Goal: Task Accomplishment & Management: Manage account settings

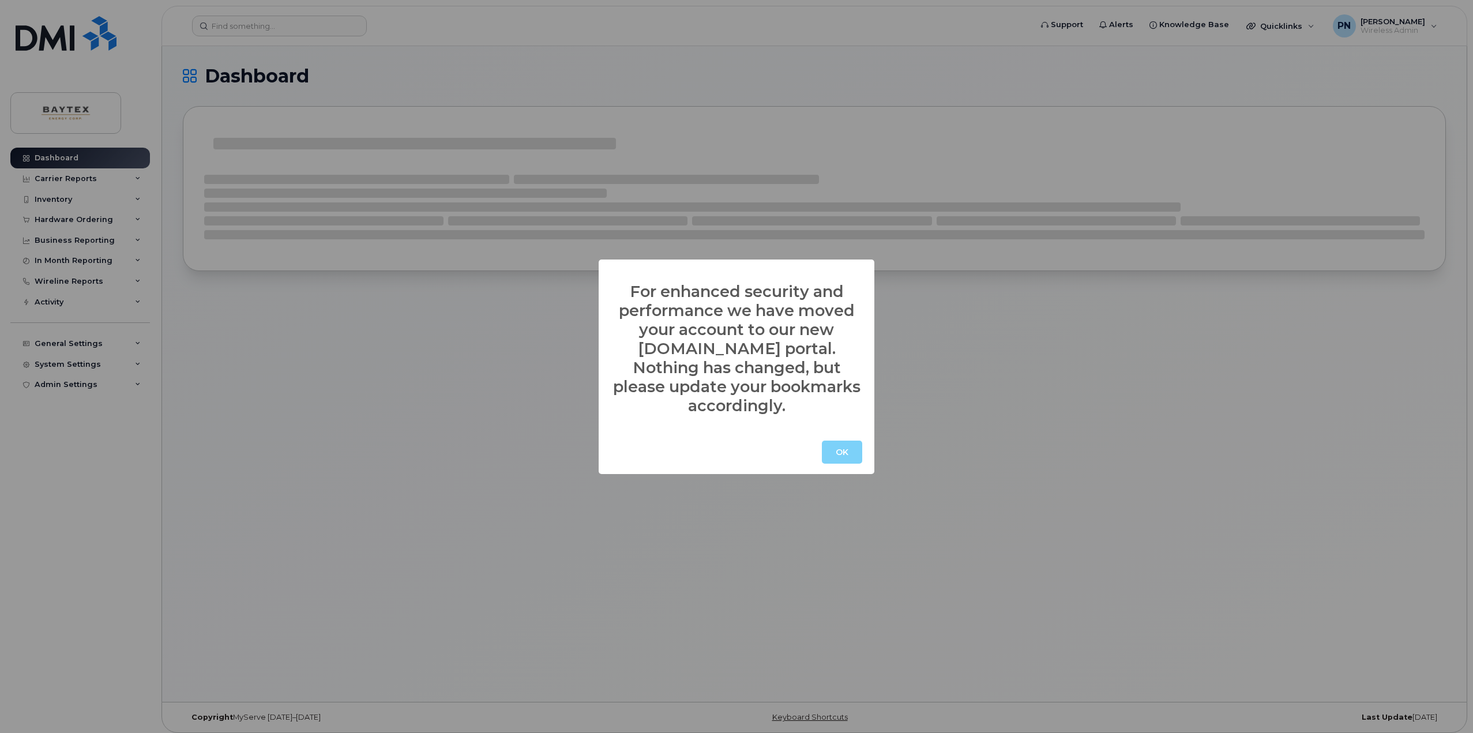
drag, startPoint x: 833, startPoint y: 439, endPoint x: 838, endPoint y: 444, distance: 7.3
click at [833, 441] on button "OK" at bounding box center [842, 452] width 40 height 23
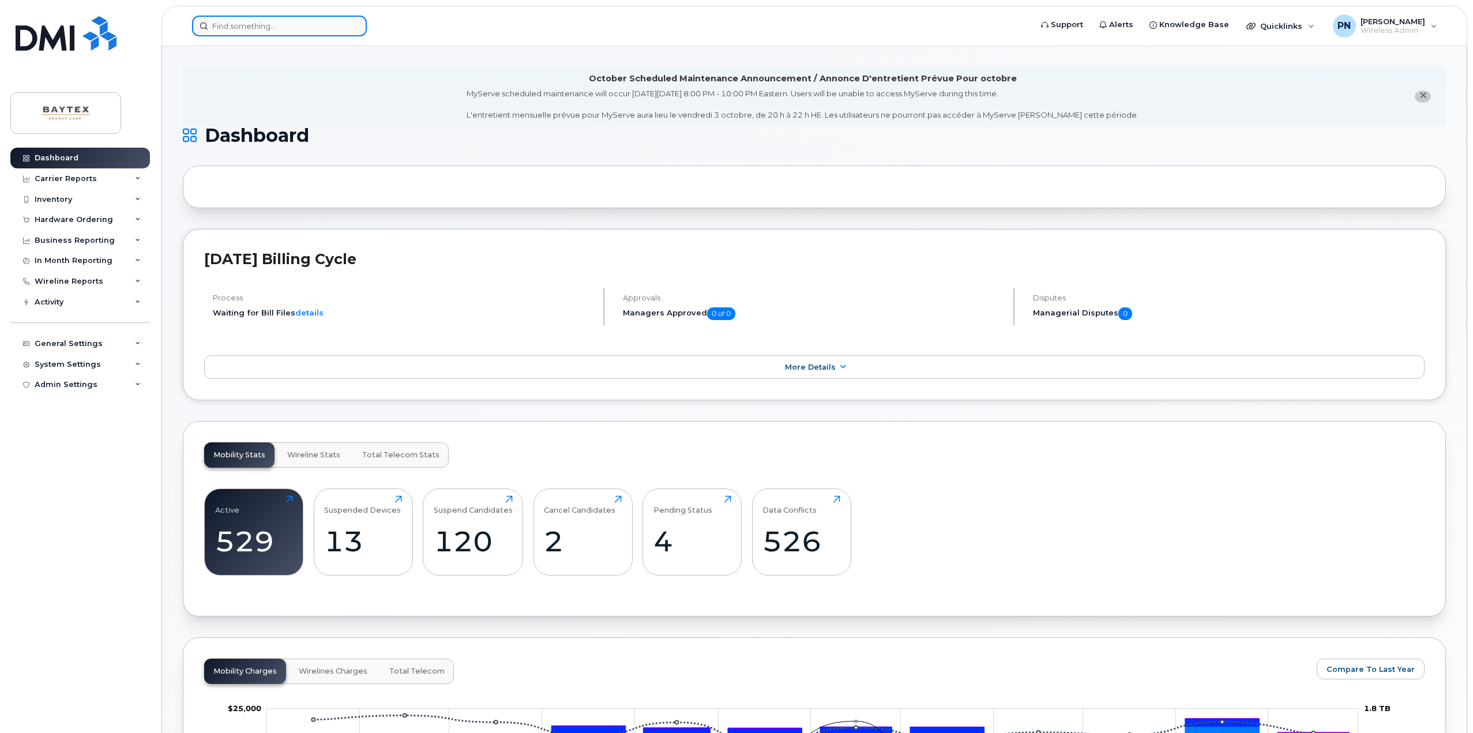
click at [281, 32] on input at bounding box center [279, 26] width 175 height 21
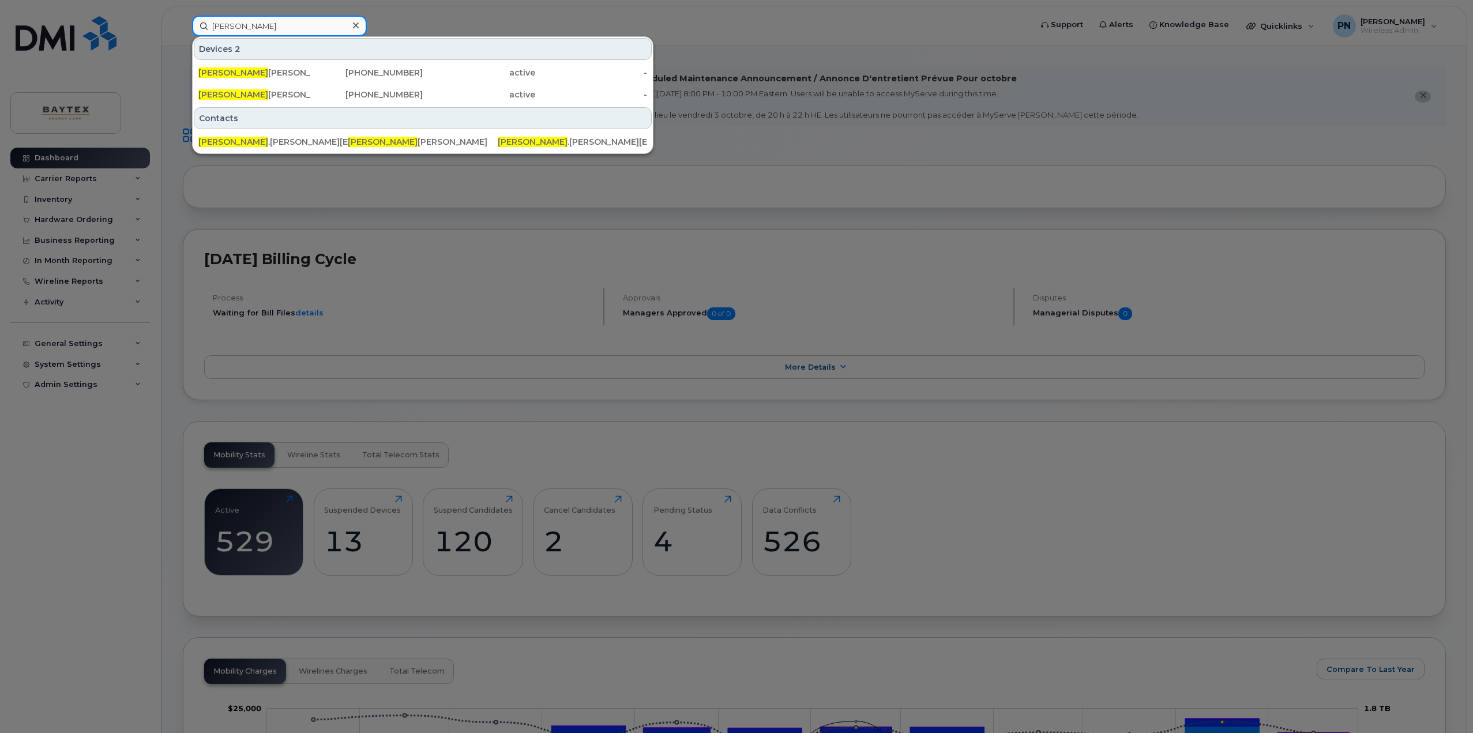
click at [273, 18] on input "[PERSON_NAME]" at bounding box center [279, 26] width 175 height 21
drag, startPoint x: 253, startPoint y: 27, endPoint x: 157, endPoint y: 27, distance: 95.1
click at [183, 27] on div "kendall Devices 2 Kendall Arthur 403-809-9040 active - Kendall Arthur Tablet 40…" at bounding box center [608, 26] width 850 height 21
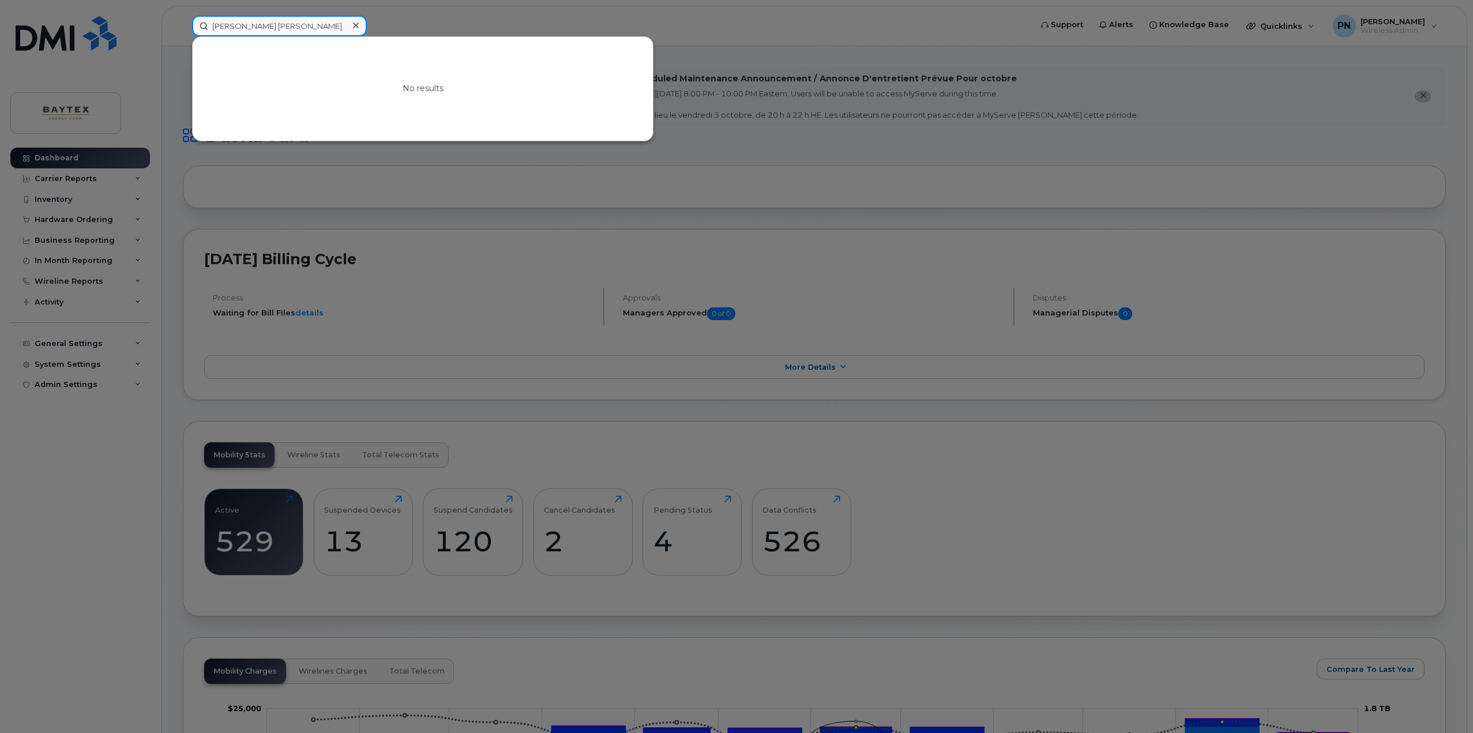
click at [265, 27] on input "matt ty" at bounding box center [279, 26] width 175 height 21
drag, startPoint x: 232, startPoint y: 29, endPoint x: 202, endPoint y: 30, distance: 30.0
click at [202, 30] on input "matt ty" at bounding box center [279, 26] width 175 height 21
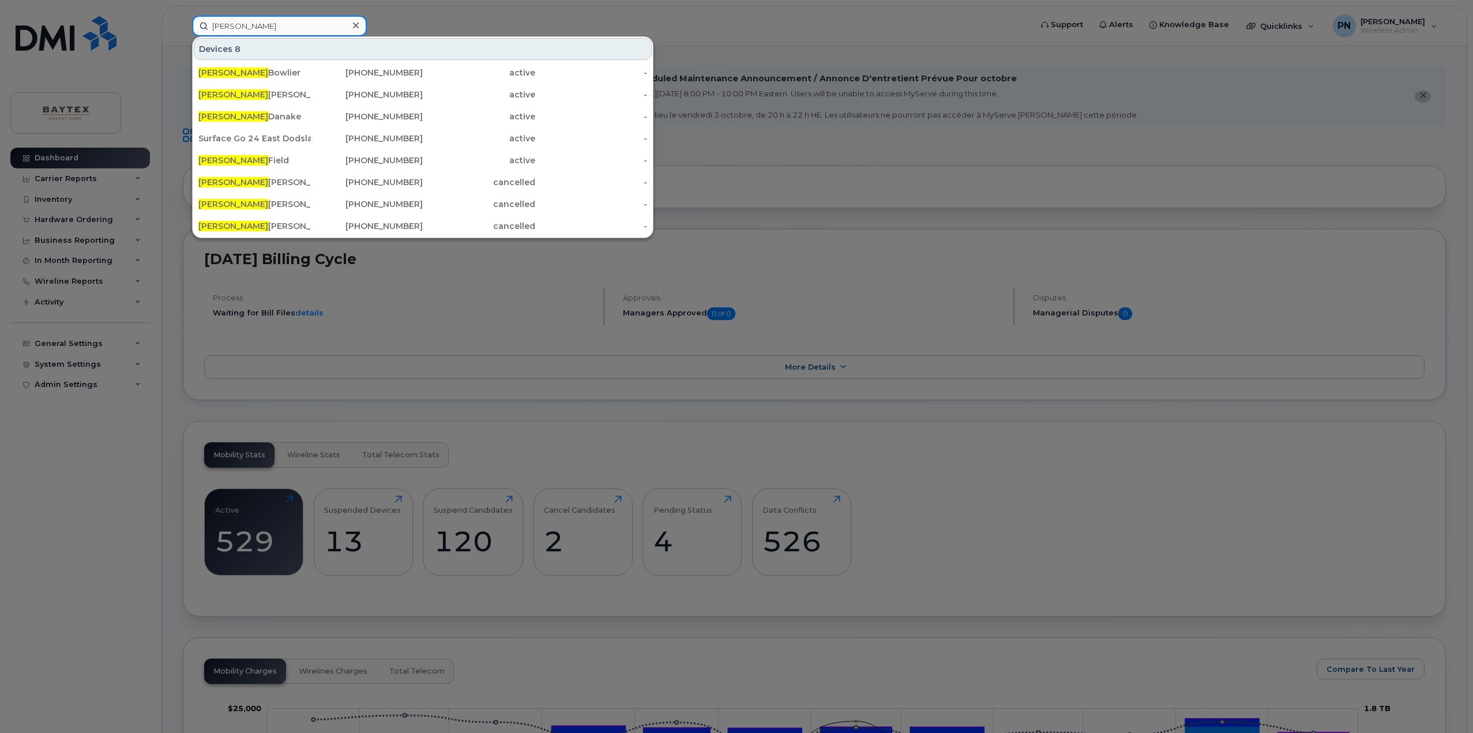
click at [277, 24] on input "mike" at bounding box center [279, 26] width 175 height 21
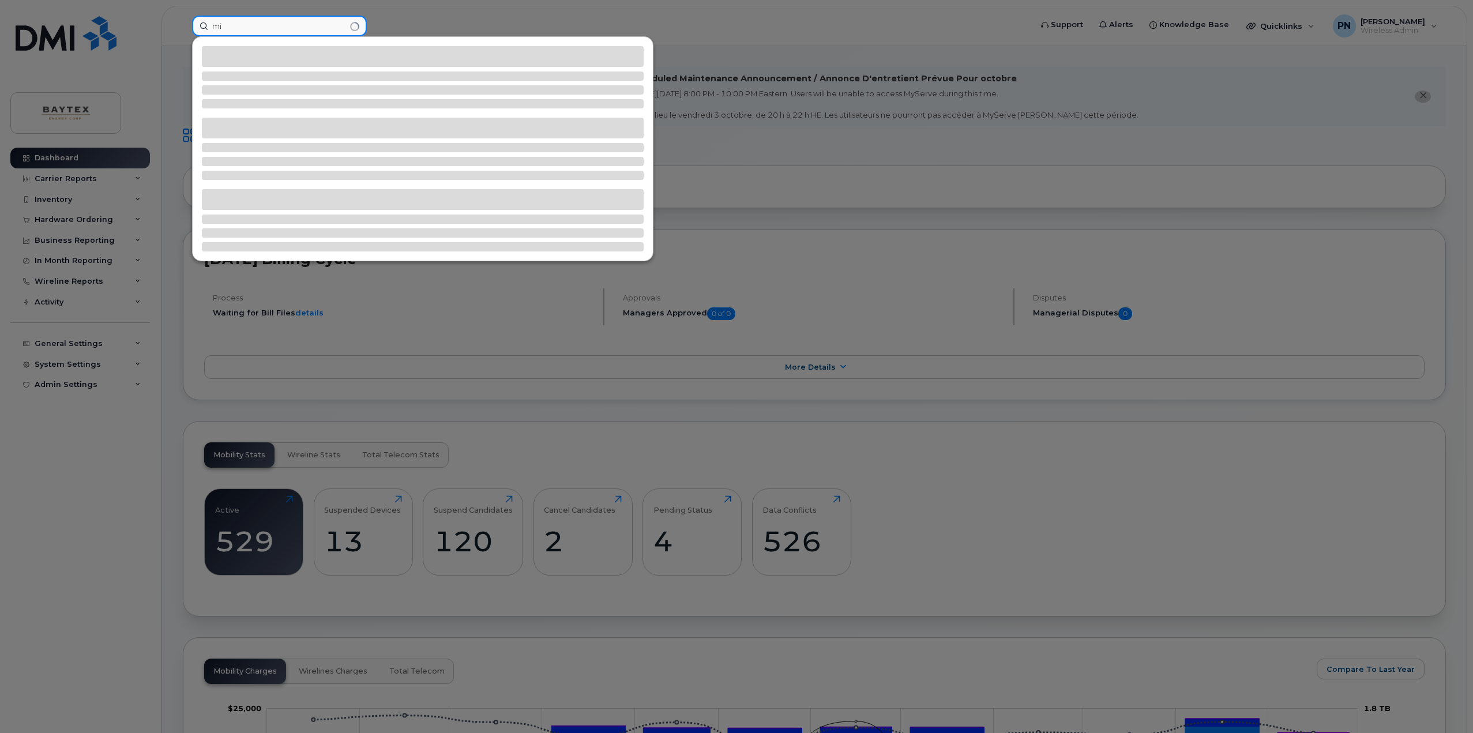
type input "m"
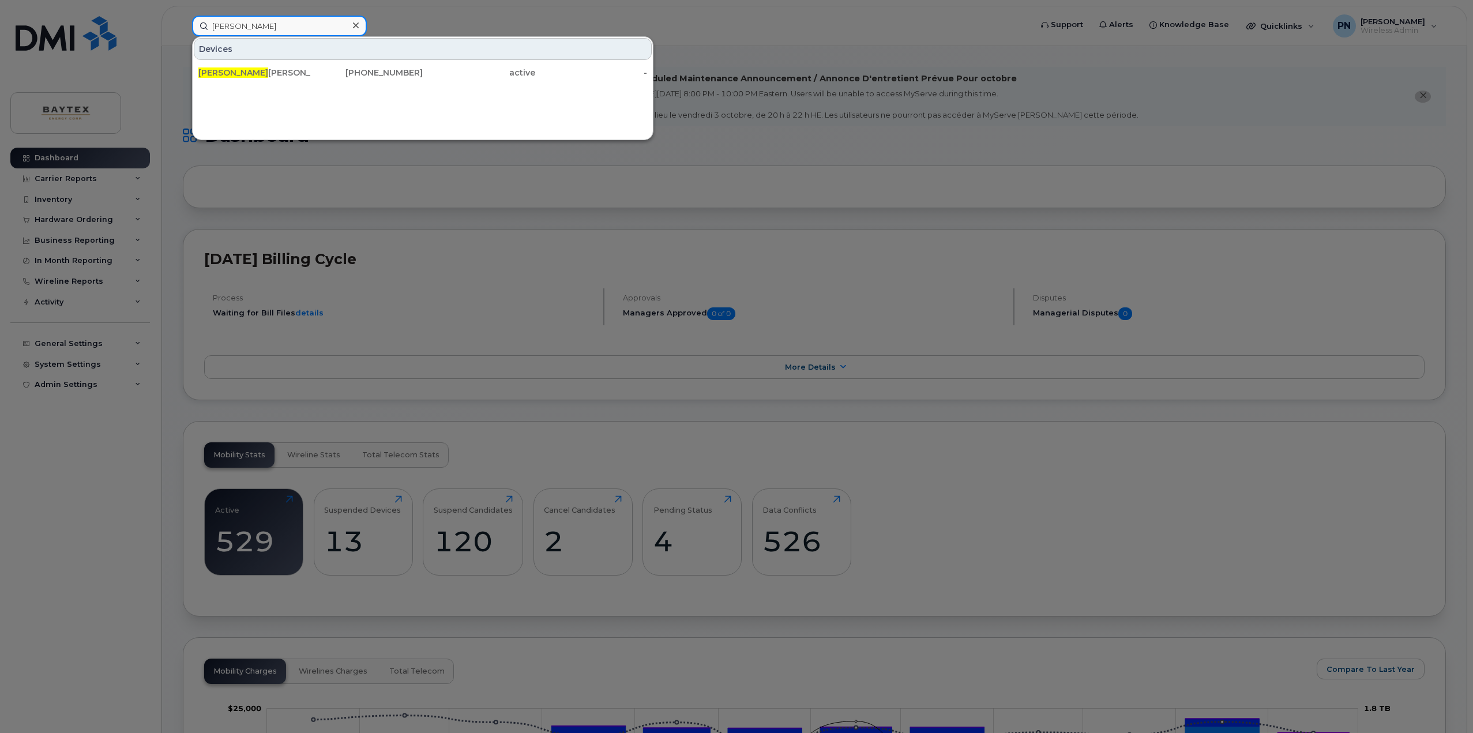
drag, startPoint x: 251, startPoint y: 22, endPoint x: 172, endPoint y: 26, distance: 79.1
click at [183, 26] on div "katie Devices Katie Shields 403-801-5536 active -" at bounding box center [608, 26] width 850 height 21
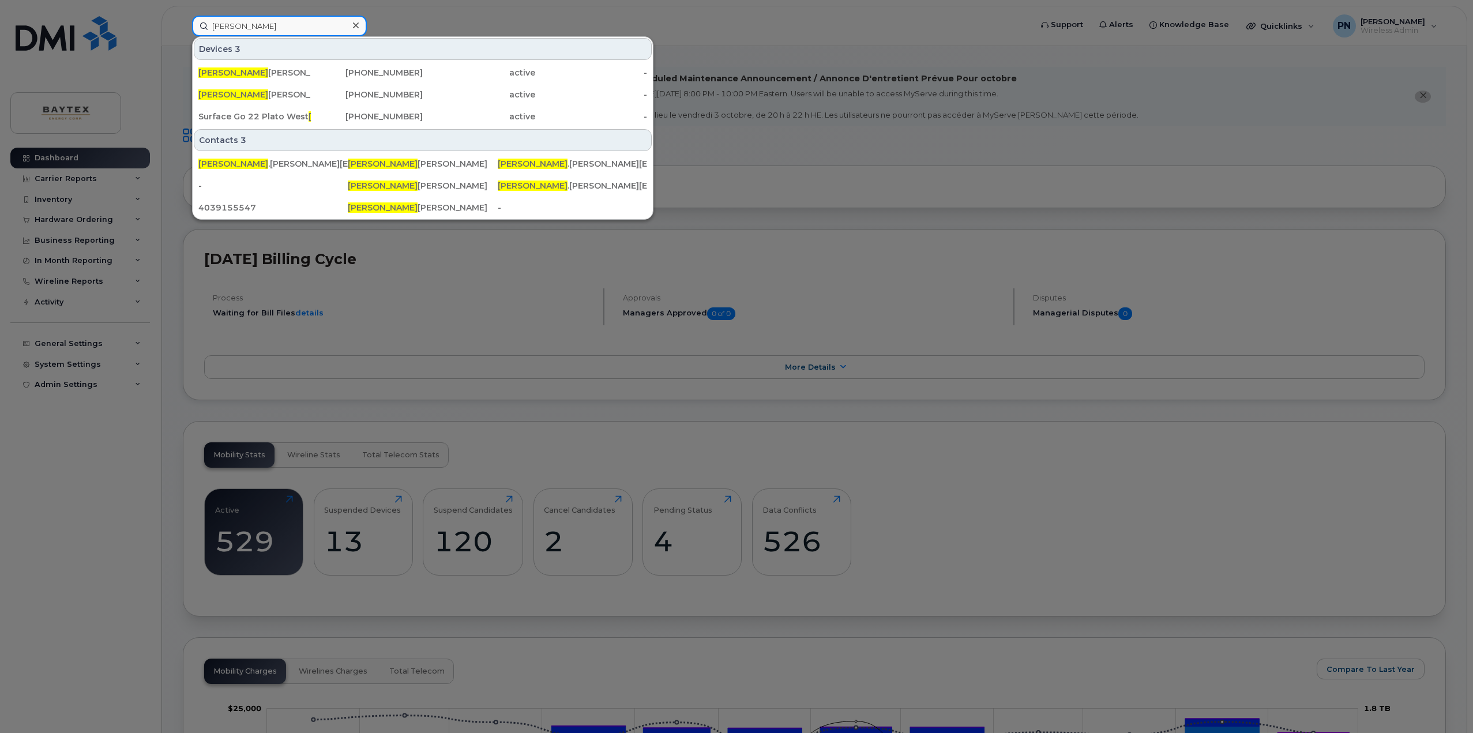
drag, startPoint x: 238, startPoint y: 24, endPoint x: 163, endPoint y: 27, distance: 75.0
click at [183, 27] on div "JAmie Devices 3 Jamie Quinlan 403-418-5908 active - Jamie Burton 403-710-5891 a…" at bounding box center [608, 26] width 850 height 21
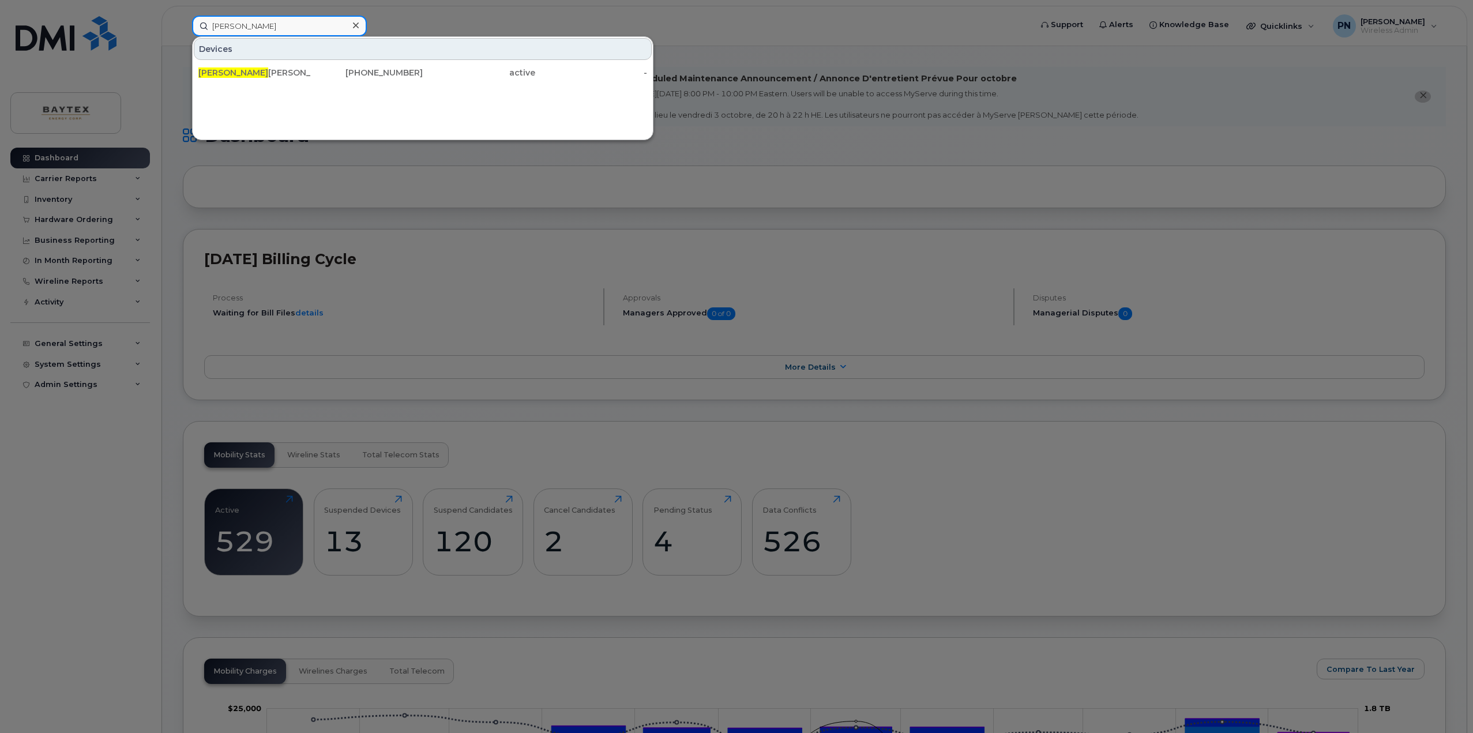
drag, startPoint x: 246, startPoint y: 21, endPoint x: 110, endPoint y: 28, distance: 136.2
click at [183, 28] on div "reed Devices Reed Woofter 403-837-7333 active -" at bounding box center [608, 26] width 850 height 21
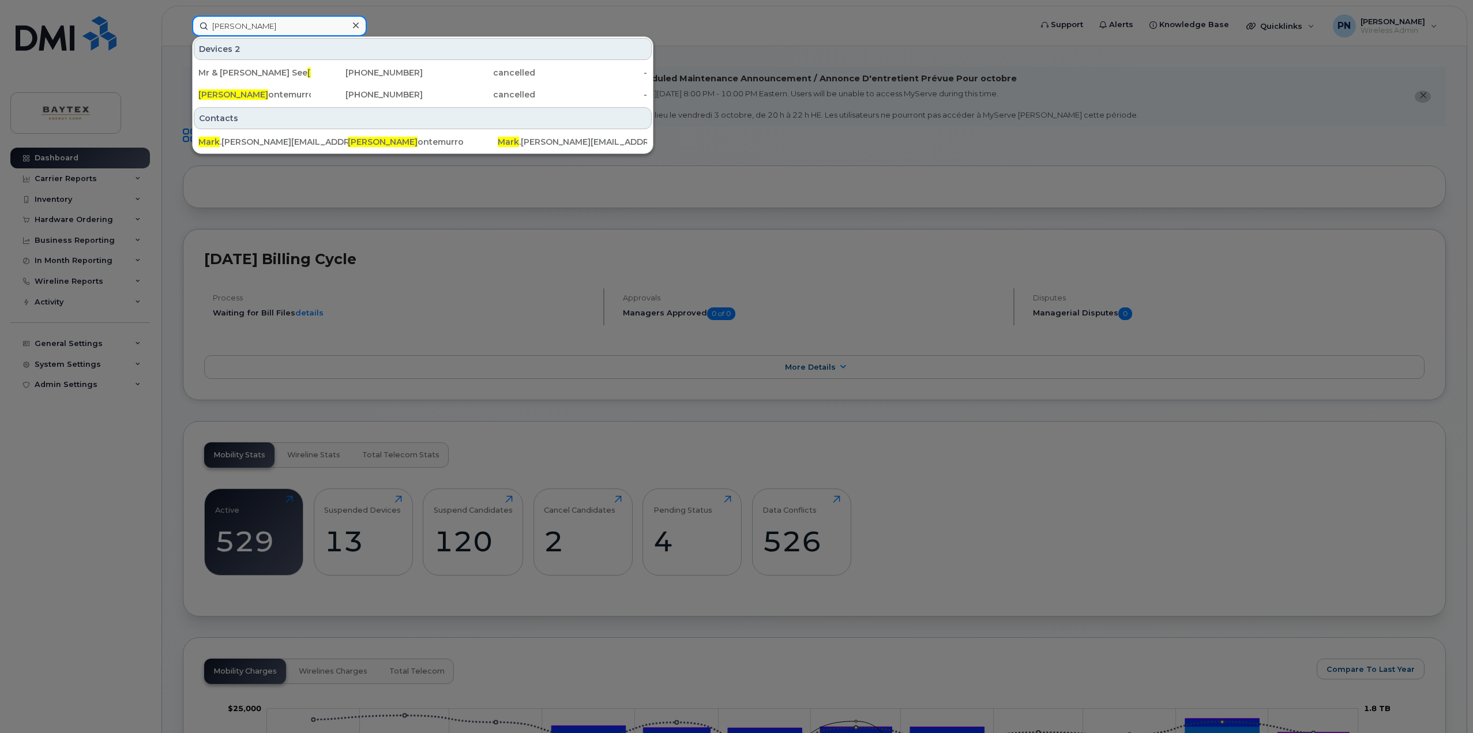
drag, startPoint x: 254, startPoint y: 27, endPoint x: 146, endPoint y: 22, distance: 108.5
click at [183, 22] on div "mark m Devices 2 Mr & Mrs Cartwright See Mark M ehlhaff 780-898-4784 cancelled …" at bounding box center [608, 26] width 850 height 21
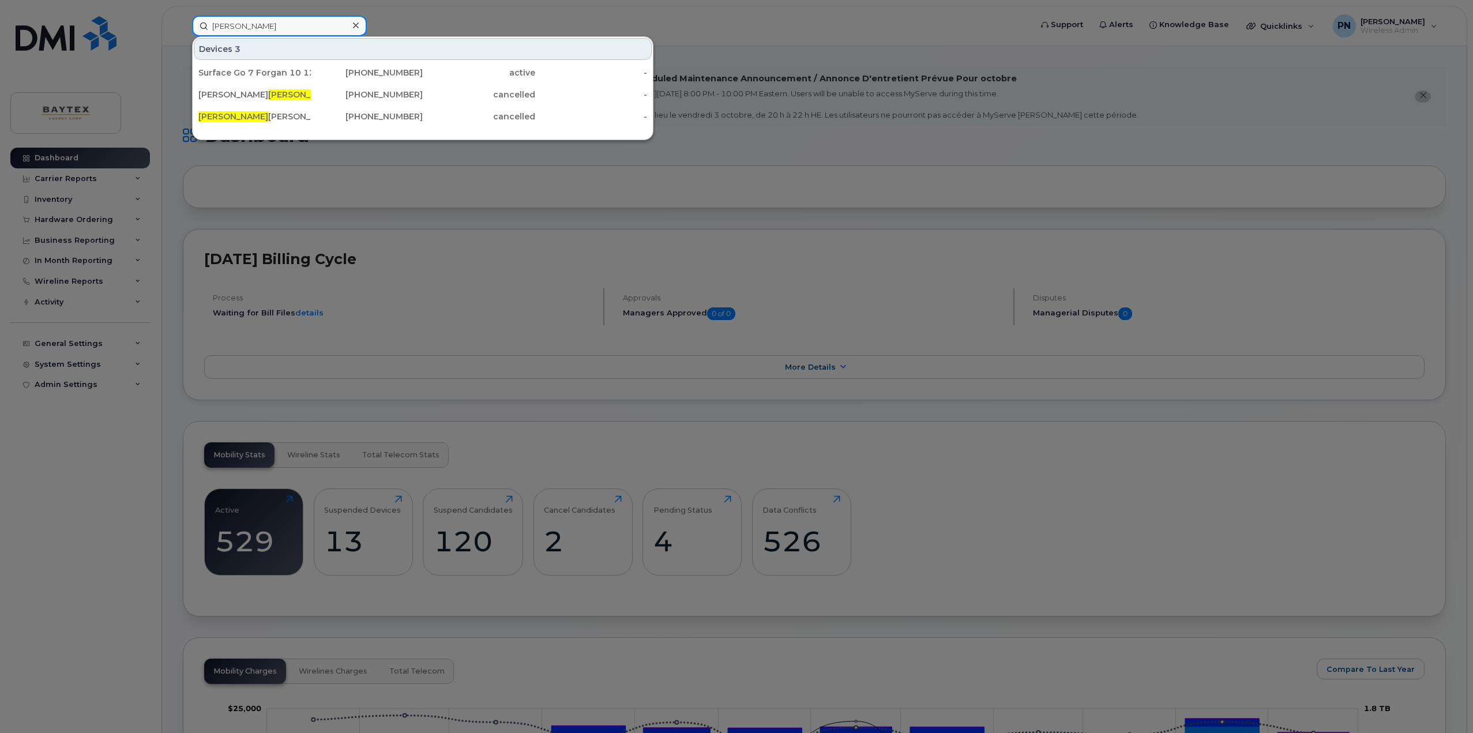
drag, startPoint x: 235, startPoint y: 25, endPoint x: 0, endPoint y: 19, distance: 234.8
click at [183, 20] on div "aaron Devices 3 Surface Go 7 Forgan 10 12 Aaron Moen Sam Wedrick 306-430-1395 a…" at bounding box center [608, 26] width 850 height 21
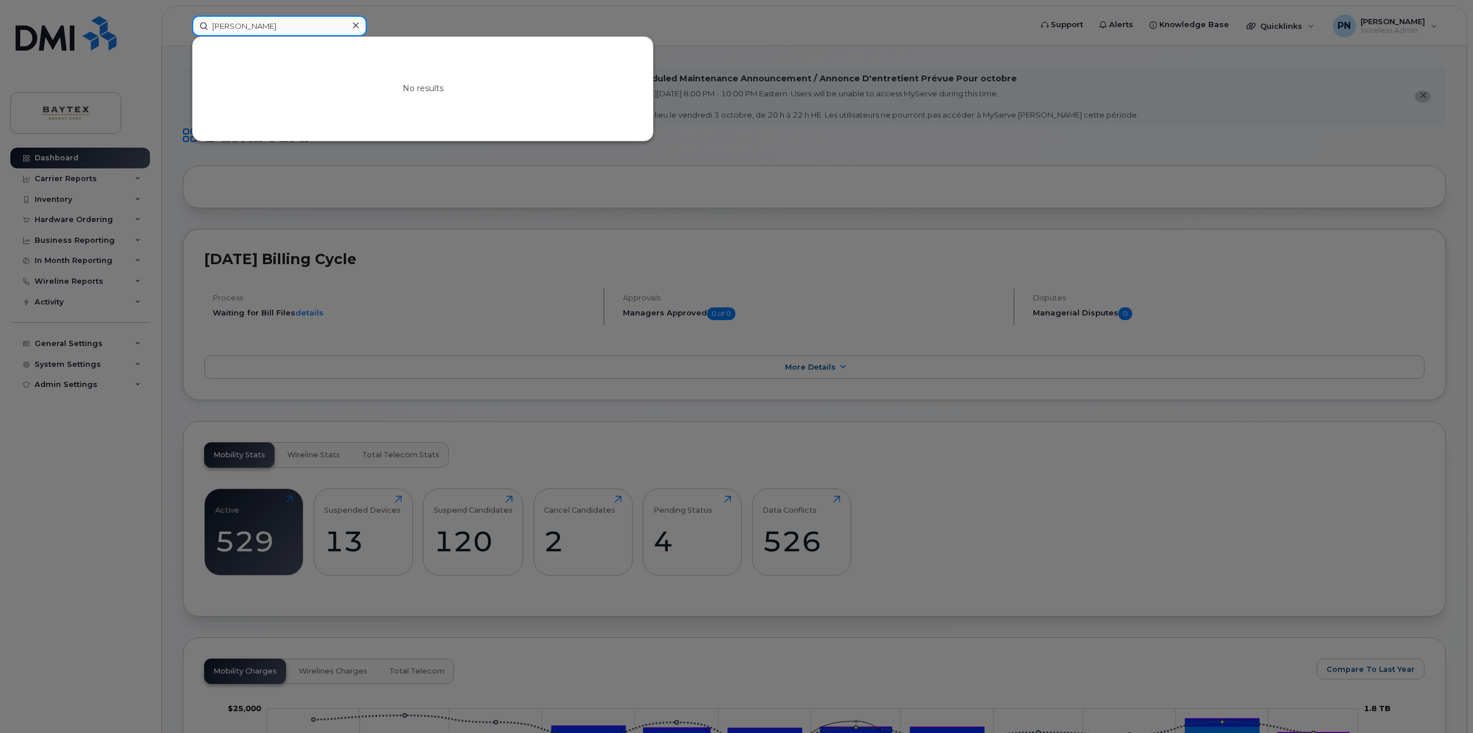
drag, startPoint x: 236, startPoint y: 29, endPoint x: 78, endPoint y: 16, distance: 158.0
click at [183, 17] on div "kier No results" at bounding box center [608, 26] width 850 height 21
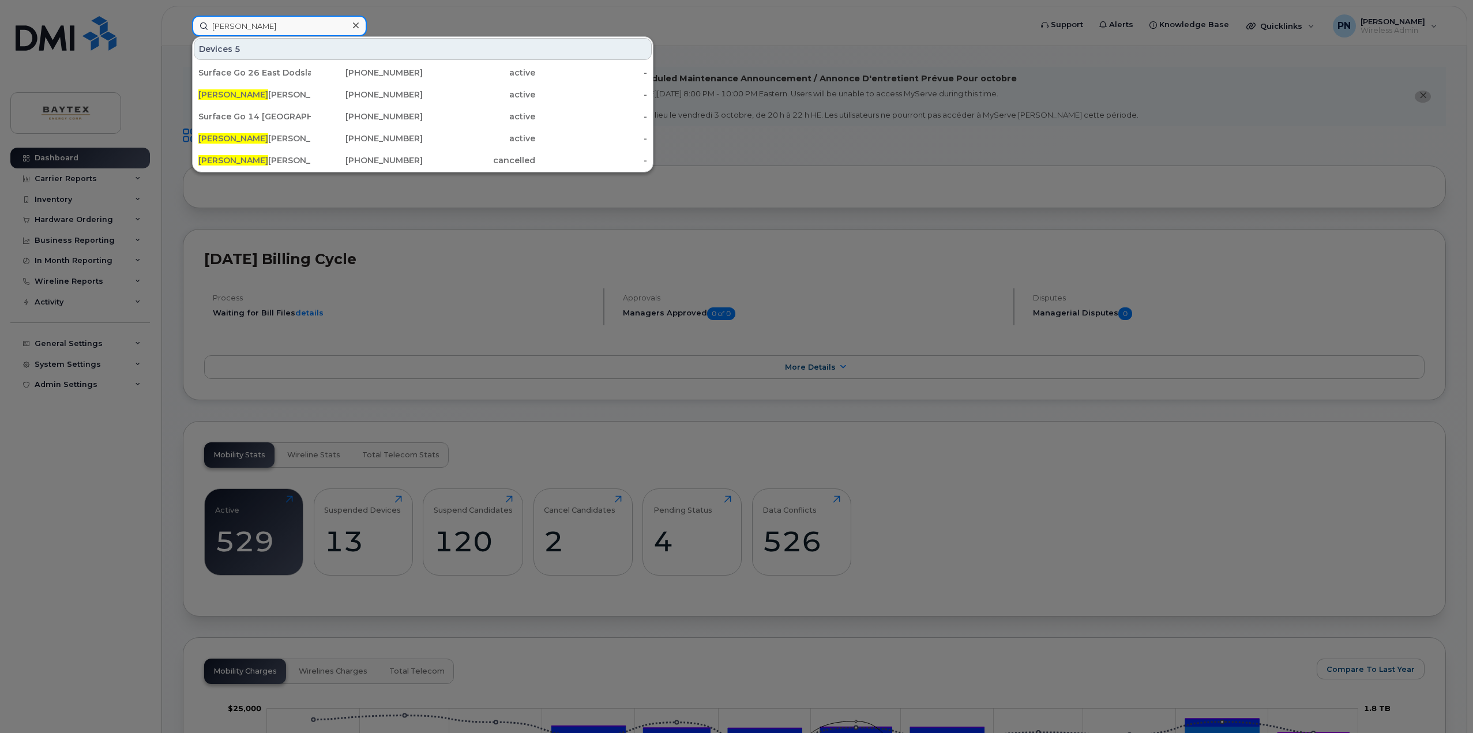
click at [183, 29] on div "brad Devices 5 Surface Go 26 East Dodsland Buffalo Berry Dallas Kiss Brad ley 3…" at bounding box center [608, 26] width 850 height 21
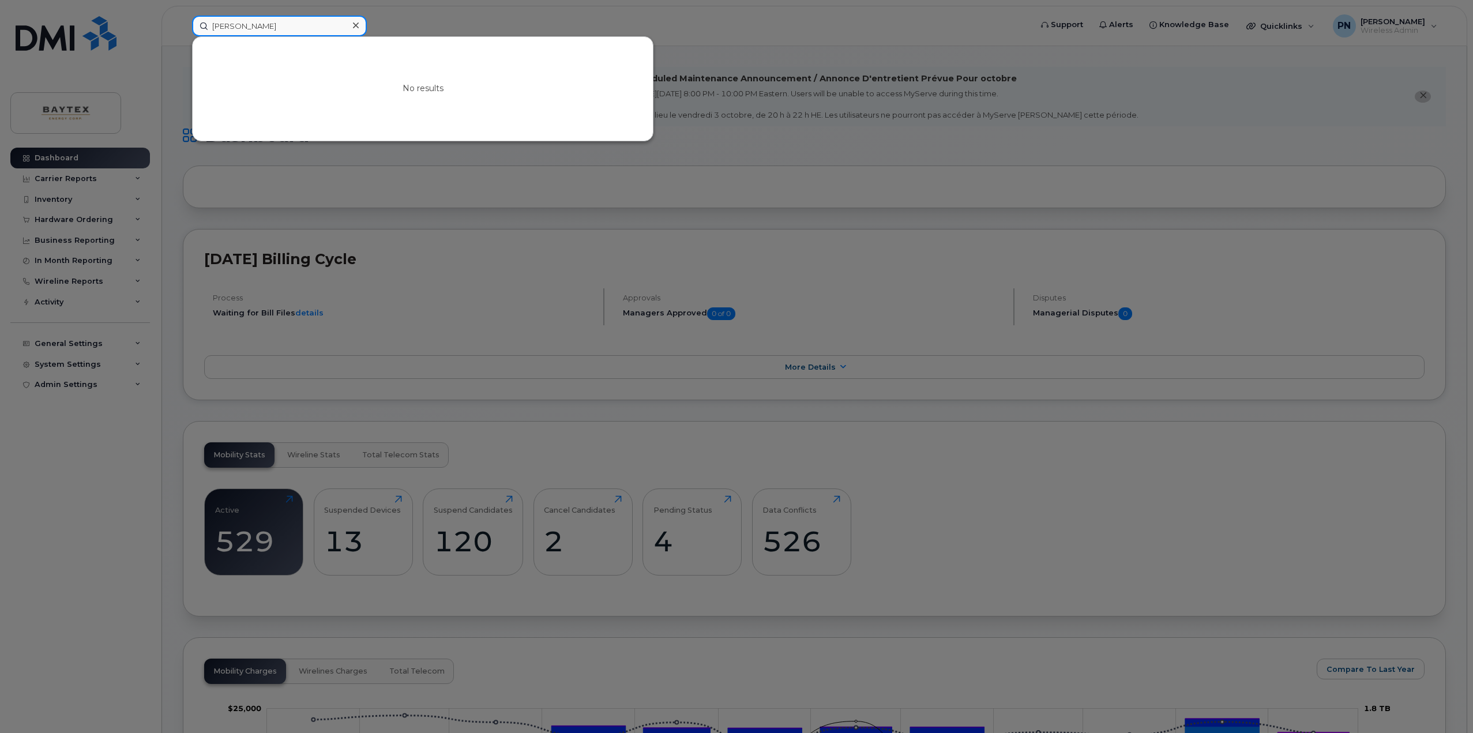
drag, startPoint x: 234, startPoint y: 29, endPoint x: 136, endPoint y: 28, distance: 98.0
click at [183, 30] on div "Luke No results" at bounding box center [608, 26] width 850 height 21
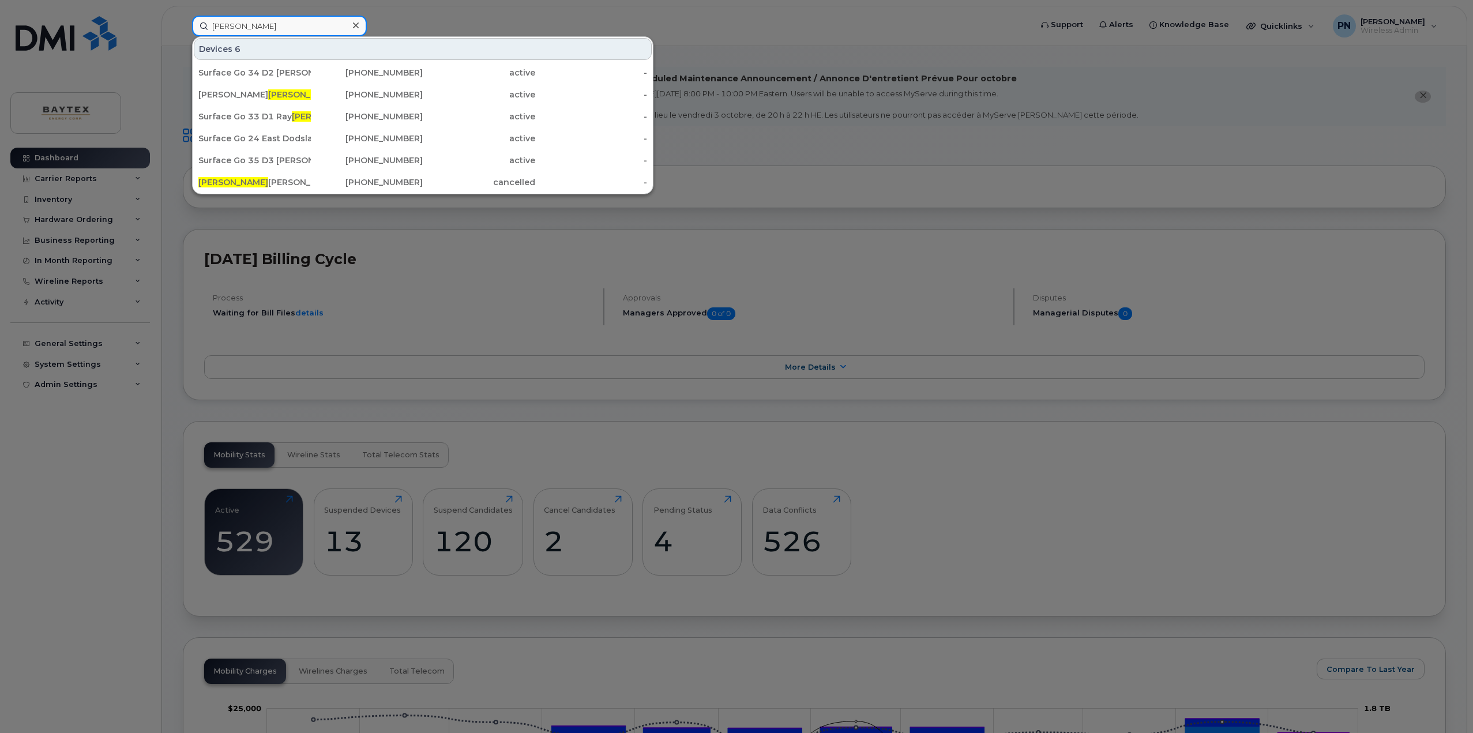
drag, startPoint x: 225, startPoint y: 29, endPoint x: 156, endPoint y: 18, distance: 69.5
click at [183, 18] on div "lee Devices 6 Surface Go 34 D2 Jesse Lee 306-430-4048 active - Conrad Lavel lee…" at bounding box center [608, 26] width 850 height 21
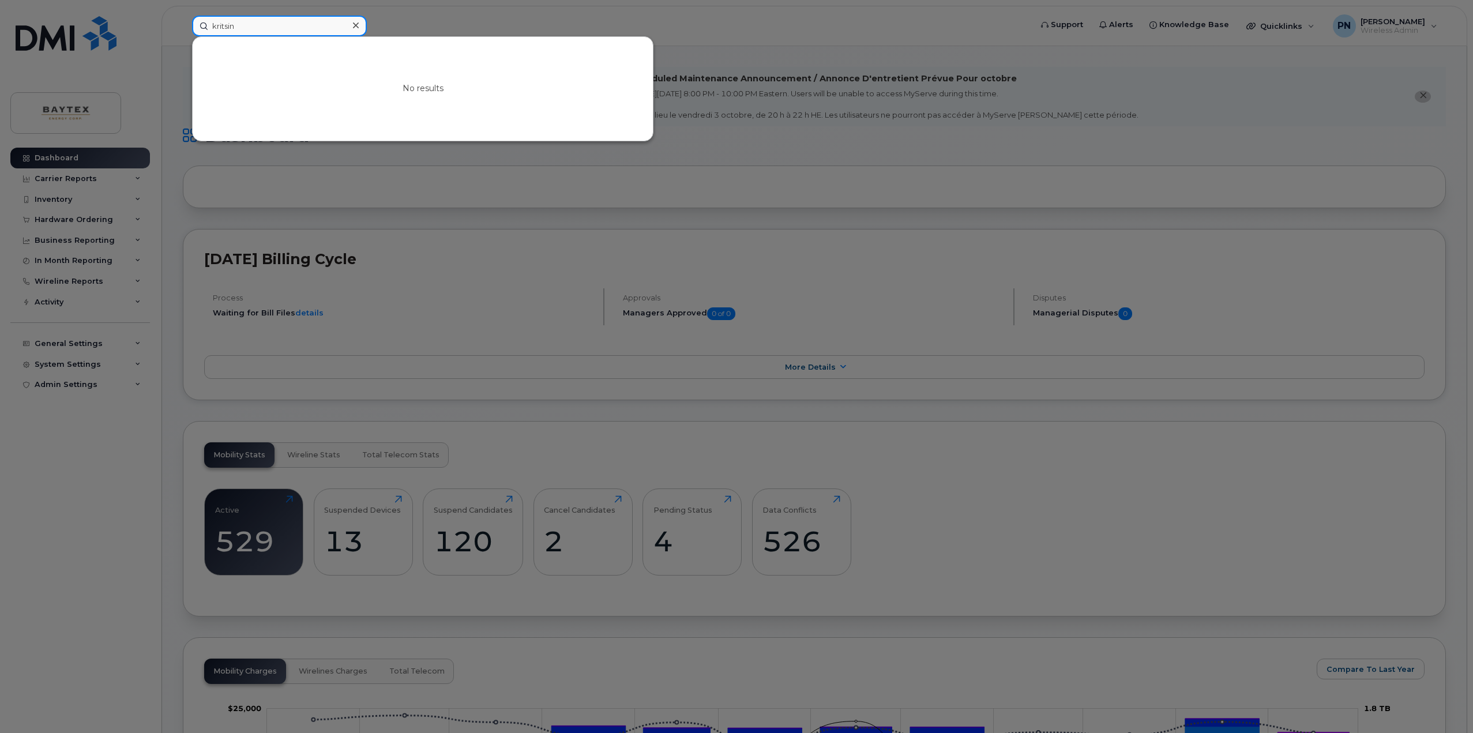
drag, startPoint x: 277, startPoint y: 20, endPoint x: 172, endPoint y: 22, distance: 105.5
click at [183, 22] on div "kritsin No results" at bounding box center [608, 26] width 850 height 21
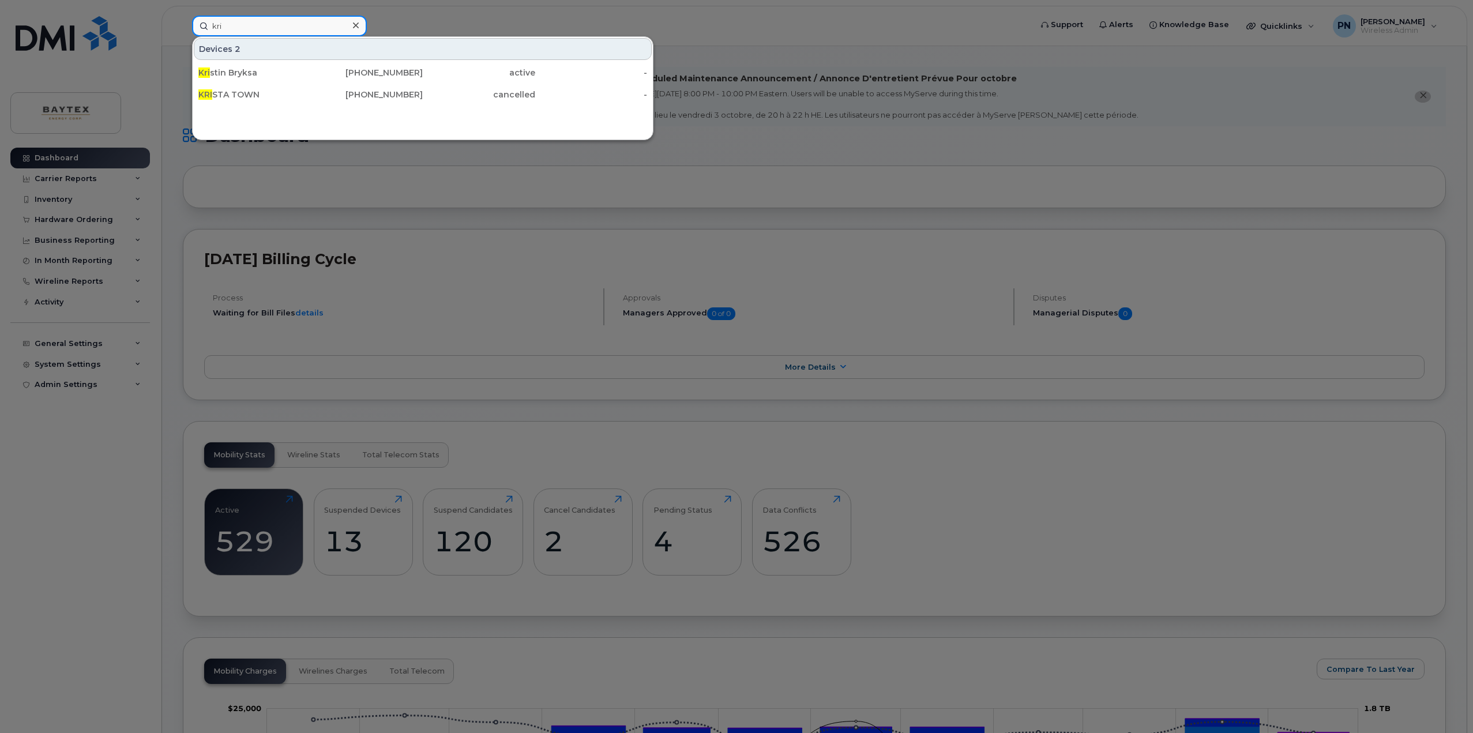
drag, startPoint x: 164, startPoint y: 24, endPoint x: 51, endPoint y: 24, distance: 112.4
click at [183, 23] on div "kri Devices 2 Kri stin Bryksa 403-542-5584 active - KRI STA TOWN 403-827-6871 c…" at bounding box center [608, 26] width 850 height 21
drag, startPoint x: 261, startPoint y: 33, endPoint x: 110, endPoint y: 18, distance: 151.2
click at [183, 18] on div "valerie Devices Valerie Veneziale 403-615-8901 active -" at bounding box center [608, 26] width 850 height 21
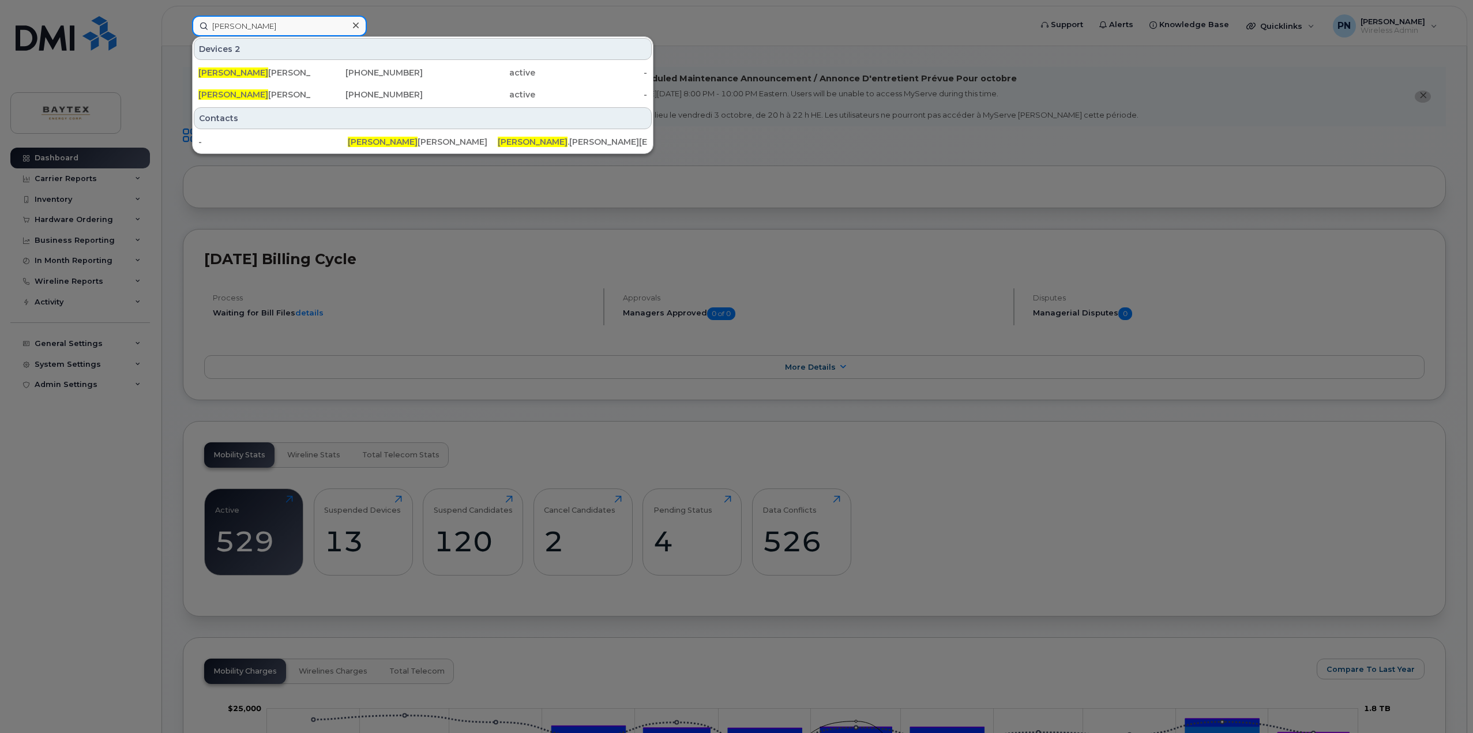
drag, startPoint x: 191, startPoint y: 28, endPoint x: 95, endPoint y: 15, distance: 97.2
click at [183, 21] on div "nicole Devices 2 Nicole Frechette 403-863-3429 active - Nicole Frechette Tablet…" at bounding box center [608, 26] width 850 height 21
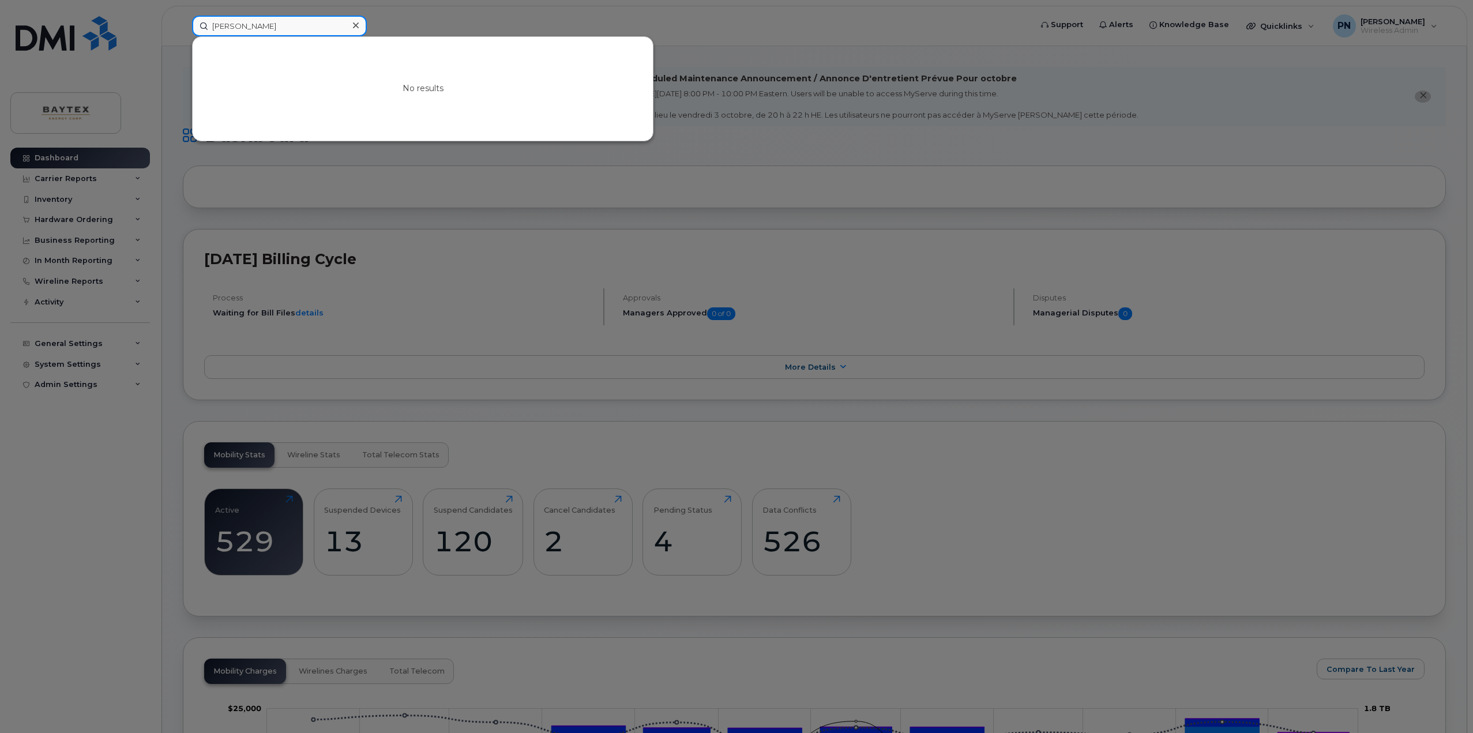
drag, startPoint x: 244, startPoint y: 18, endPoint x: 122, endPoint y: 35, distance: 123.4
click at [183, 32] on div "anita No results" at bounding box center [608, 26] width 850 height 21
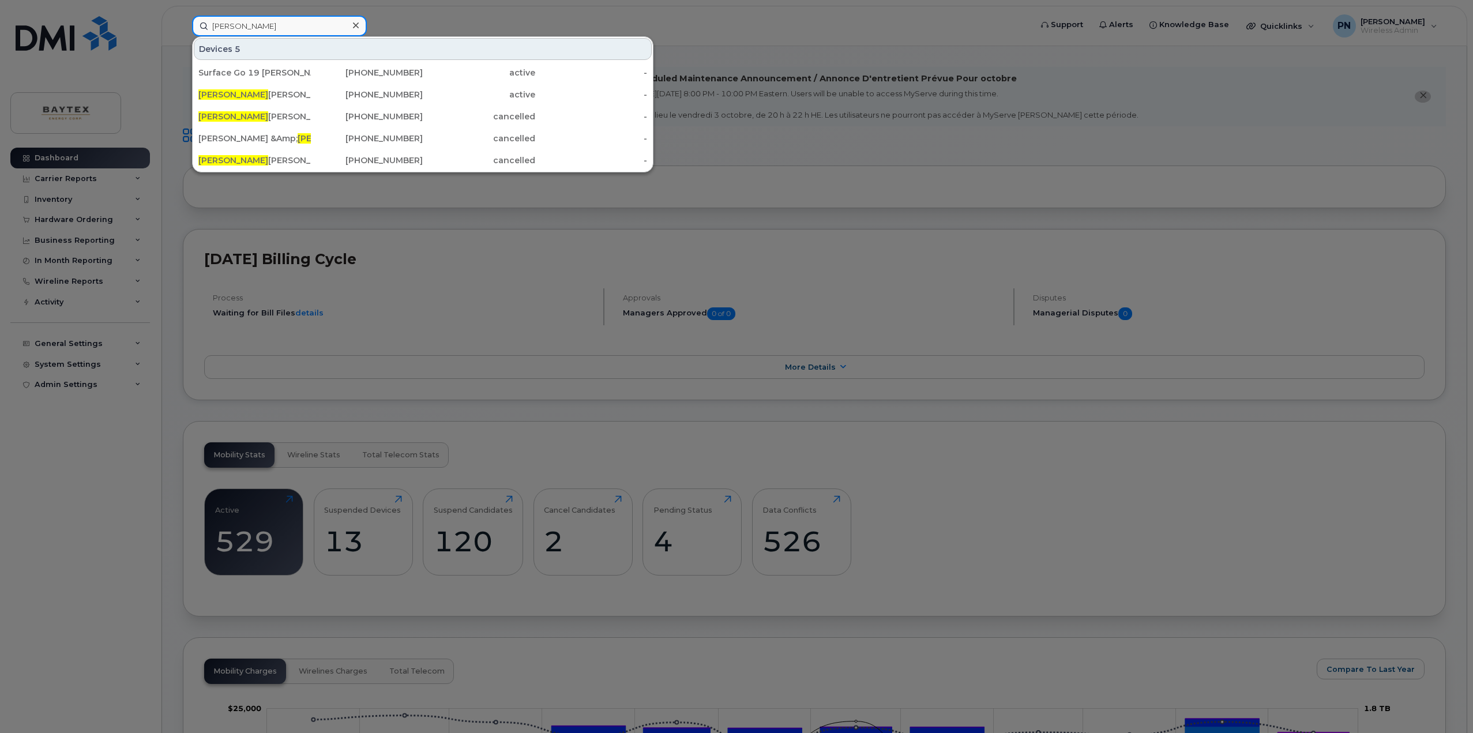
drag, startPoint x: 236, startPoint y: 27, endPoint x: 167, endPoint y: 18, distance: 69.8
click at [183, 18] on div "kyle Devices 5 Surface Go 19 Hoosier Darrell Ekencrantz Kyle Dorowicz 306-838-3…" at bounding box center [608, 26] width 850 height 21
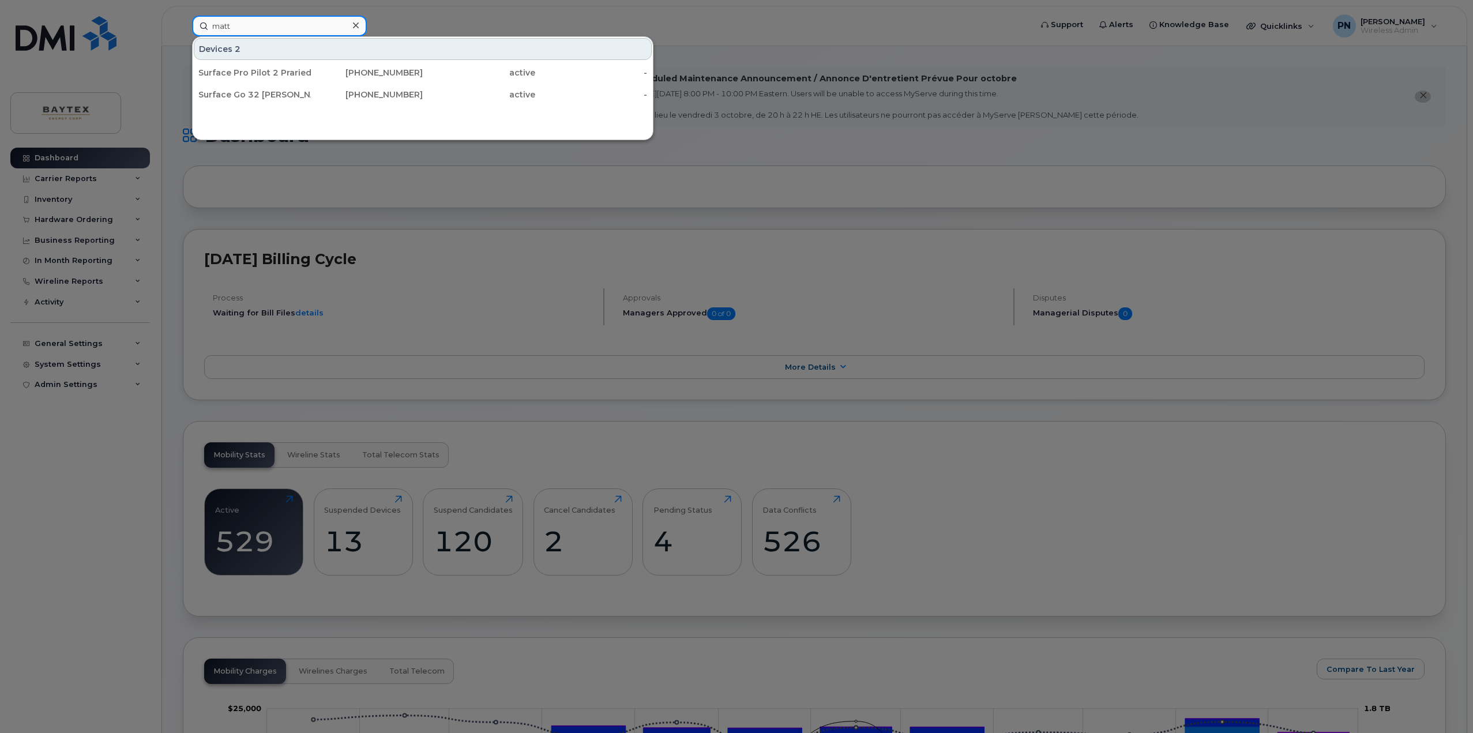
drag, startPoint x: 210, startPoint y: 27, endPoint x: 195, endPoint y: 27, distance: 15.0
click at [198, 27] on input "matt" at bounding box center [279, 26] width 175 height 21
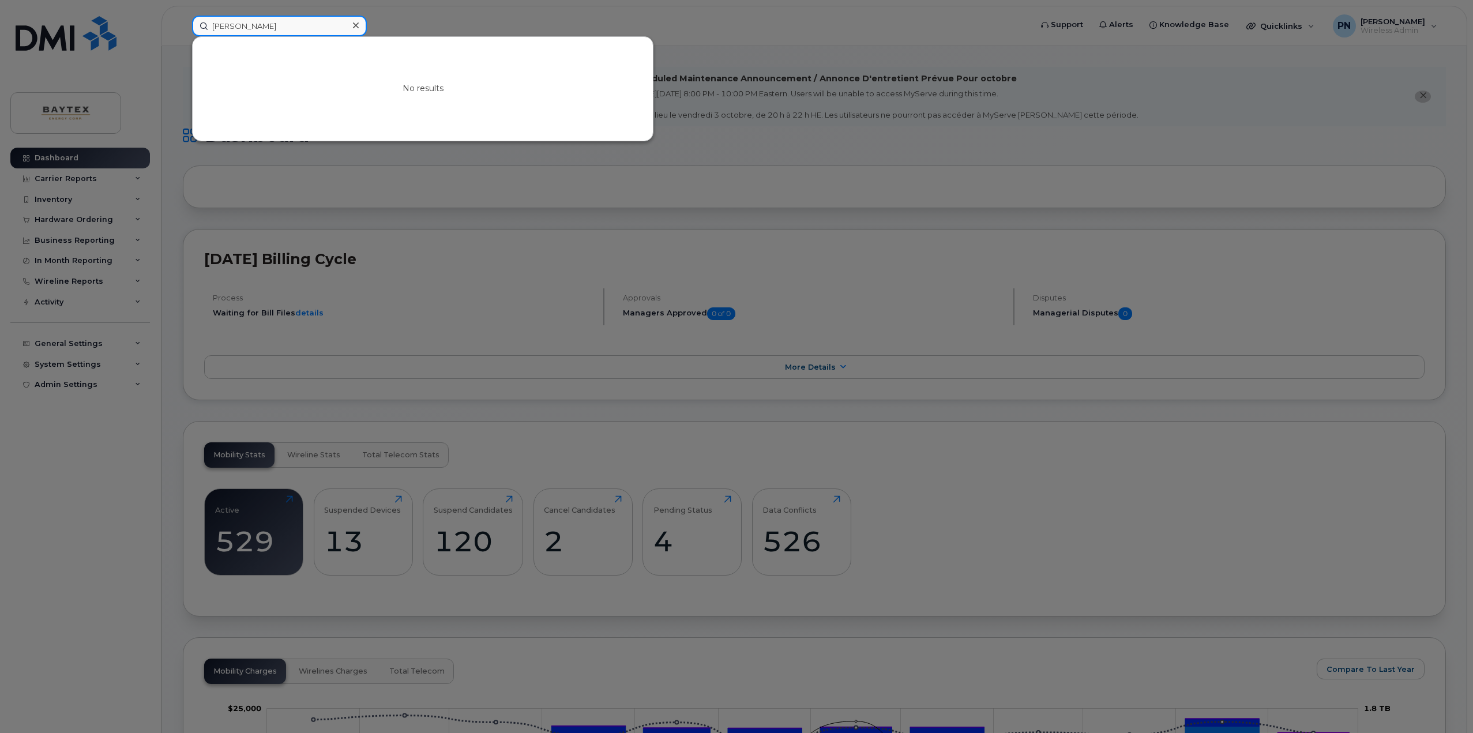
drag, startPoint x: 198, startPoint y: 24, endPoint x: 189, endPoint y: 24, distance: 9.2
click at [190, 24] on div "duncan No results" at bounding box center [608, 26] width 850 height 21
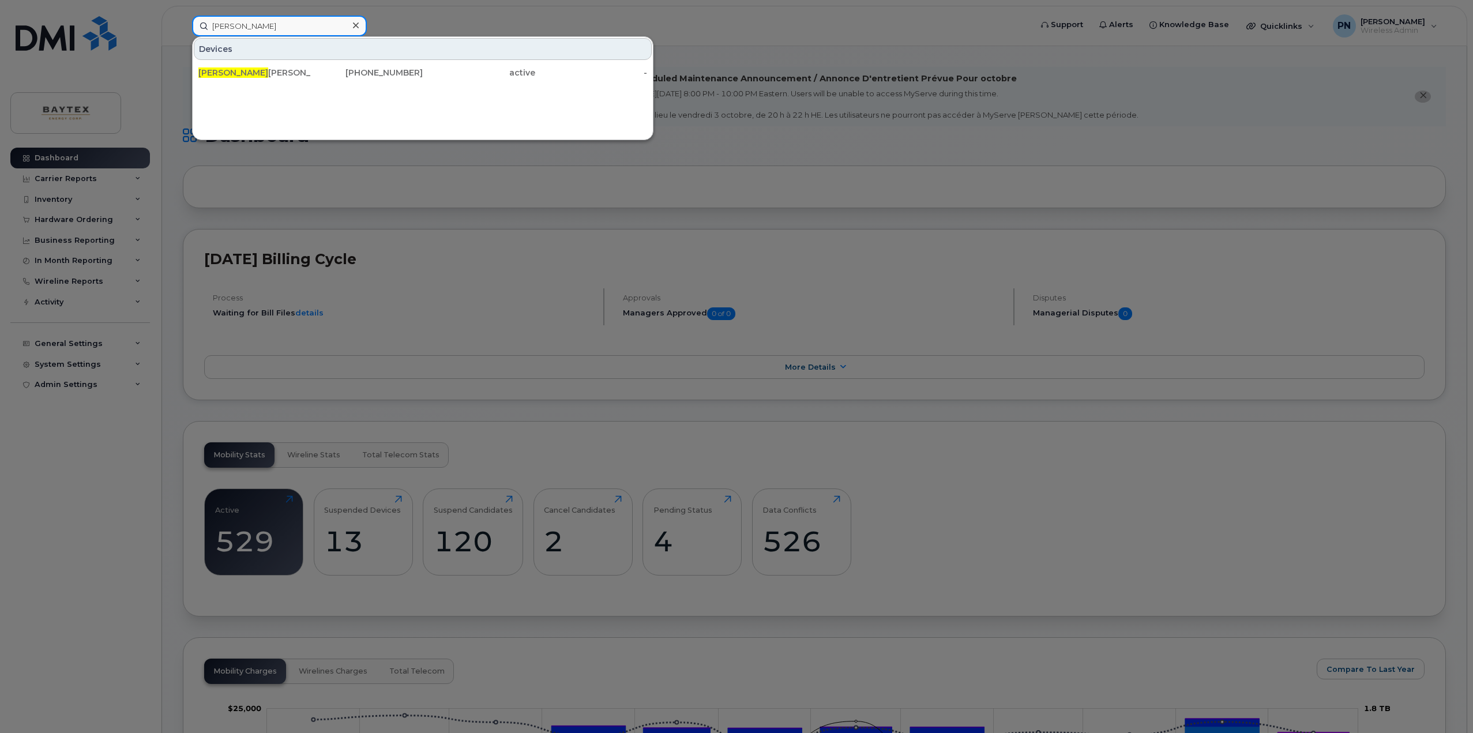
drag, startPoint x: 208, startPoint y: 25, endPoint x: 189, endPoint y: 23, distance: 19.2
click at [193, 23] on input "charlie" at bounding box center [279, 26] width 175 height 21
drag, startPoint x: 252, startPoint y: 28, endPoint x: 142, endPoint y: 24, distance: 109.7
click at [183, 23] on div "charlie Devices Charlie Calnan 403-978-2364 active -" at bounding box center [608, 26] width 850 height 21
drag, startPoint x: 227, startPoint y: 29, endPoint x: 121, endPoint y: 28, distance: 105.5
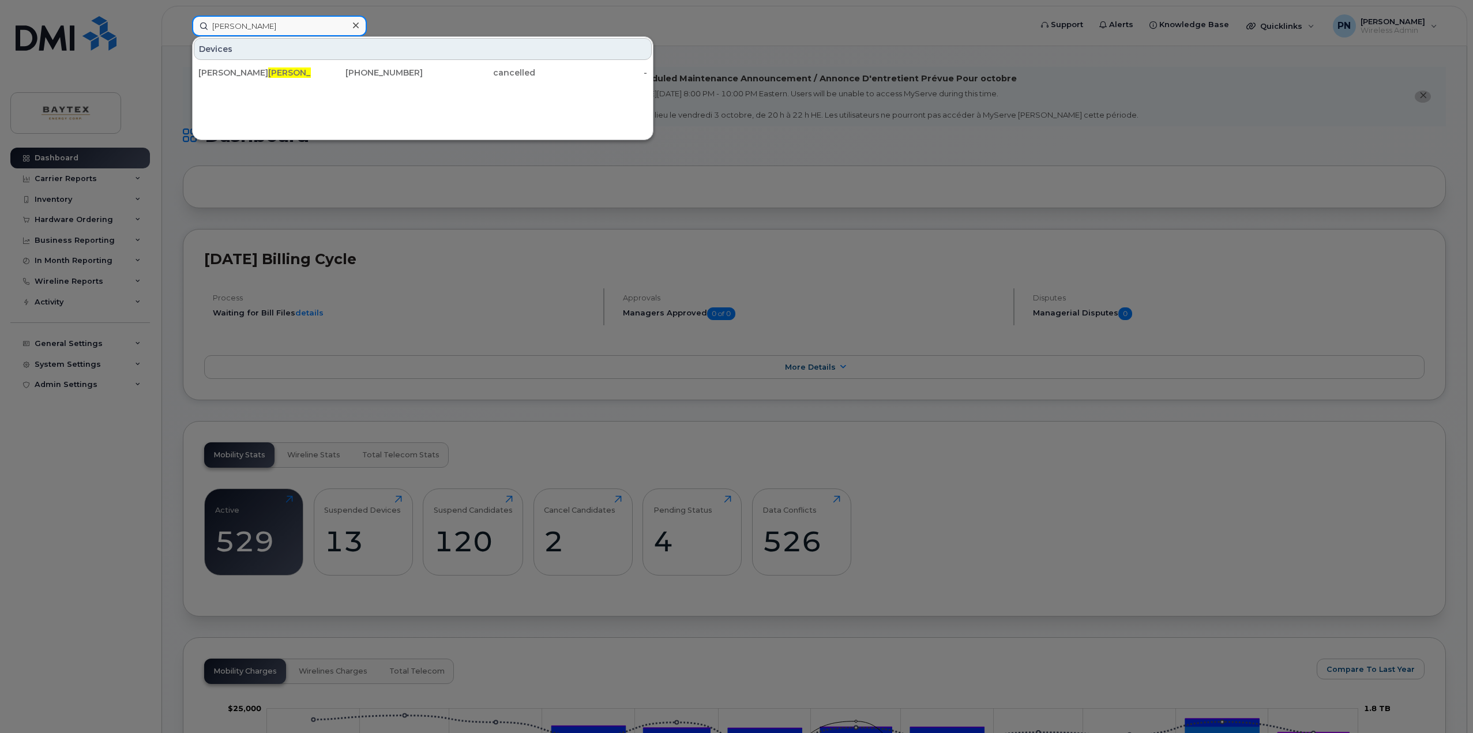
click at [183, 28] on div "marty Devices Proctor Marty 403-470-6991 cancelled -" at bounding box center [608, 26] width 850 height 21
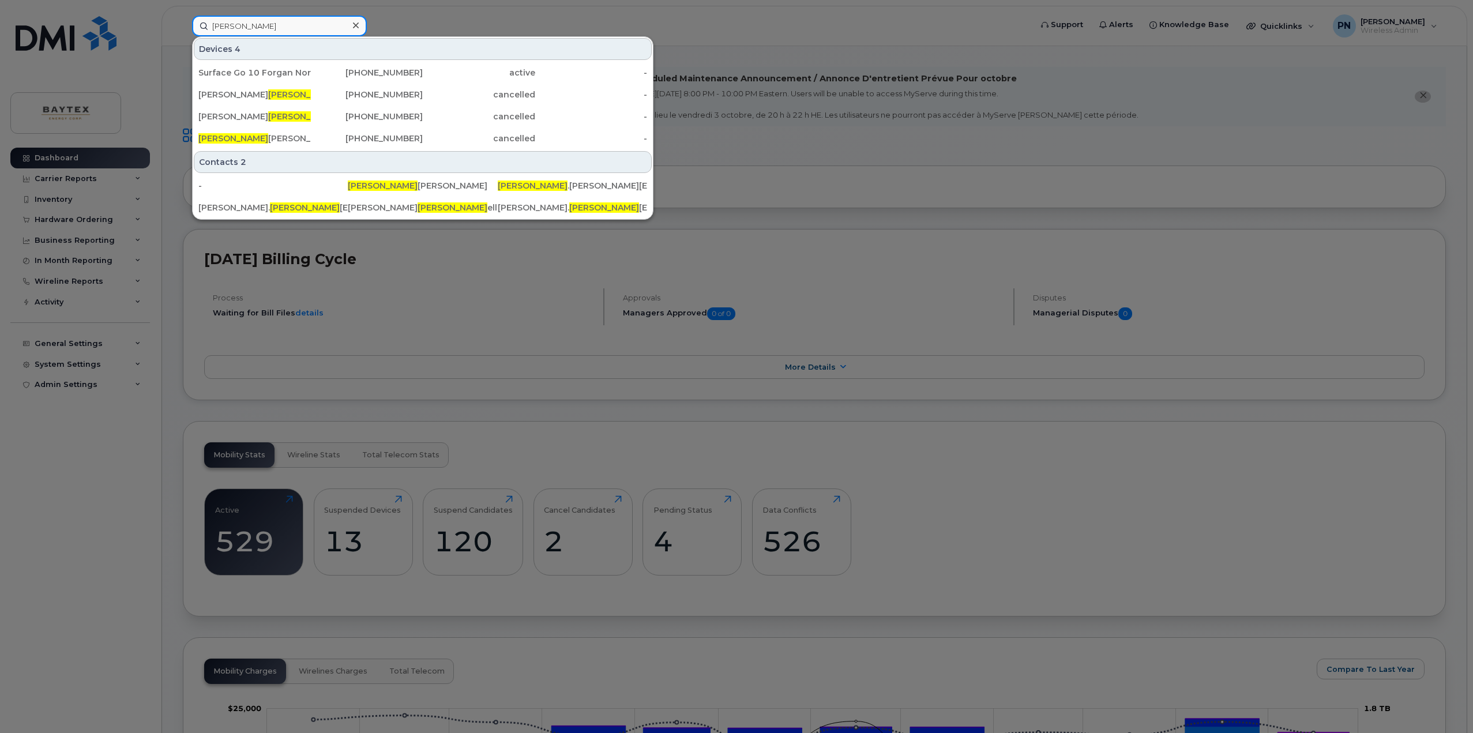
drag, startPoint x: 257, startPoint y: 28, endPoint x: 188, endPoint y: 27, distance: 68.6
click at [190, 27] on div "mitch Devices 4 Surface Go 10 Forgan North Mitch Rowley Cody Broom 306-838-3955…" at bounding box center [608, 26] width 850 height 21
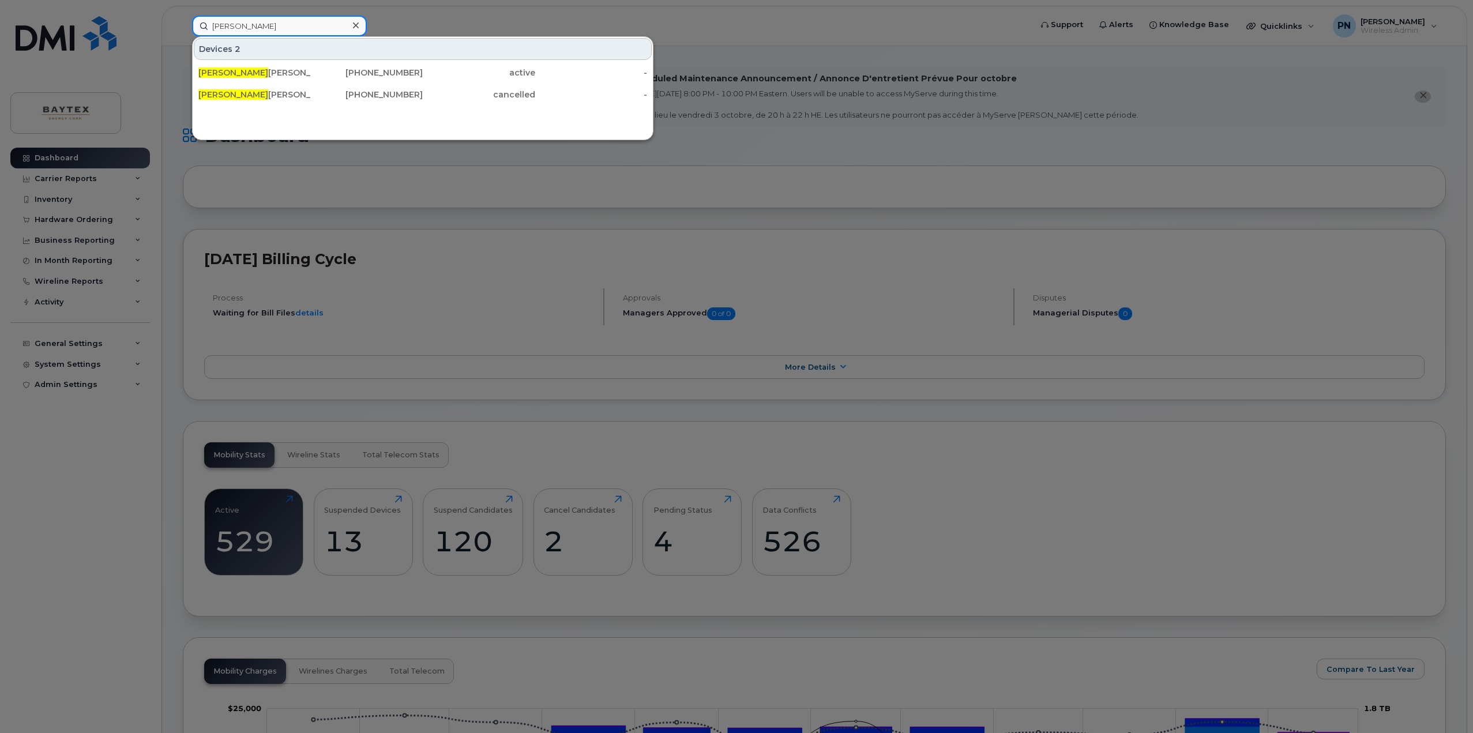
drag, startPoint x: 254, startPoint y: 29, endPoint x: 199, endPoint y: 29, distance: 55.4
click at [199, 29] on input "dean" at bounding box center [279, 26] width 175 height 21
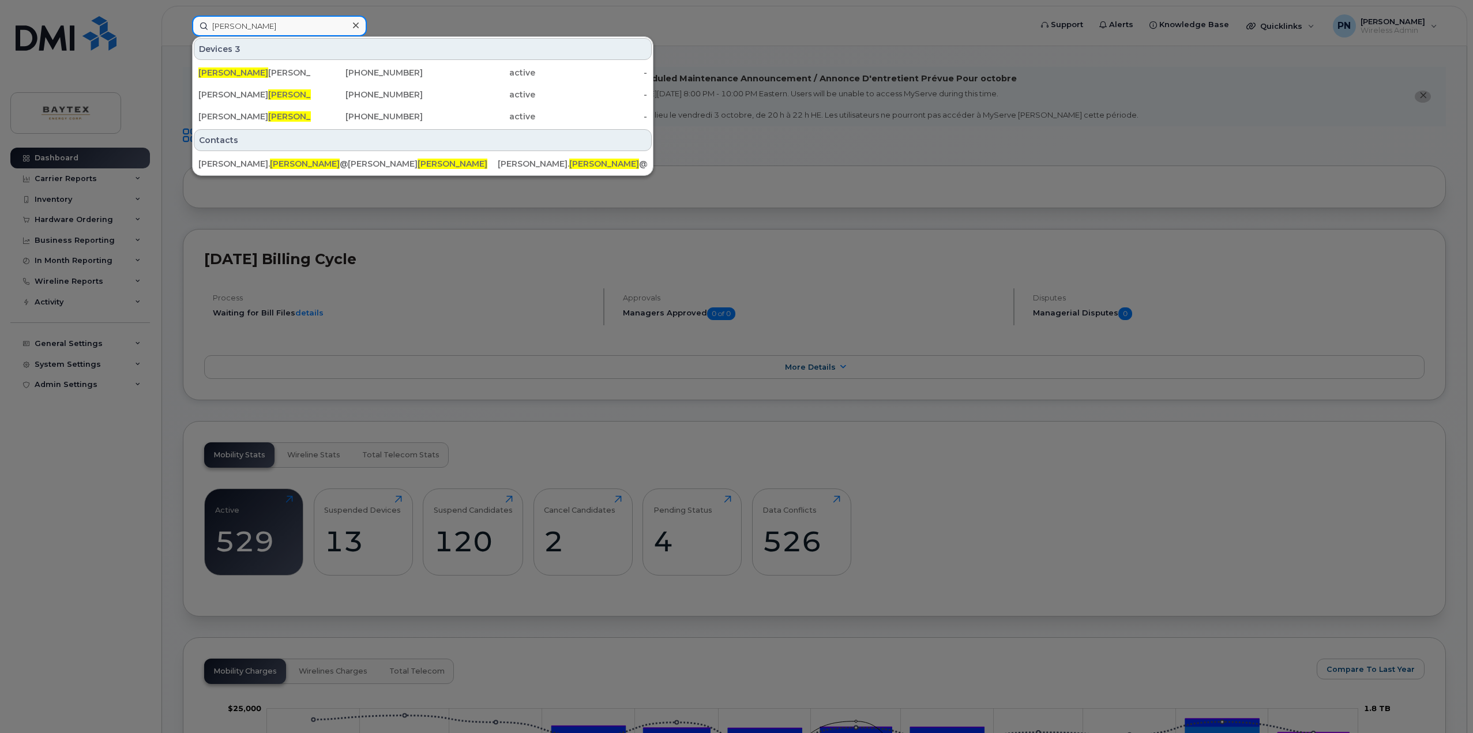
drag, startPoint x: 269, startPoint y: 29, endPoint x: 148, endPoint y: 27, distance: 120.6
click at [183, 27] on div "arthur Devices 3 Arthur Ng 403-617-3149 active - Kendall Arthur 403-809-9040 ac…" at bounding box center [608, 26] width 850 height 21
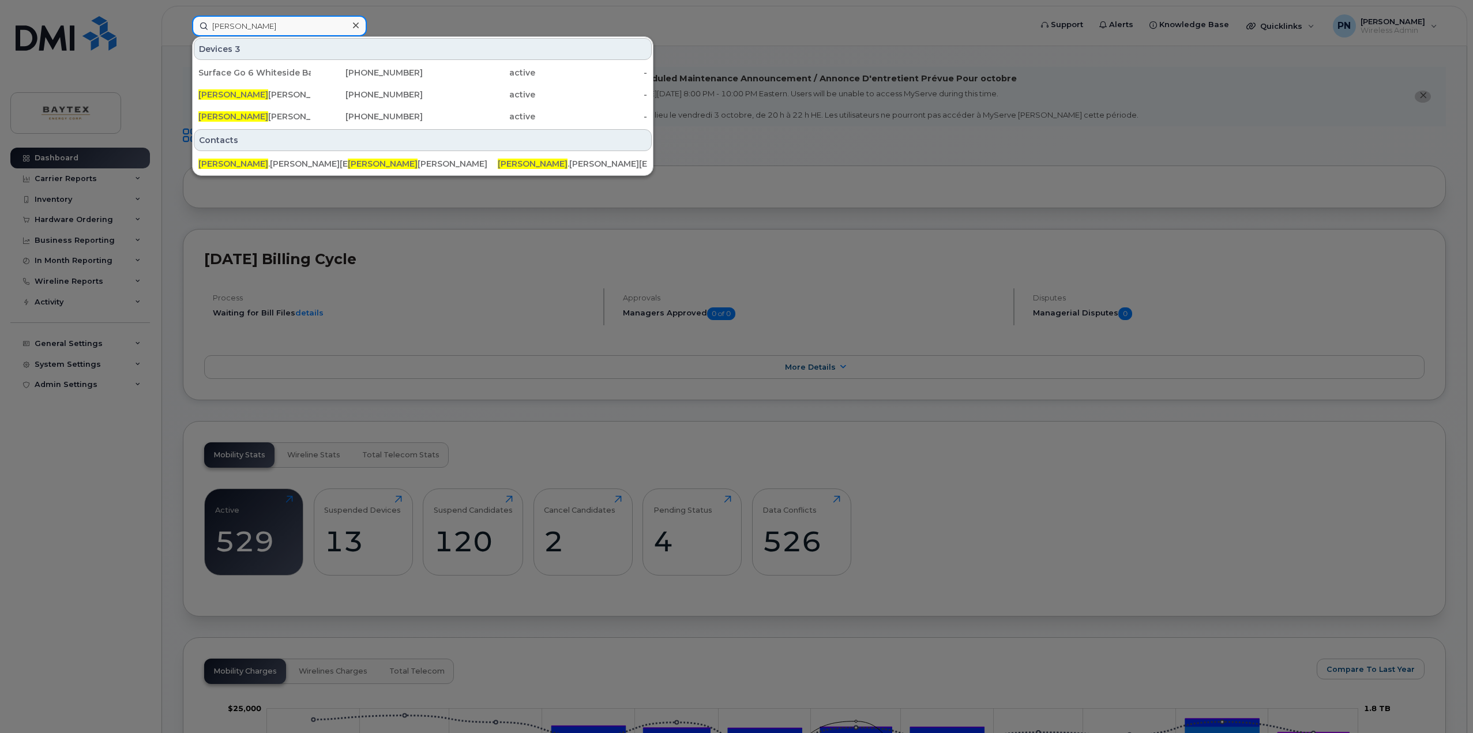
drag, startPoint x: 240, startPoint y: 33, endPoint x: 87, endPoint y: 6, distance: 155.7
click at [183, 16] on div "justin Devices 3 Surface Go 6 Whiteside Battery Corey Ekencrantz Justin Rechenm…" at bounding box center [608, 26] width 850 height 21
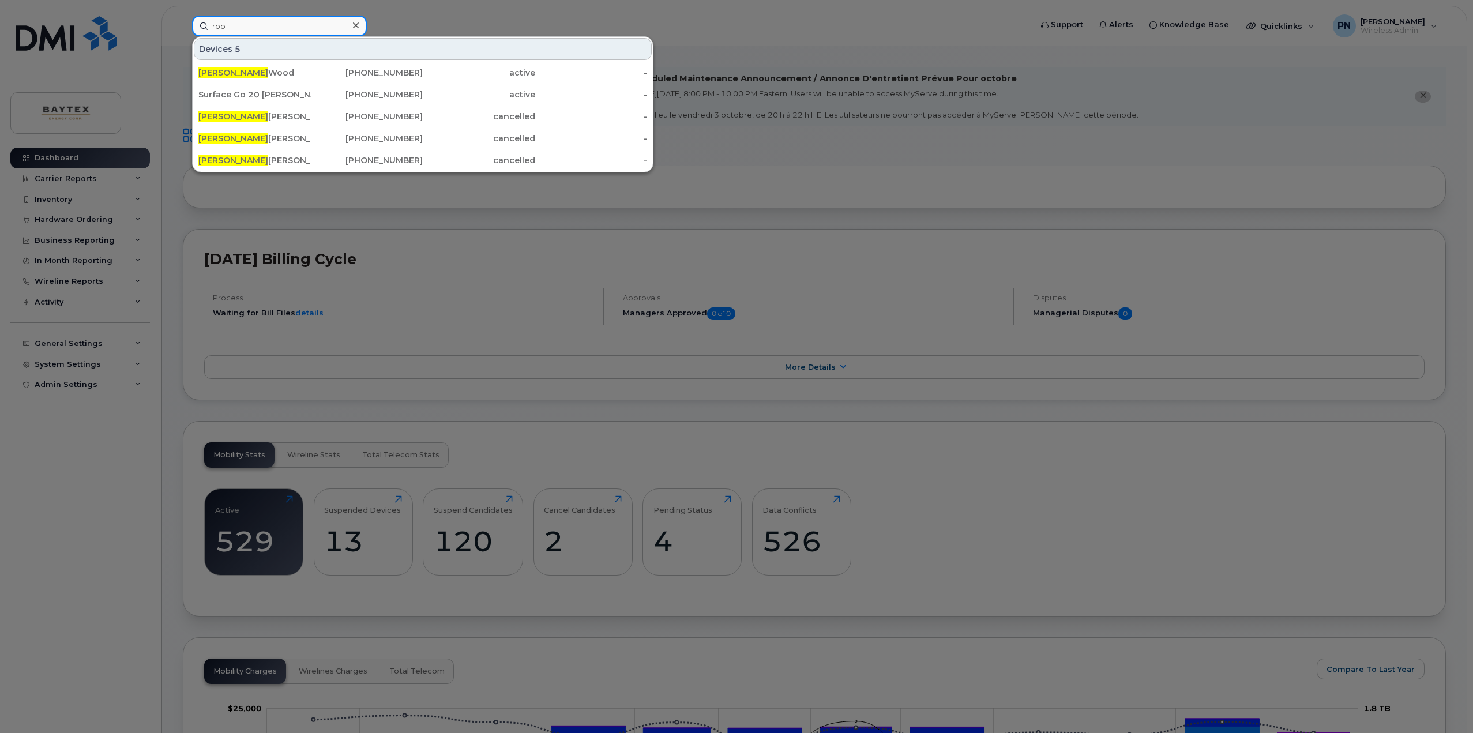
drag, startPoint x: 259, startPoint y: 22, endPoint x: 115, endPoint y: 13, distance: 145.0
click at [183, 16] on div "rob Devices 5 Rob Wood 403-999-2262 active - Surface Go 20 Esther Battery Rob D…" at bounding box center [608, 26] width 850 height 21
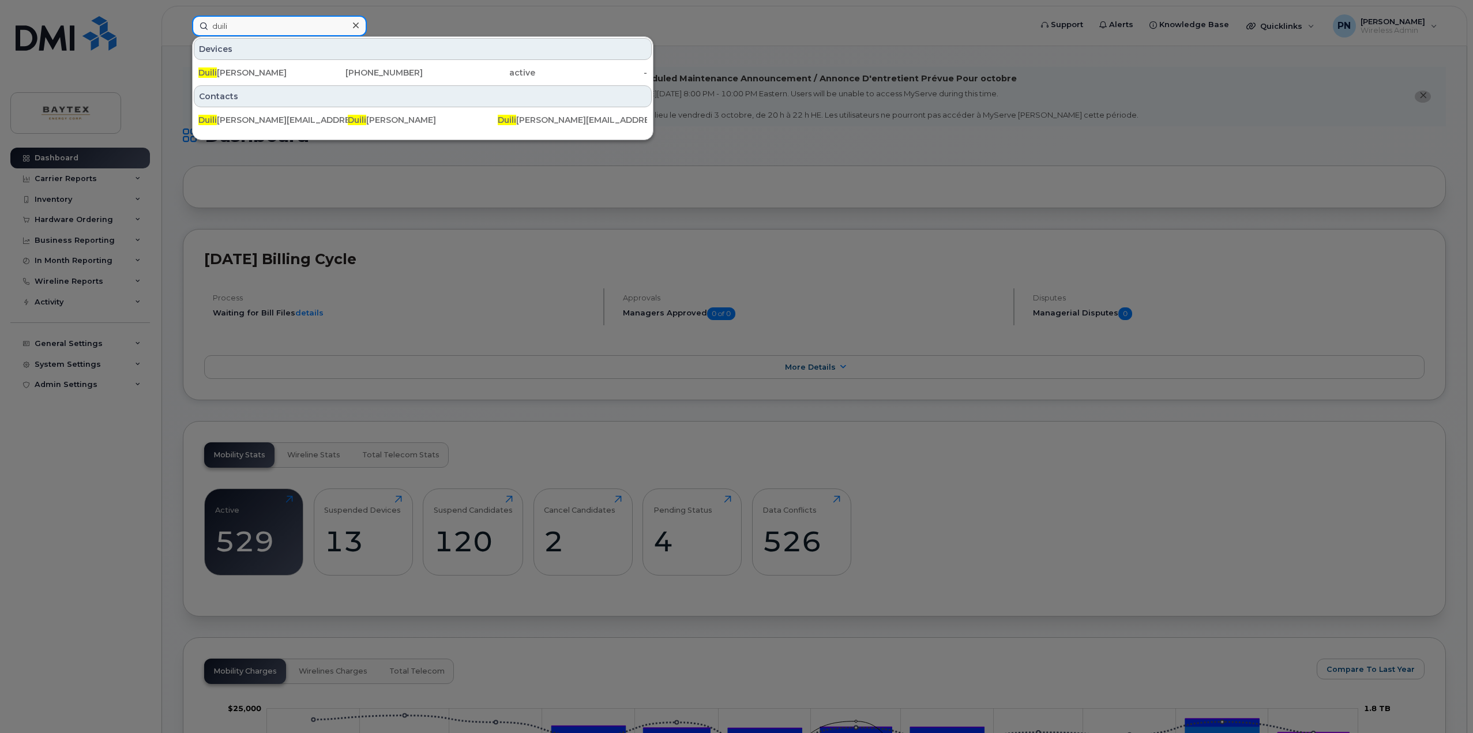
drag, startPoint x: 238, startPoint y: 24, endPoint x: 120, endPoint y: 21, distance: 117.7
click at [183, 21] on div "duili Devices Duili o Raffa 403-483-2438 active - Contacts Duili o.Raffa@baytex…" at bounding box center [608, 26] width 850 height 21
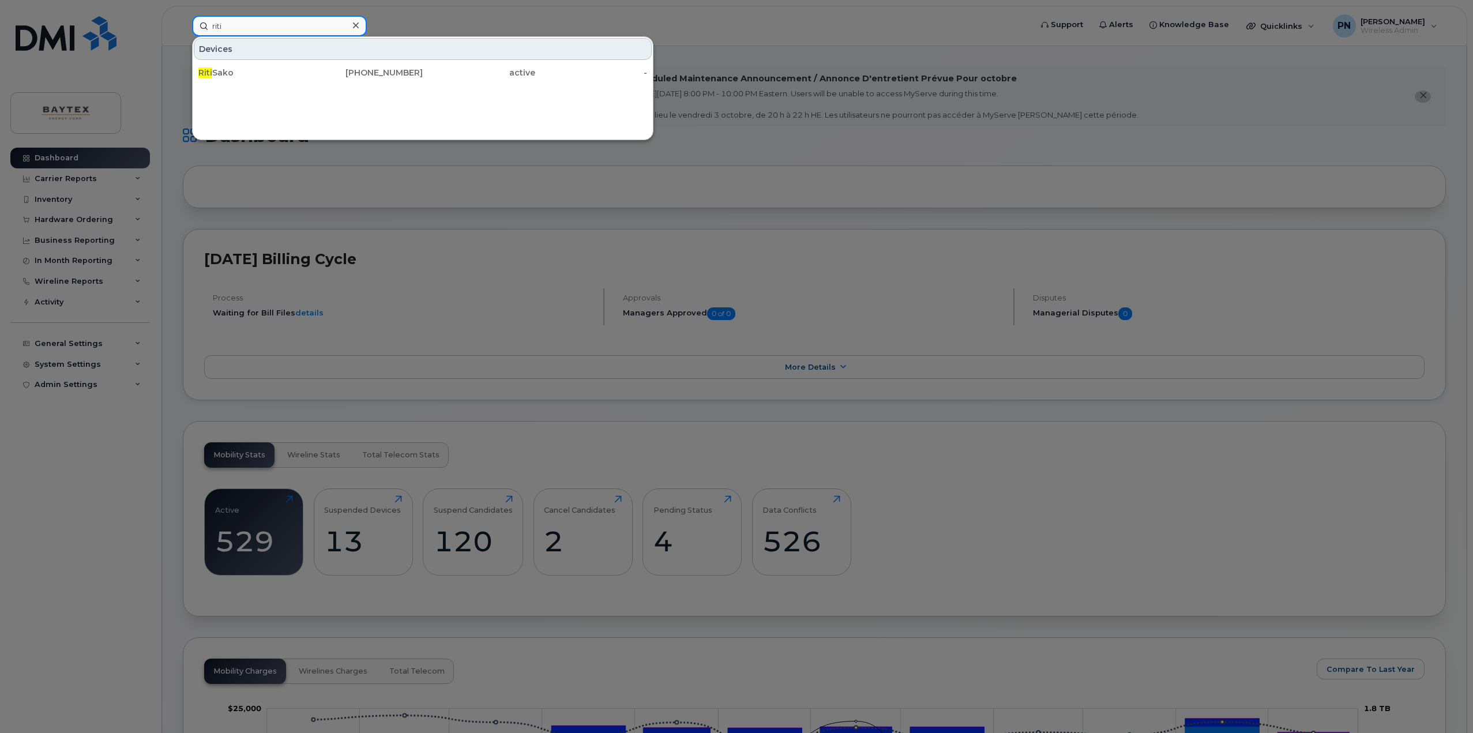
drag, startPoint x: 265, startPoint y: 29, endPoint x: 128, endPoint y: 29, distance: 137.2
click at [183, 29] on div "riti Devices Riti Sako 587-228-7297 active -" at bounding box center [608, 26] width 850 height 21
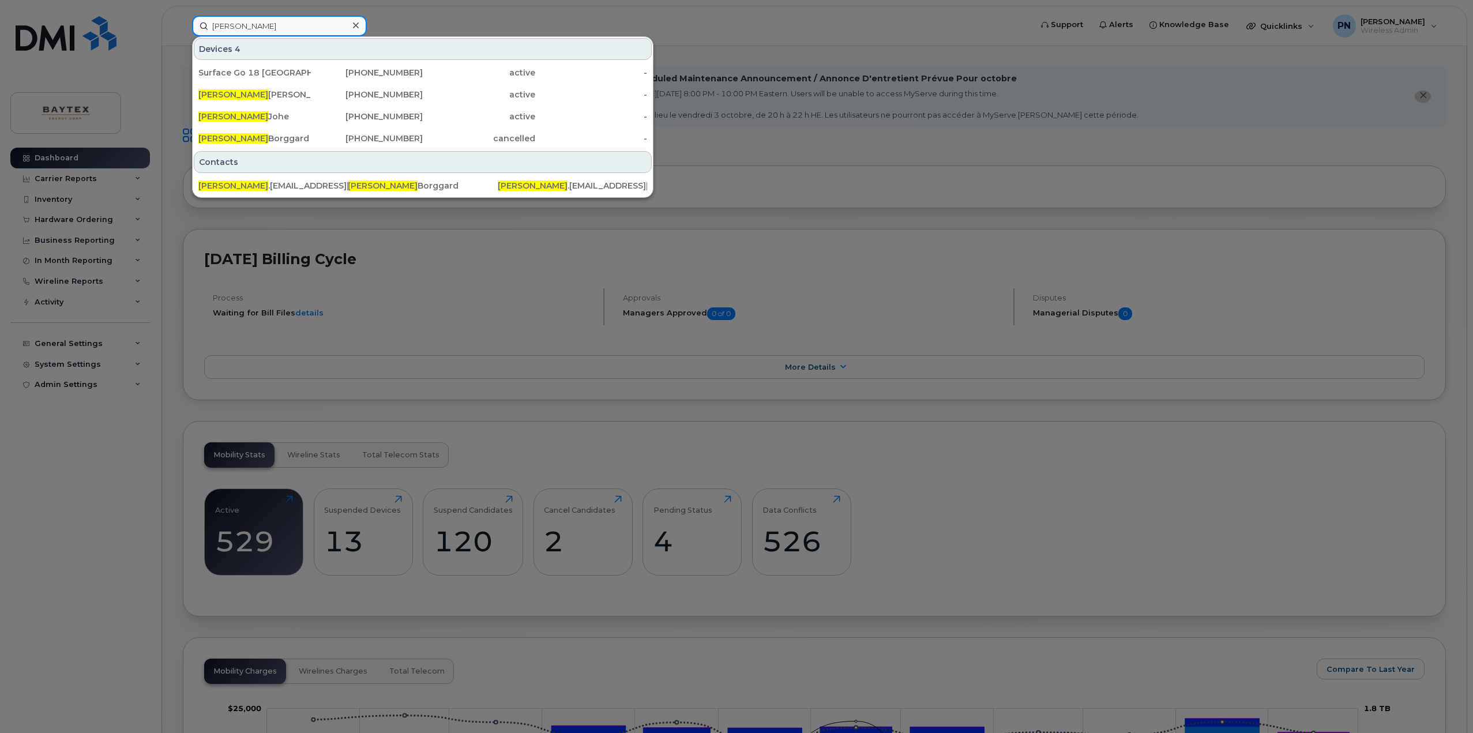
drag, startPoint x: 264, startPoint y: 26, endPoint x: -27, endPoint y: 44, distance: 291.2
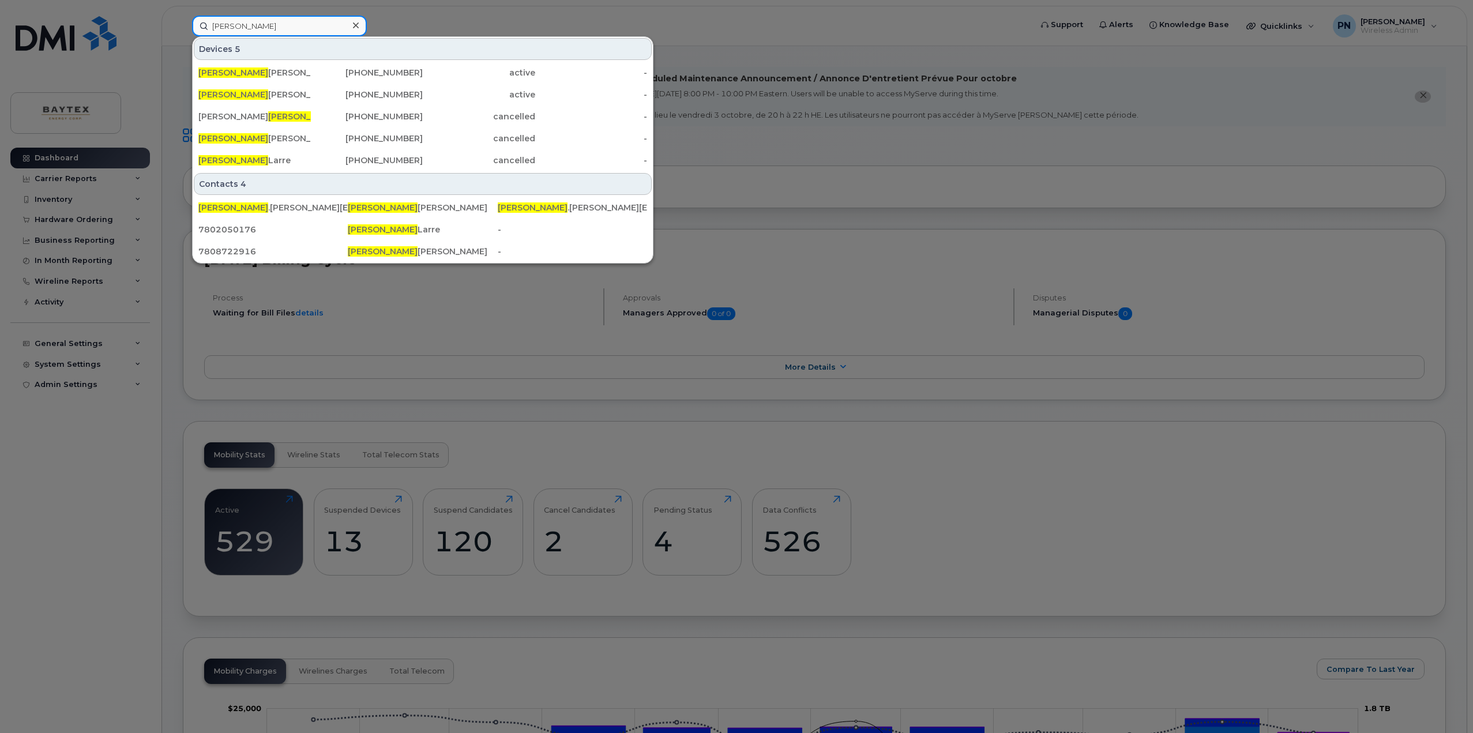
drag, startPoint x: 204, startPoint y: 31, endPoint x: 42, endPoint y: 42, distance: 163.0
click at [183, 36] on div "david Devices 5 David Neigum 780-872-2916 active - David Laskey 403-831-7655 ac…" at bounding box center [608, 26] width 850 height 21
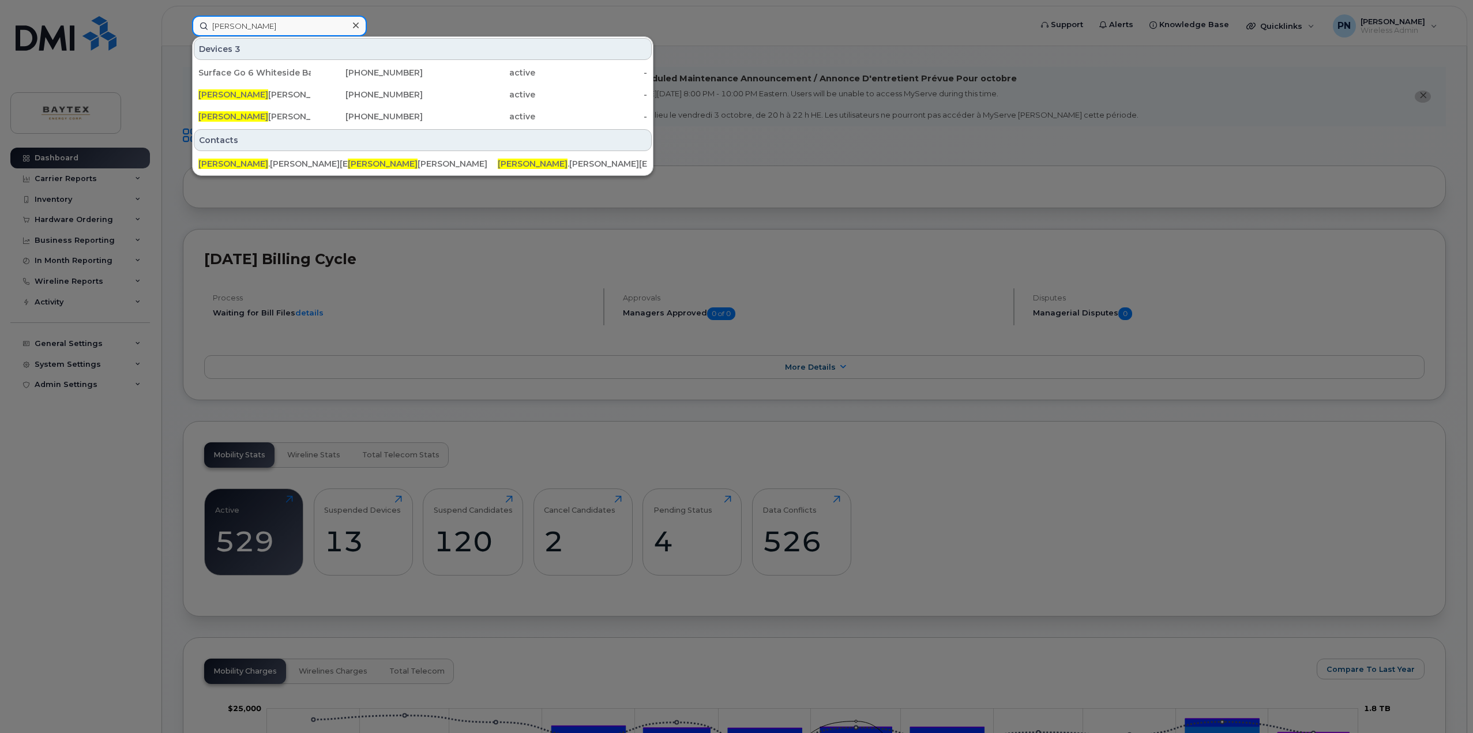
drag, startPoint x: 249, startPoint y: 24, endPoint x: 76, endPoint y: 27, distance: 173.0
click at [183, 28] on div "justin Devices 3 Surface Go 6 Whiteside Battery Corey Ekencrantz Justin Rechenm…" at bounding box center [608, 26] width 850 height 21
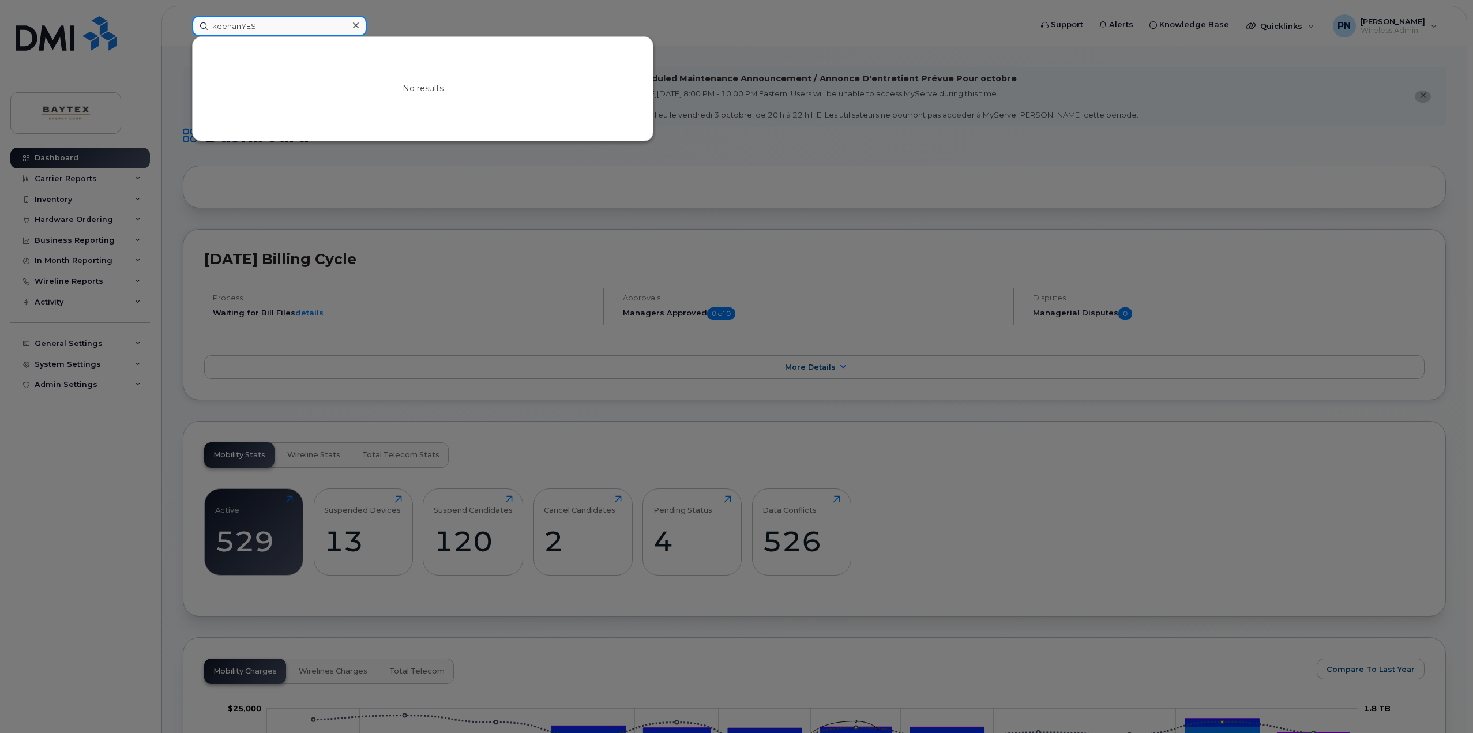
drag, startPoint x: 276, startPoint y: 29, endPoint x: -2, endPoint y: 17, distance: 277.7
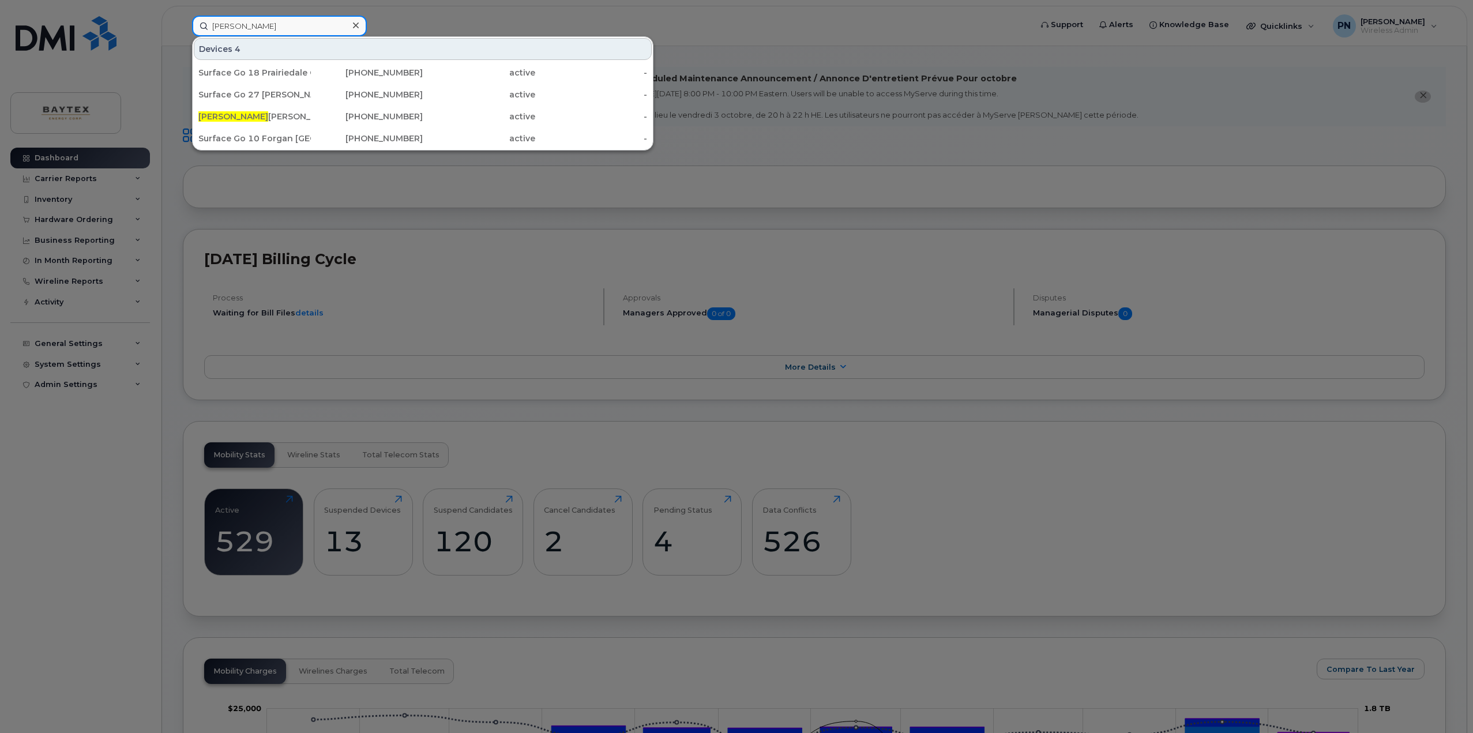
drag, startPoint x: 224, startPoint y: 20, endPoint x: 77, endPoint y: 9, distance: 147.5
click at [183, 16] on div "cody Devices 4 Surface Go 18 Prairiedale Gas Plant Michael Rempel Cody Mcquee 3…" at bounding box center [608, 26] width 850 height 21
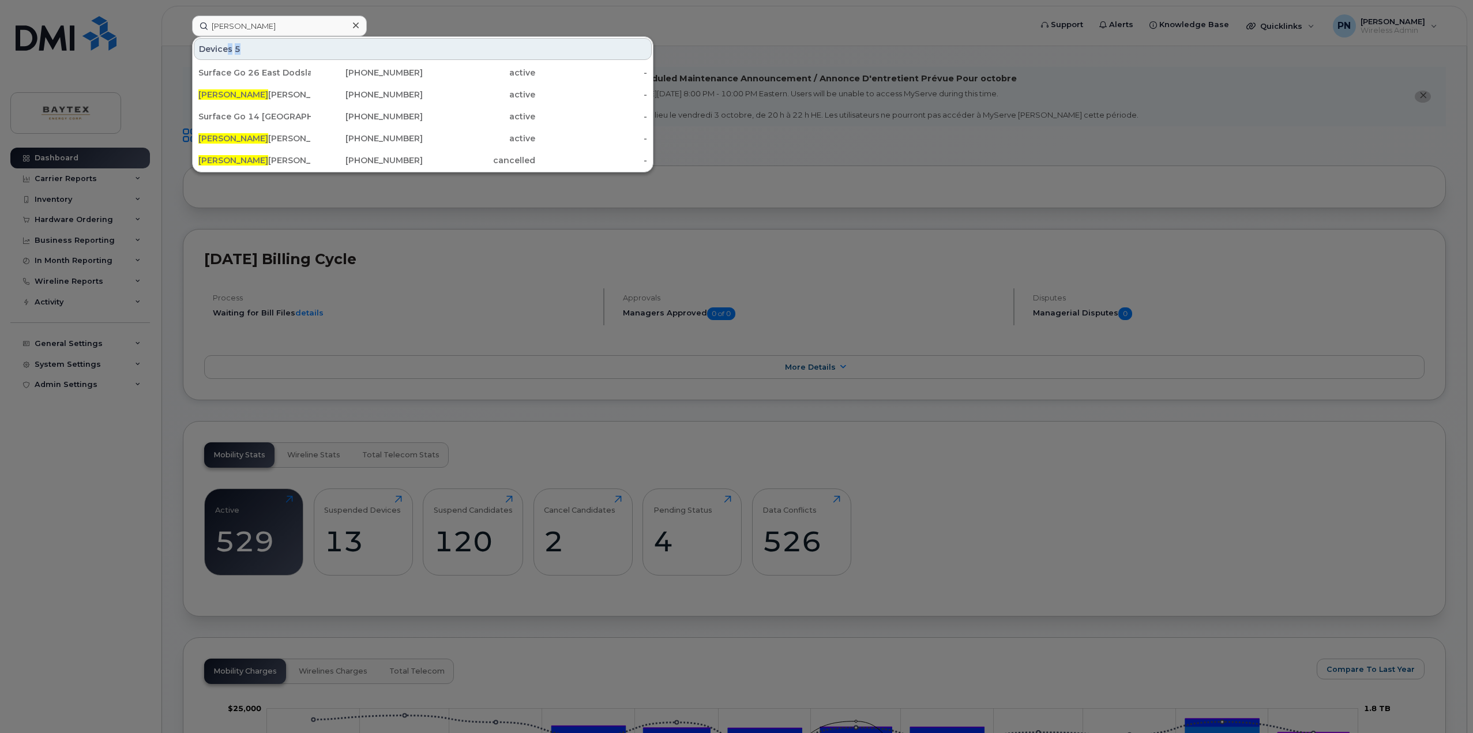
drag, startPoint x: 228, startPoint y: 37, endPoint x: 217, endPoint y: 36, distance: 11.0
click at [217, 36] on div "brad Devices 5 Surface Go 26 East Dodsland Buffalo Berry Dallas Kiss Brad ley 3…" at bounding box center [608, 26] width 832 height 21
drag, startPoint x: 239, startPoint y: 22, endPoint x: 162, endPoint y: 21, distance: 76.7
click at [183, 22] on div "brad Devices 5 Surface Go 26 East Dodsland Buffalo Berry Dallas Kiss Brad ley 3…" at bounding box center [608, 26] width 850 height 21
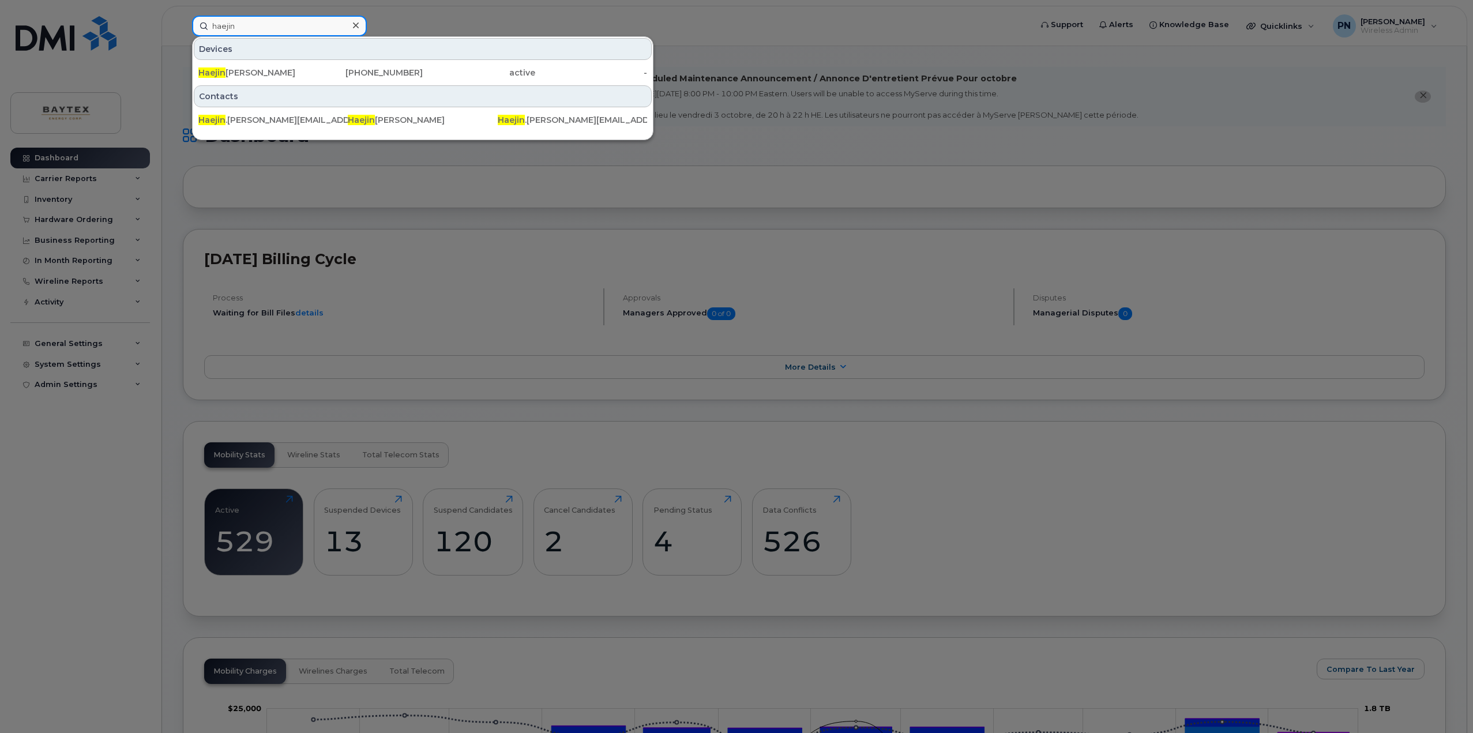
drag, startPoint x: 259, startPoint y: 29, endPoint x: 35, endPoint y: 30, distance: 223.7
click at [183, 29] on div "haejin Devices Haejin Kim 403-828-3364 active - Contacts Haejin .Kim@baytexener…" at bounding box center [608, 26] width 850 height 21
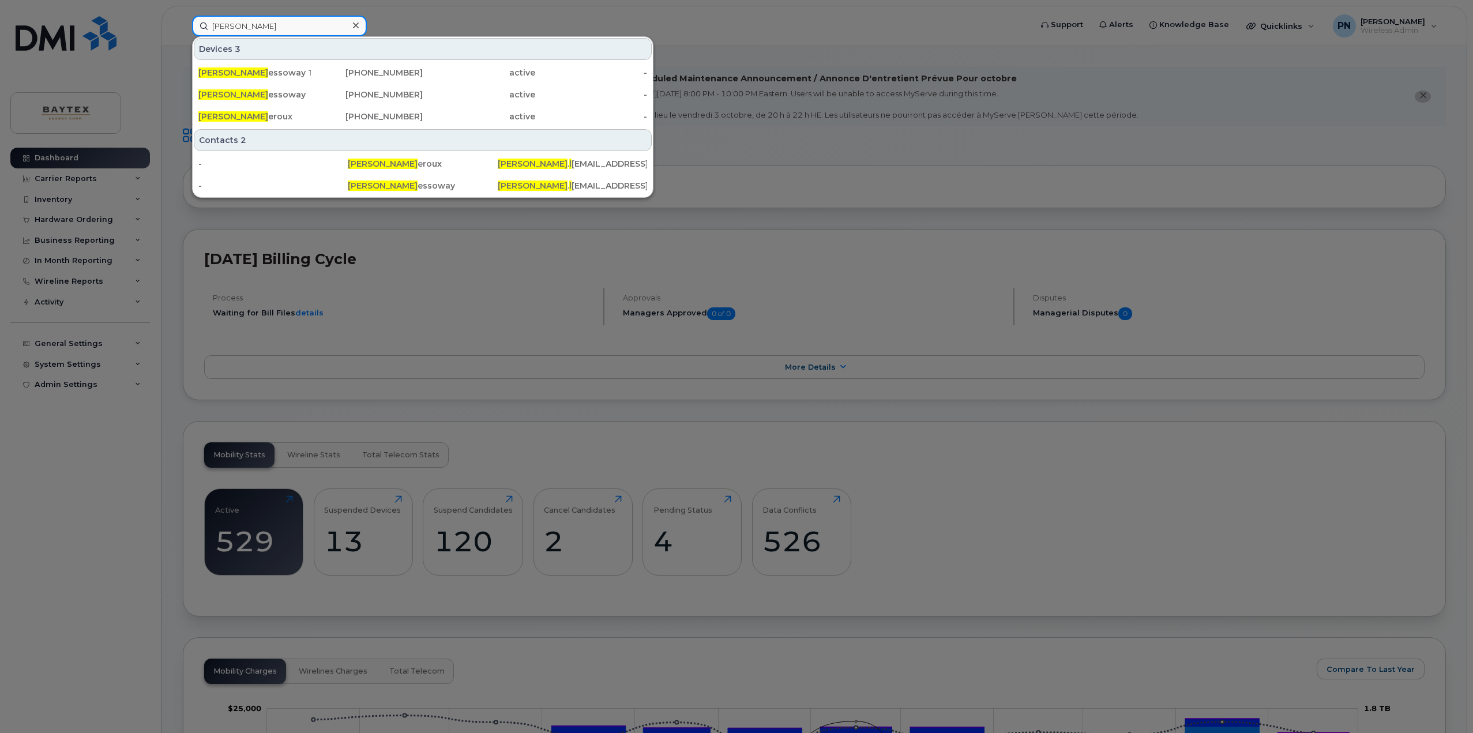
drag, startPoint x: 258, startPoint y: 25, endPoint x: 80, endPoint y: 26, distance: 178.2
click at [183, 28] on div "chris l Devices 3 Chris L essoway Tablet 403-461-3010 active - Chris L essoway …" at bounding box center [608, 26] width 850 height 21
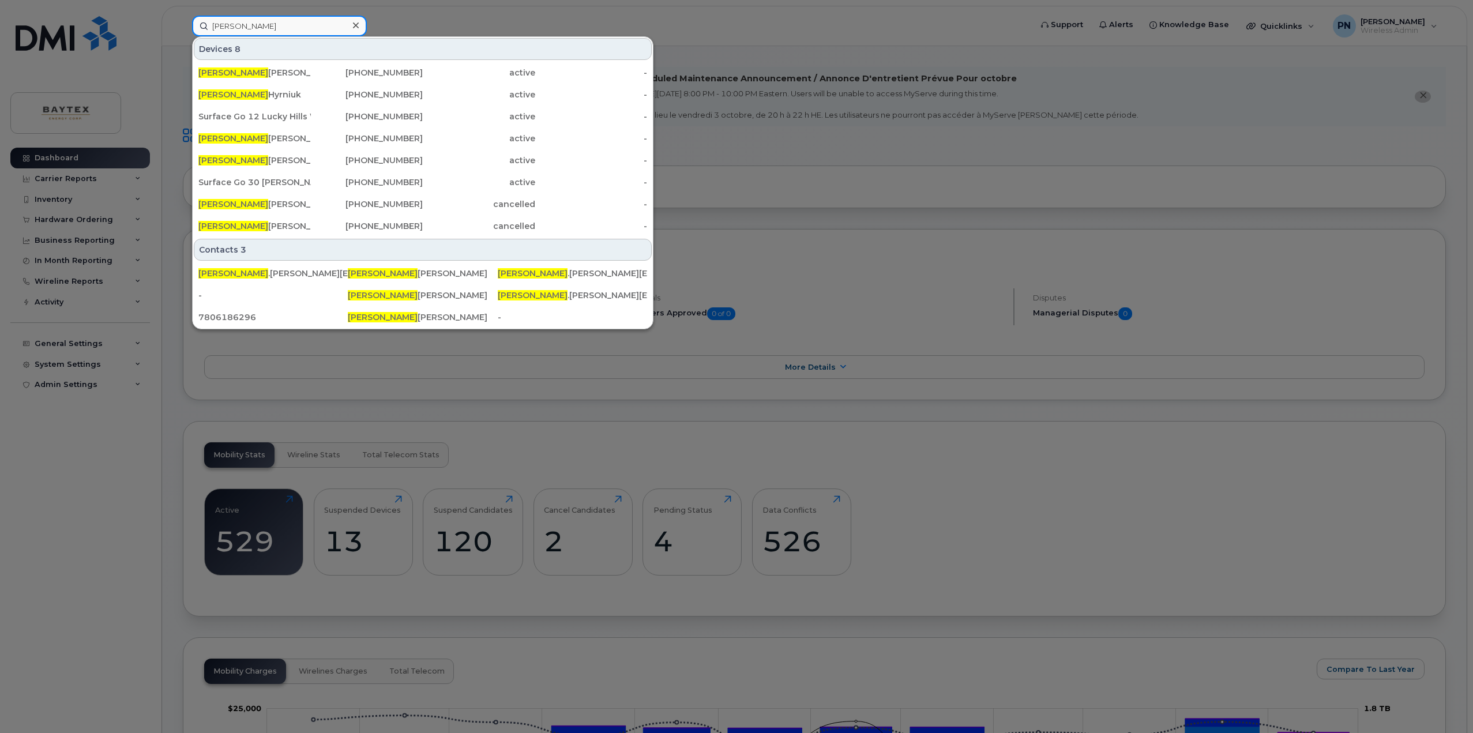
drag, startPoint x: 262, startPoint y: 30, endPoint x: 61, endPoint y: 21, distance: 201.4
click at [183, 21] on div "jason Devices 8 Jason Augustin 403-869-1466 active - Jason Hyrniuk 780-618-8700…" at bounding box center [608, 26] width 850 height 21
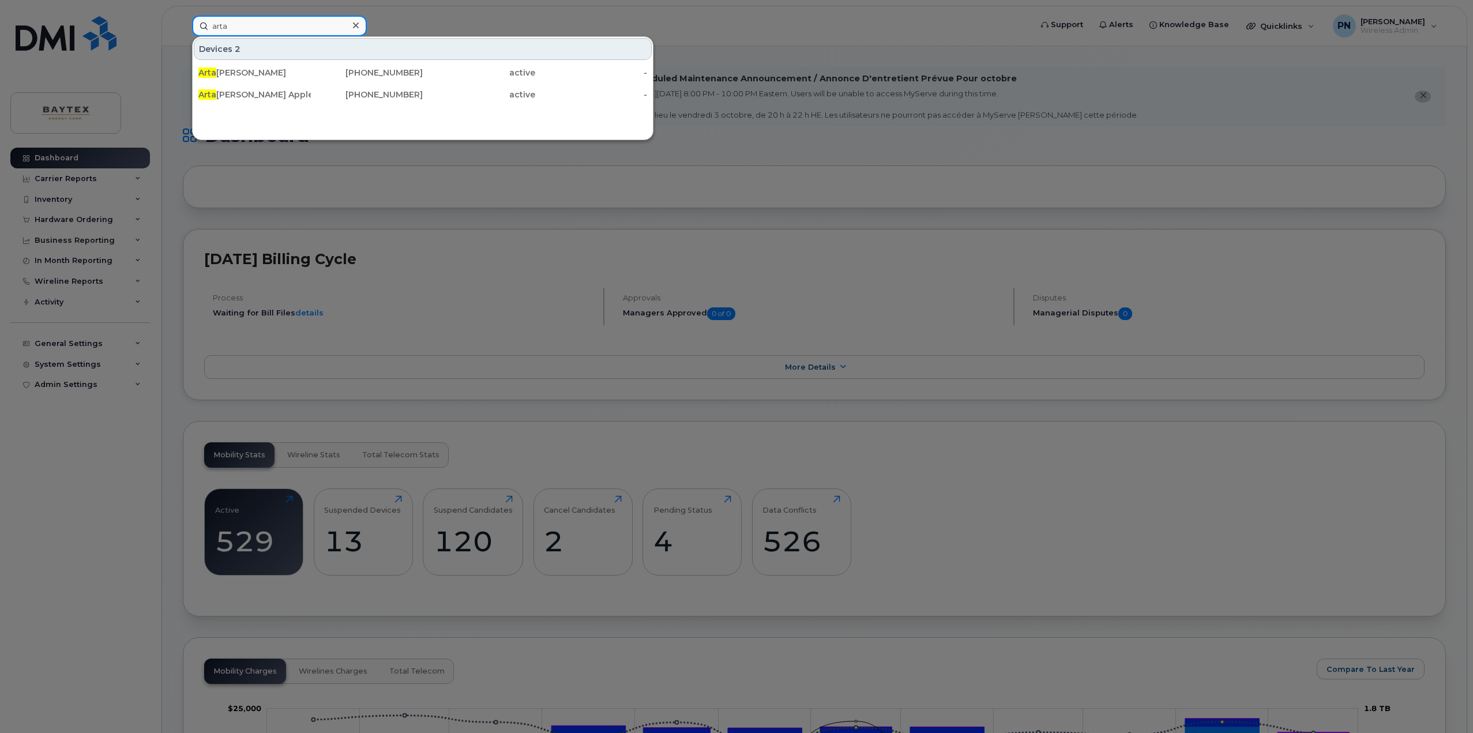
drag, startPoint x: 232, startPoint y: 25, endPoint x: 41, endPoint y: 22, distance: 191.5
click at [183, 21] on div "arta Devices 2 Arta Staffa 403-512-8623 active - Arta Staffa Apple Watch 403-58…" at bounding box center [608, 26] width 850 height 21
drag, startPoint x: 246, startPoint y: 25, endPoint x: 129, endPoint y: 24, distance: 117.1
click at [183, 24] on div "dan Devices 2 Mike Dan ake 403-803-6801 active - Dan Rominick Surface Go 306-43…" at bounding box center [608, 26] width 850 height 21
click at [243, 26] on input "billy" at bounding box center [279, 26] width 175 height 21
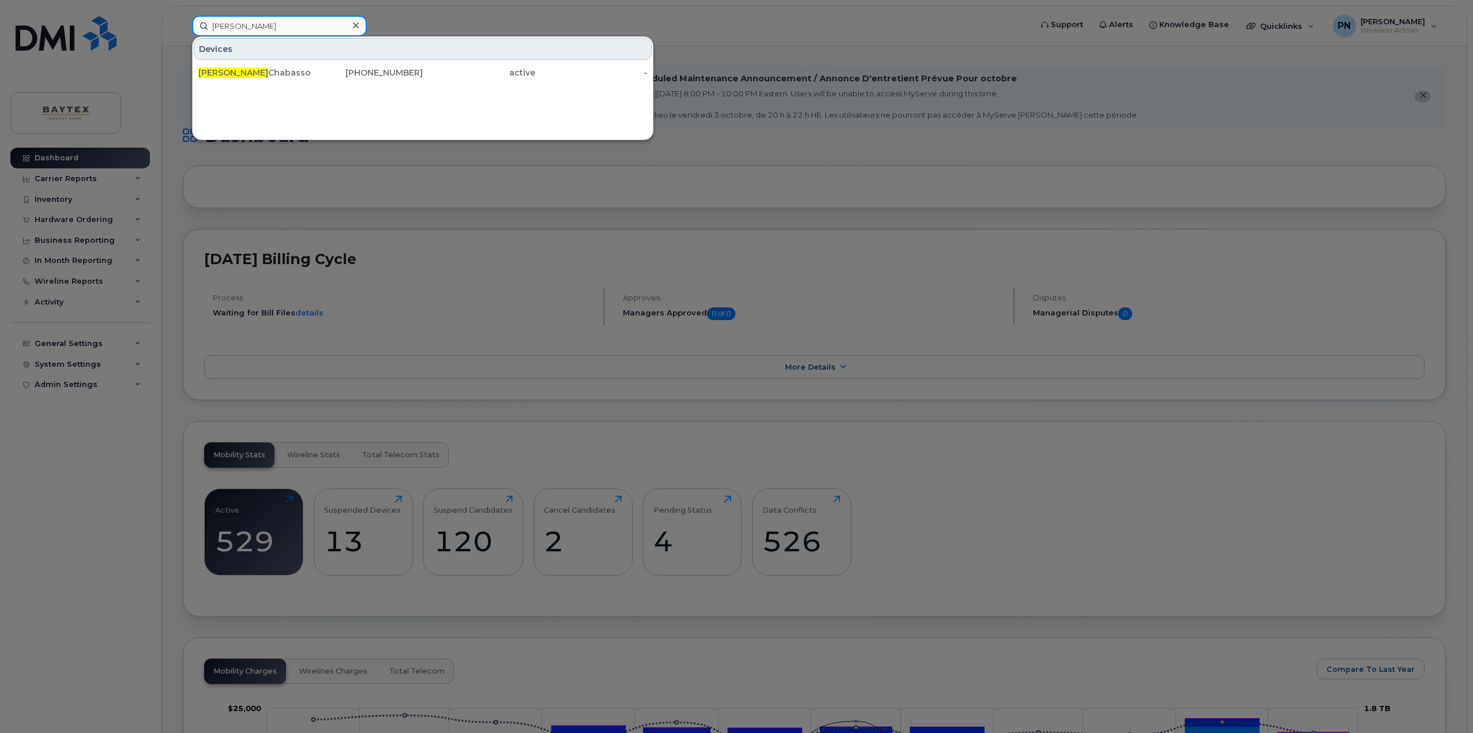
drag, startPoint x: 216, startPoint y: 24, endPoint x: 175, endPoint y: 20, distance: 41.7
click at [183, 20] on div "billy Devices Billy Chabassol 403-837-5046 active -" at bounding box center [608, 26] width 850 height 21
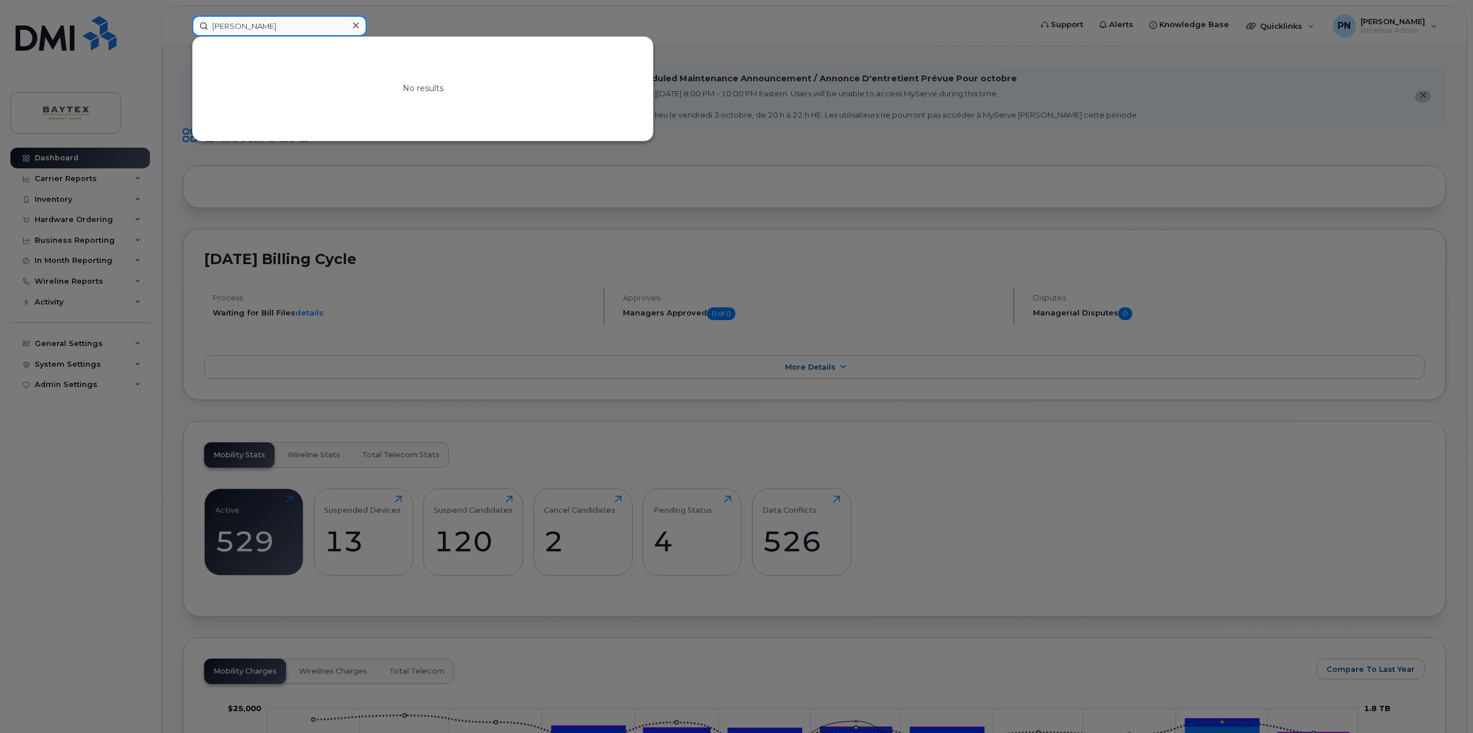
drag, startPoint x: 246, startPoint y: 20, endPoint x: 216, endPoint y: 24, distance: 30.8
click at [216, 24] on input "nancy" at bounding box center [279, 26] width 175 height 21
type input "n"
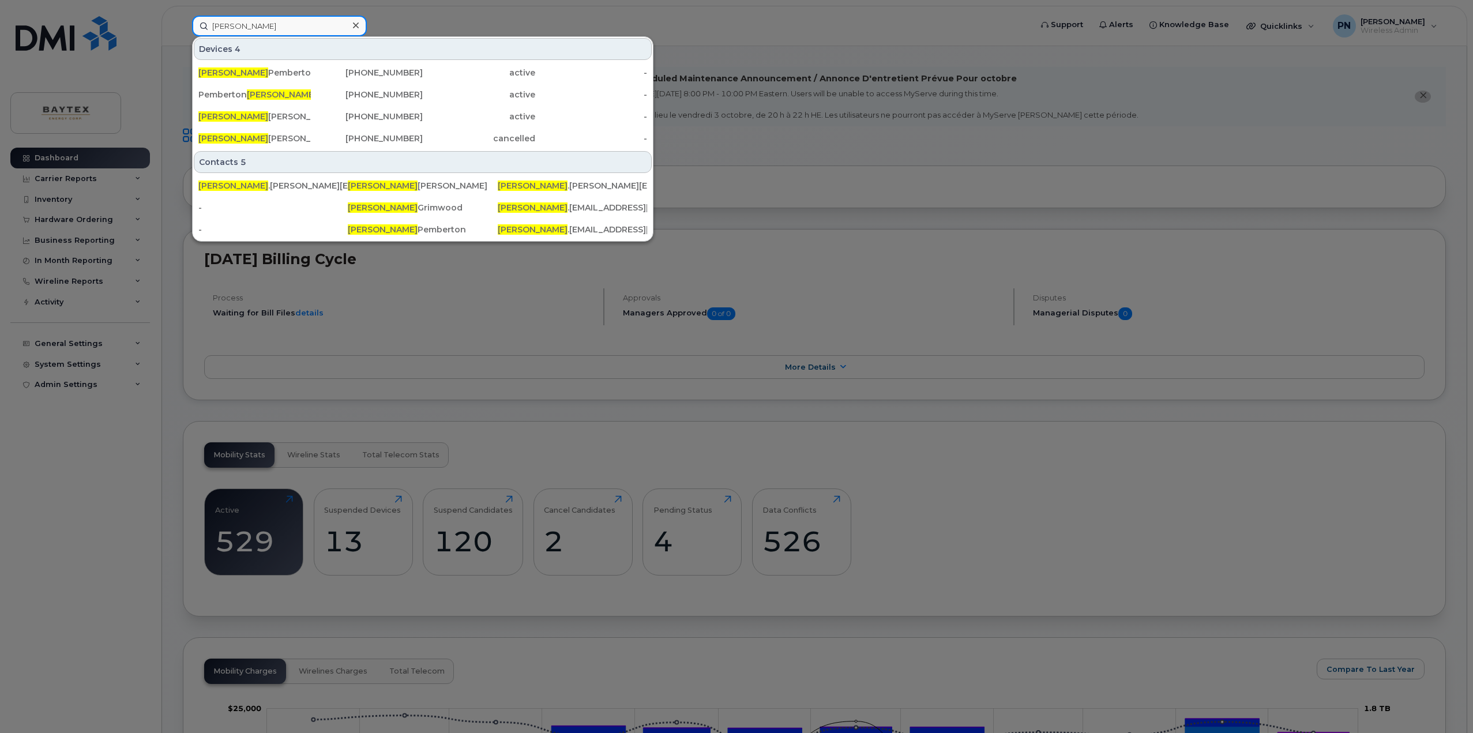
drag, startPoint x: 269, startPoint y: 27, endPoint x: 190, endPoint y: 32, distance: 79.2
click at [190, 32] on div "jonathan Devices 4 Jonathan Pemberton Apple Watch 403-462-3130 active - Pembert…" at bounding box center [608, 26] width 850 height 21
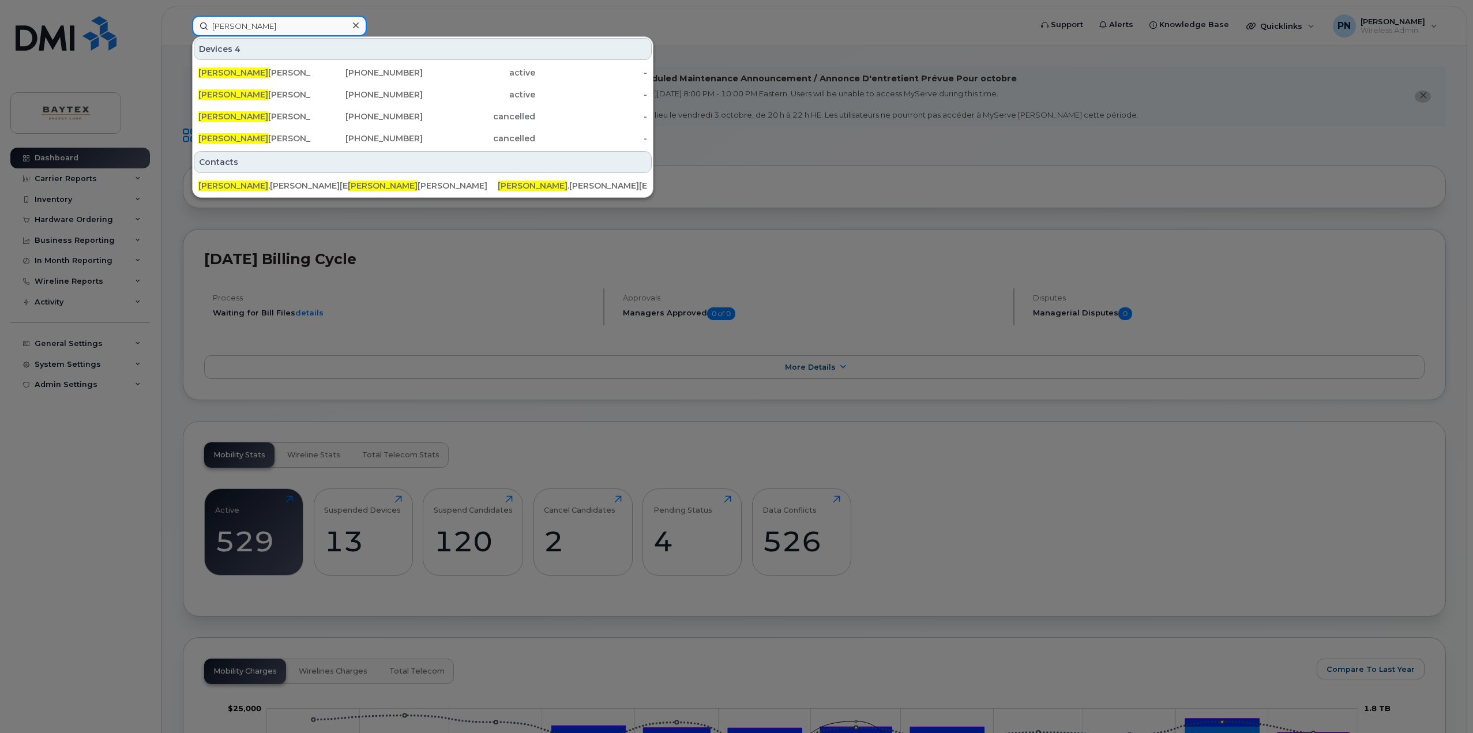
drag, startPoint x: 264, startPoint y: 21, endPoint x: 112, endPoint y: 31, distance: 152.0
click at [183, 31] on div "tyler Devices 4 Tyler Morris 780-527-9033 active - Tyler Kushniruk 403-829-6810…" at bounding box center [608, 26] width 850 height 21
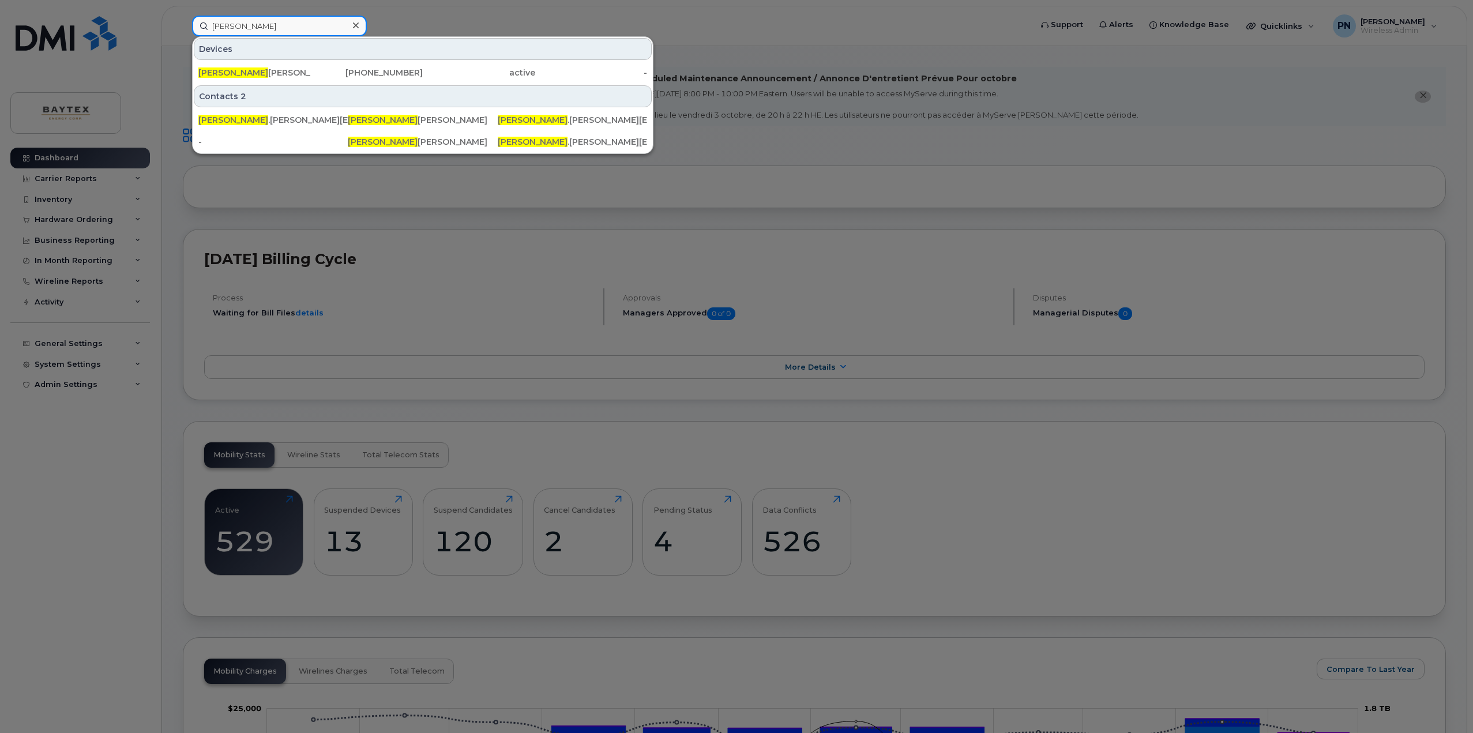
drag, startPoint x: 266, startPoint y: 26, endPoint x: 110, endPoint y: 25, distance: 155.7
click at [183, 25] on div "travis Devices Travis Knutson 403-651-3058 active - Contacts 2 Travis .Knutson@…" at bounding box center [608, 26] width 850 height 21
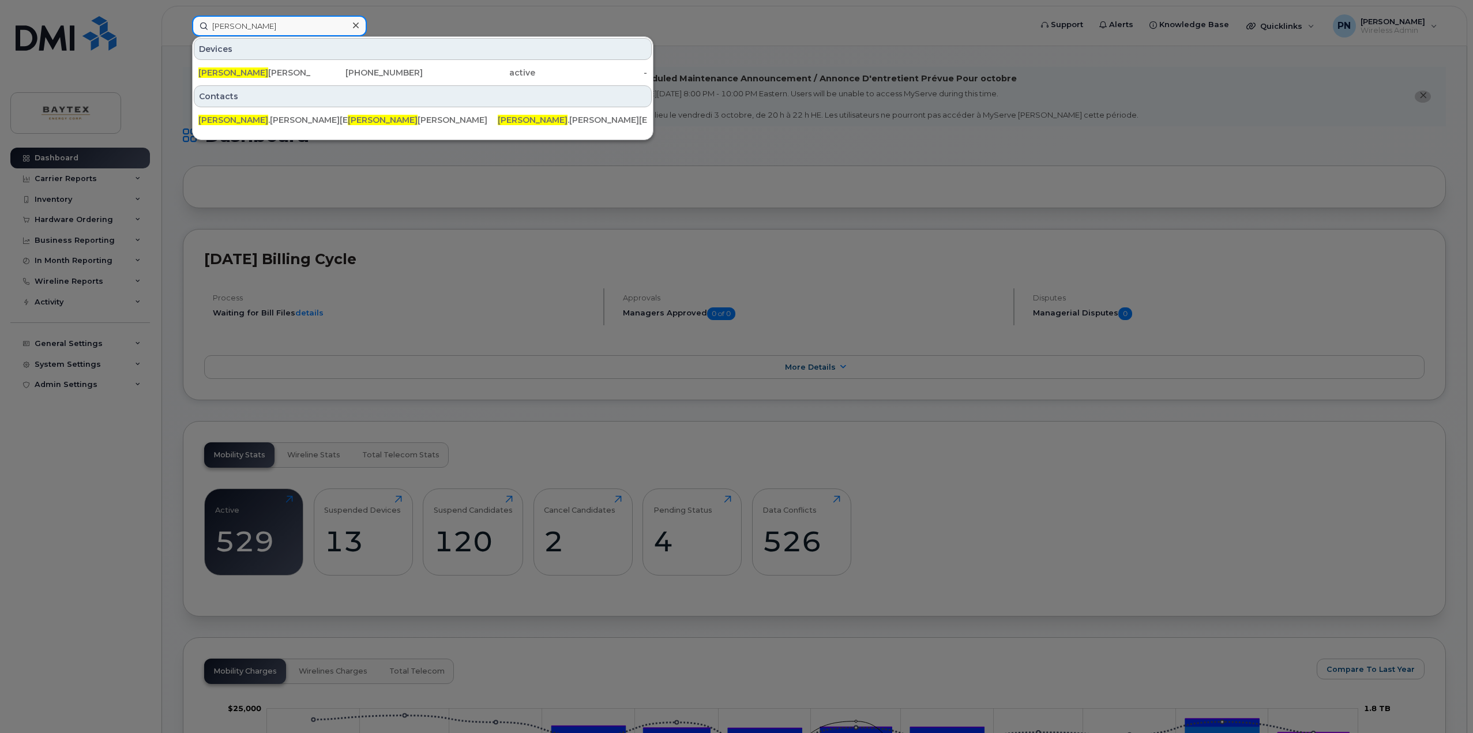
drag, startPoint x: 251, startPoint y: 23, endPoint x: 103, endPoint y: 22, distance: 148.2
click at [183, 21] on div "adrian Devices Adrian Blazevic 403-837-2350 active - Contacts Adrian .Blazevic@…" at bounding box center [608, 26] width 850 height 21
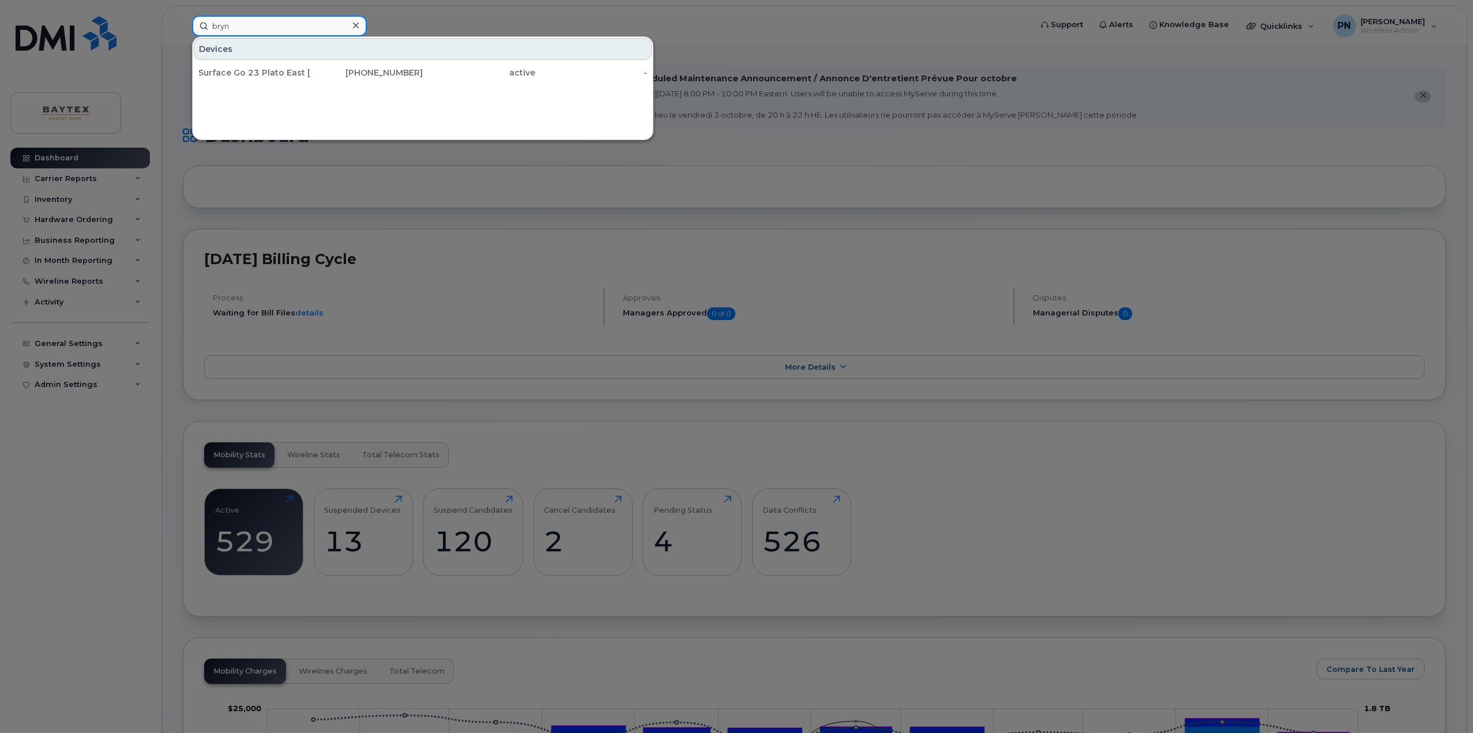
drag, startPoint x: 238, startPoint y: 27, endPoint x: 71, endPoint y: 33, distance: 167.4
click at [183, 32] on div "bryn Devices Surface Go 23 Plato East Wade Jans Bryn n Hartsook 306-838-3683 ac…" at bounding box center [608, 26] width 850 height 21
drag, startPoint x: 245, startPoint y: 26, endPoint x: 130, endPoint y: 34, distance: 115.0
click at [183, 34] on div "miranda Devices 2 Miranda Maley 403-819-4730 active - Miranda Maley 403-835-906…" at bounding box center [608, 26] width 850 height 21
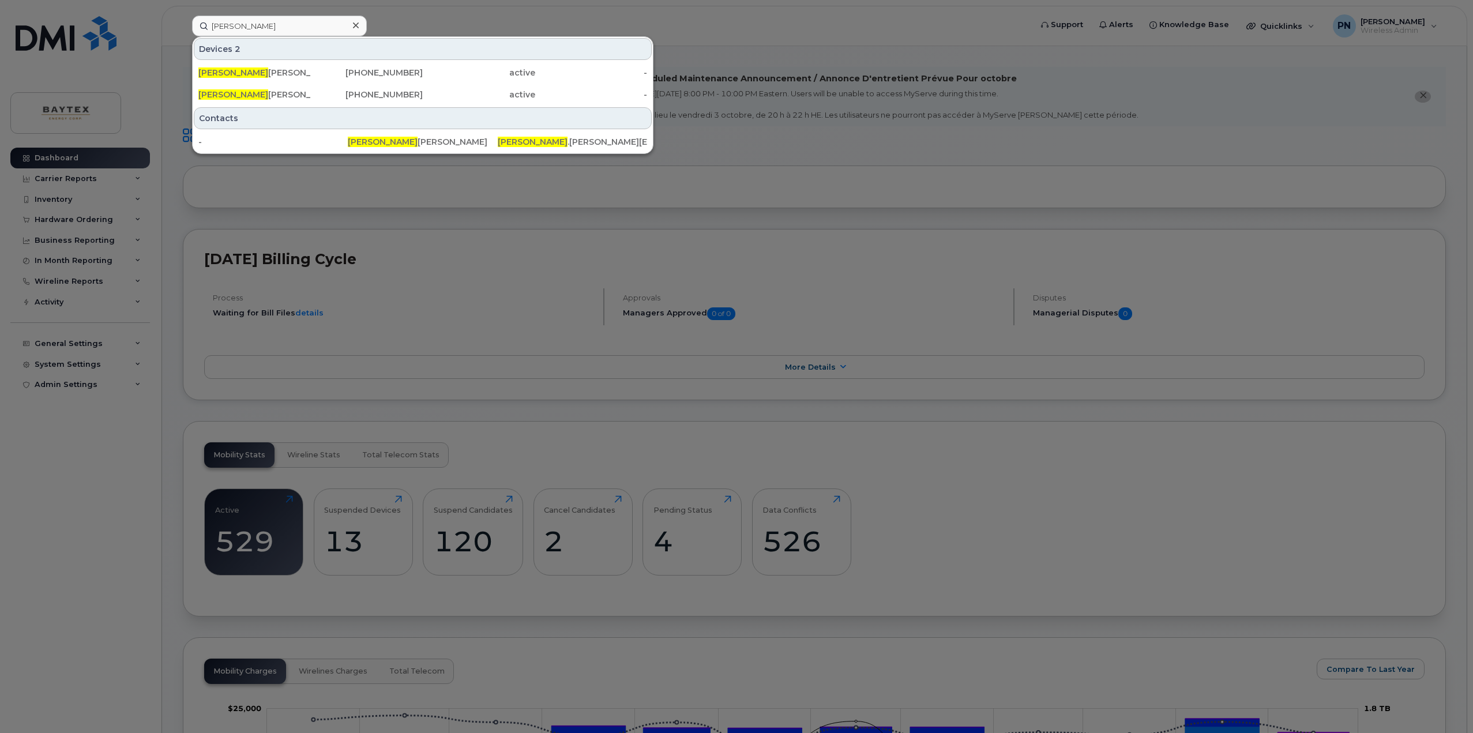
click at [119, 634] on div at bounding box center [736, 366] width 1473 height 733
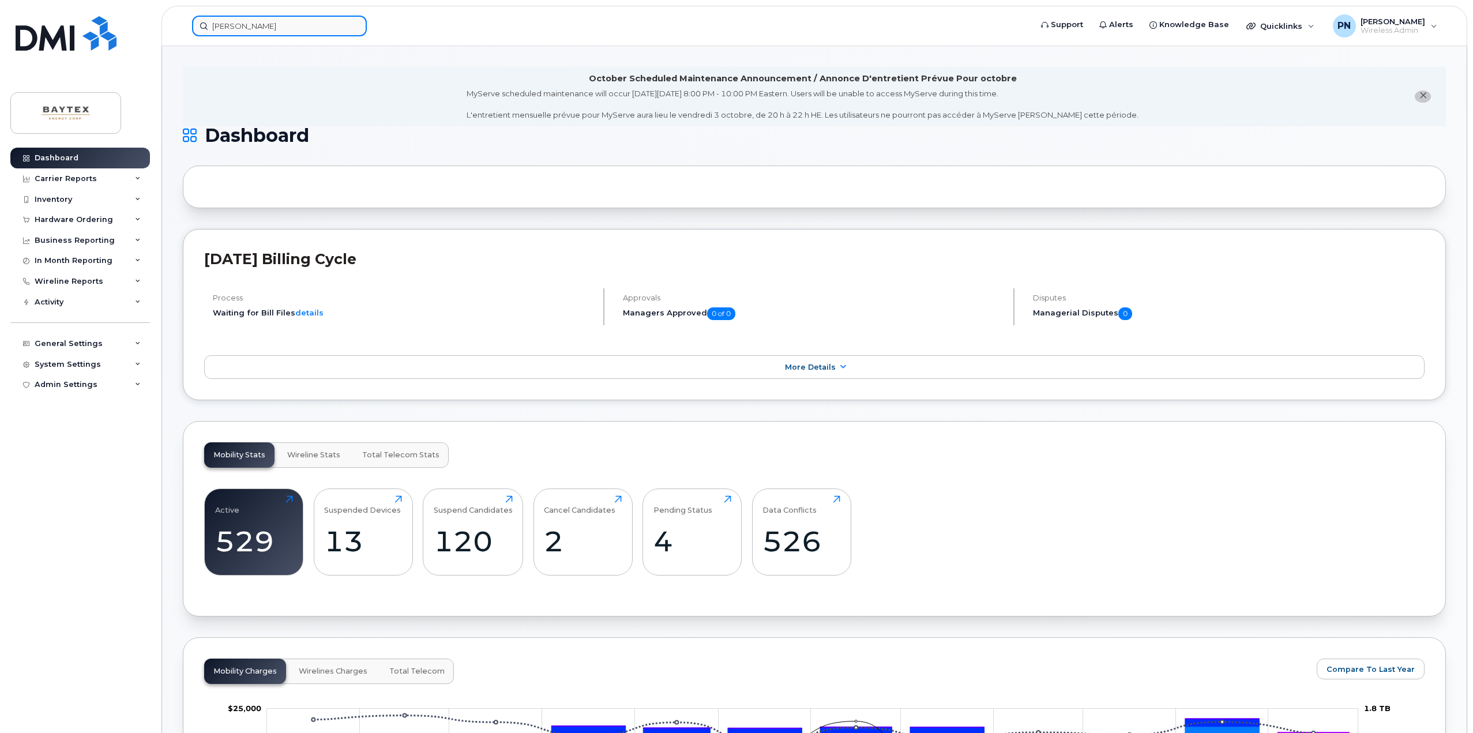
click at [260, 29] on input "nicole" at bounding box center [279, 26] width 175 height 21
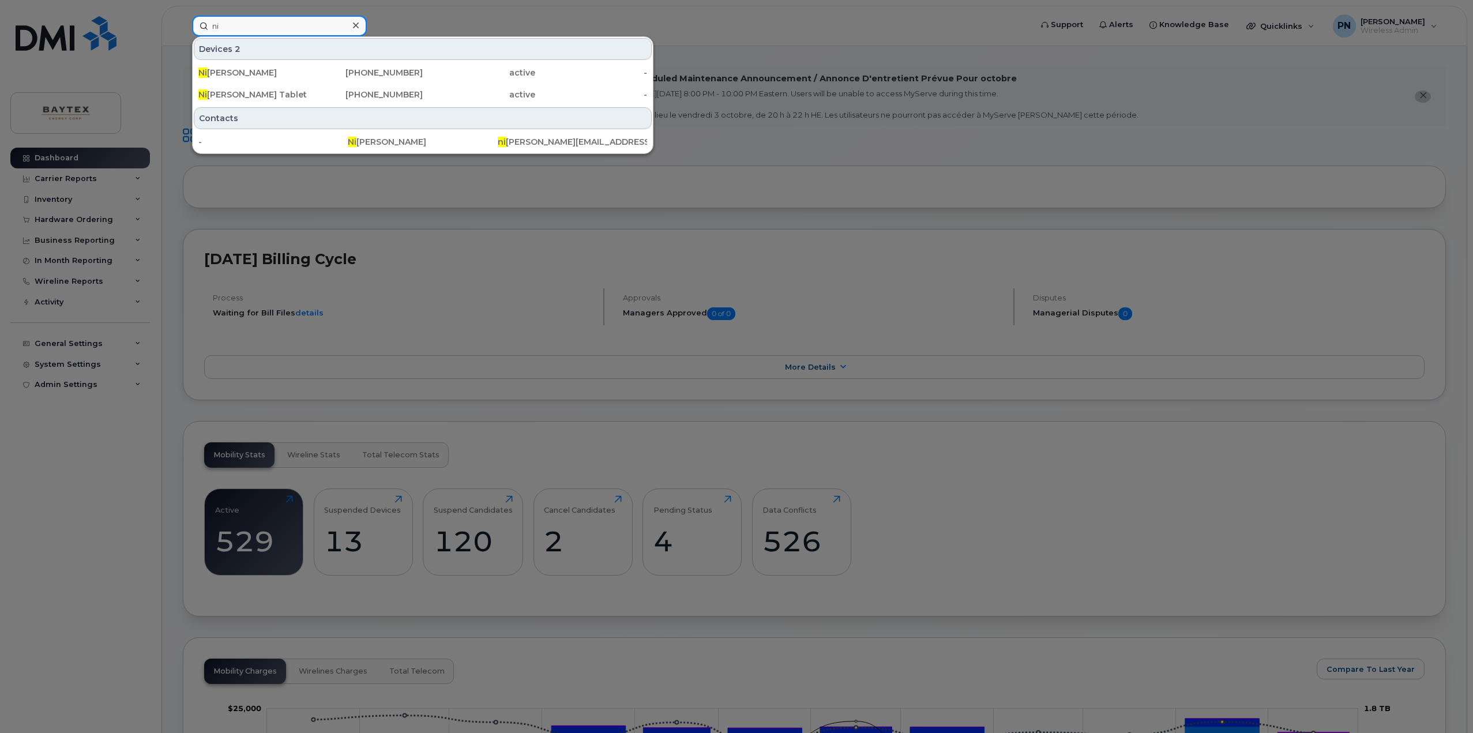
type input "n"
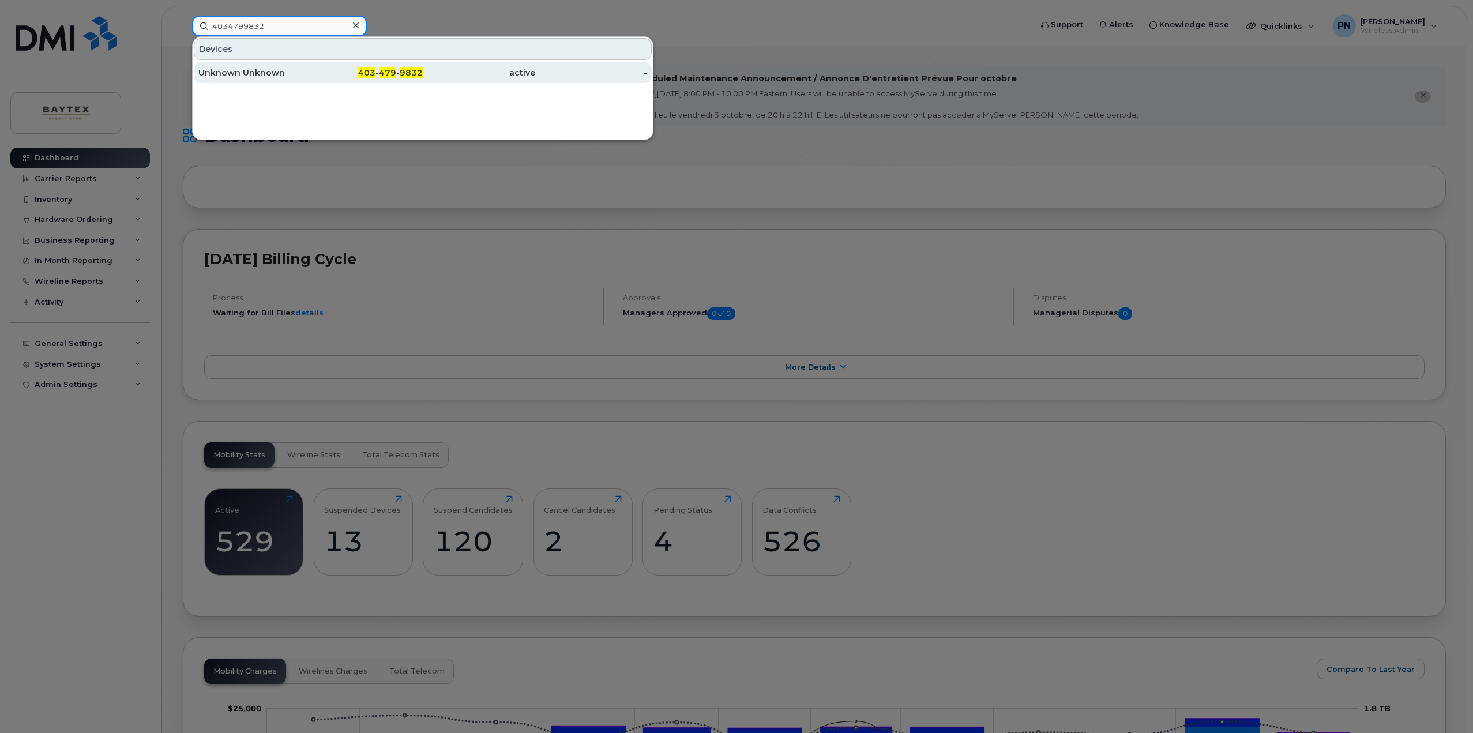
type input "4034799832"
click at [247, 74] on div "Unknown Unknown" at bounding box center [254, 73] width 112 height 12
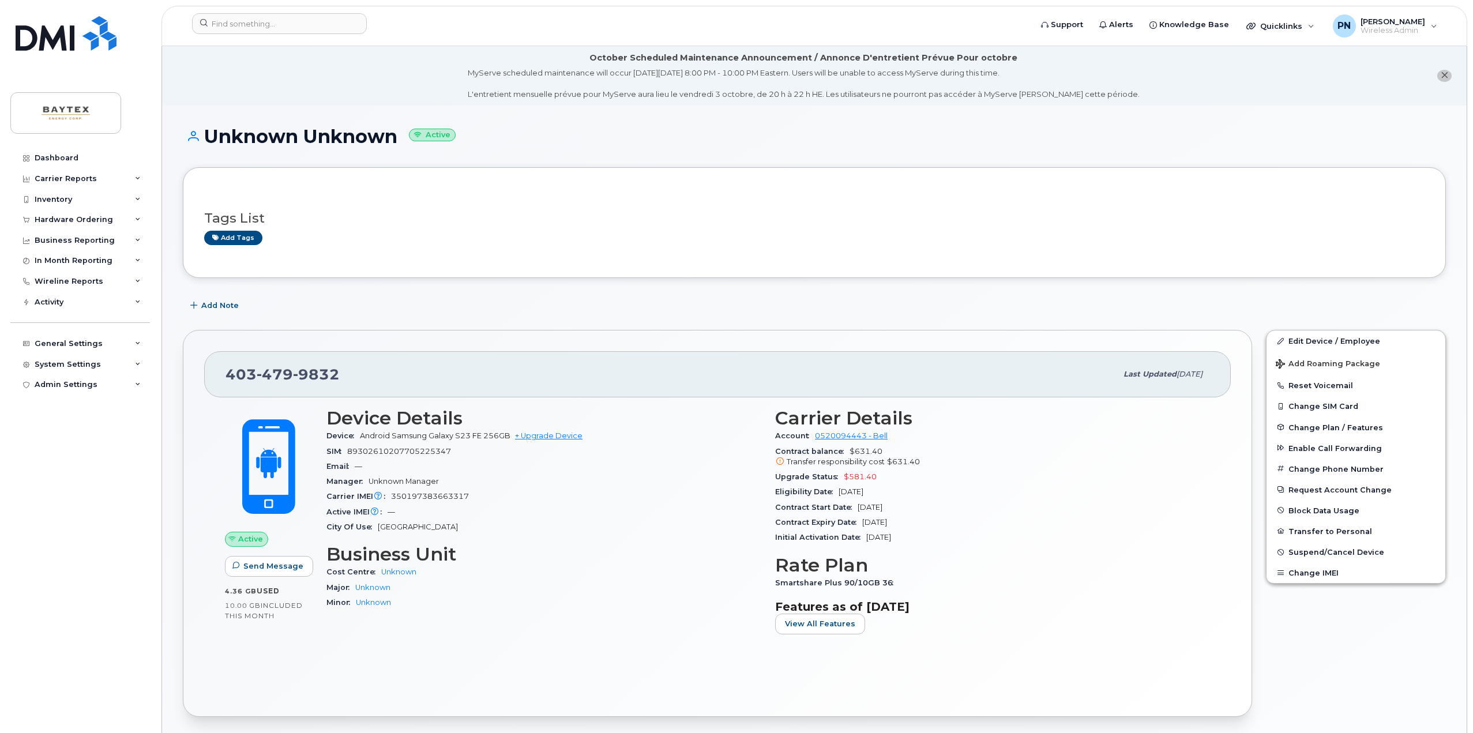
click at [575, 246] on div "Tags List Add tags" at bounding box center [814, 223] width 1220 height 68
click at [1305, 336] on link "Edit Device / Employee" at bounding box center [1355, 340] width 179 height 21
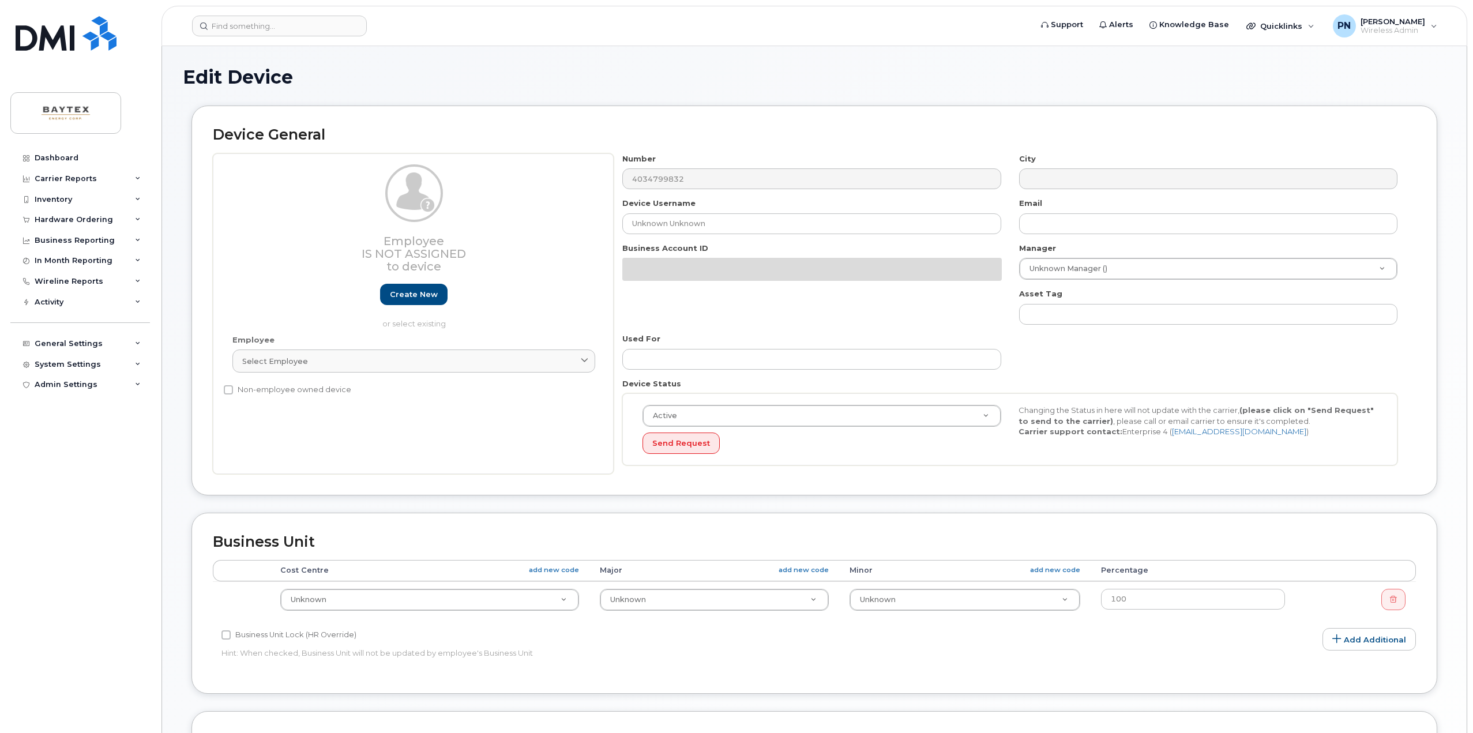
select select "12317"
select select "12318"
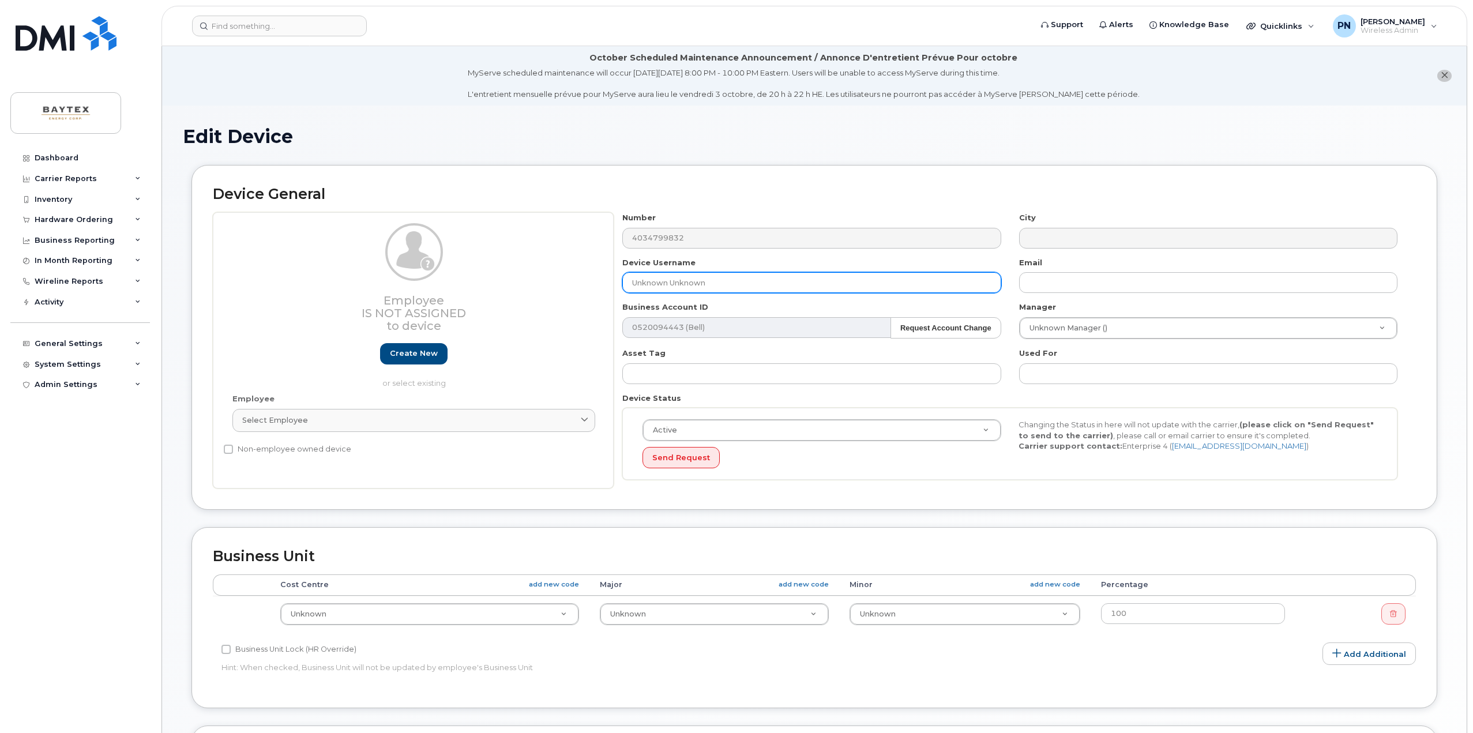
click at [699, 284] on input "Unknown Unknown" at bounding box center [811, 282] width 378 height 21
type input "Unknown UnknowMattn"
type input "Matt Tymchuk"
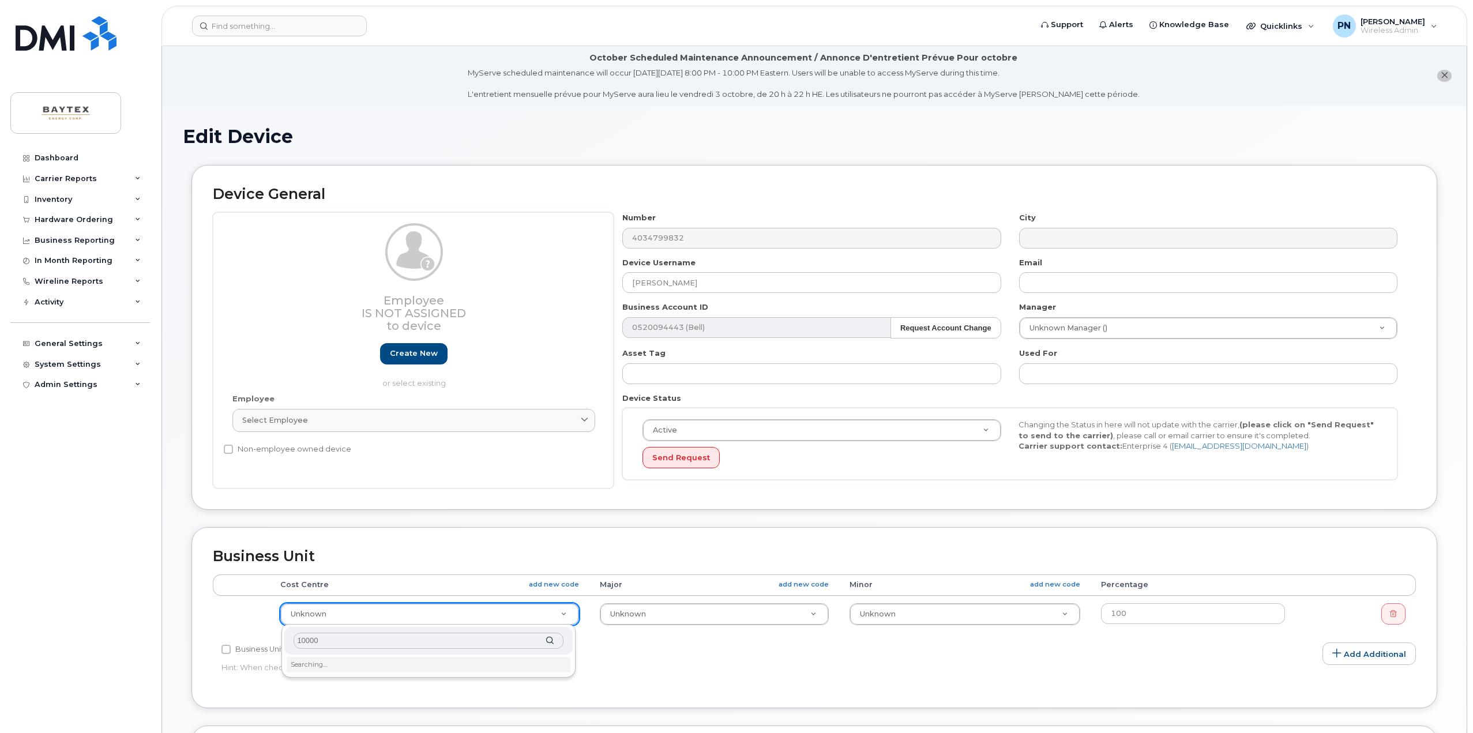
type input "100008"
type input "12273"
click at [331, 642] on input "100008" at bounding box center [428, 641] width 269 height 17
type input "100008"
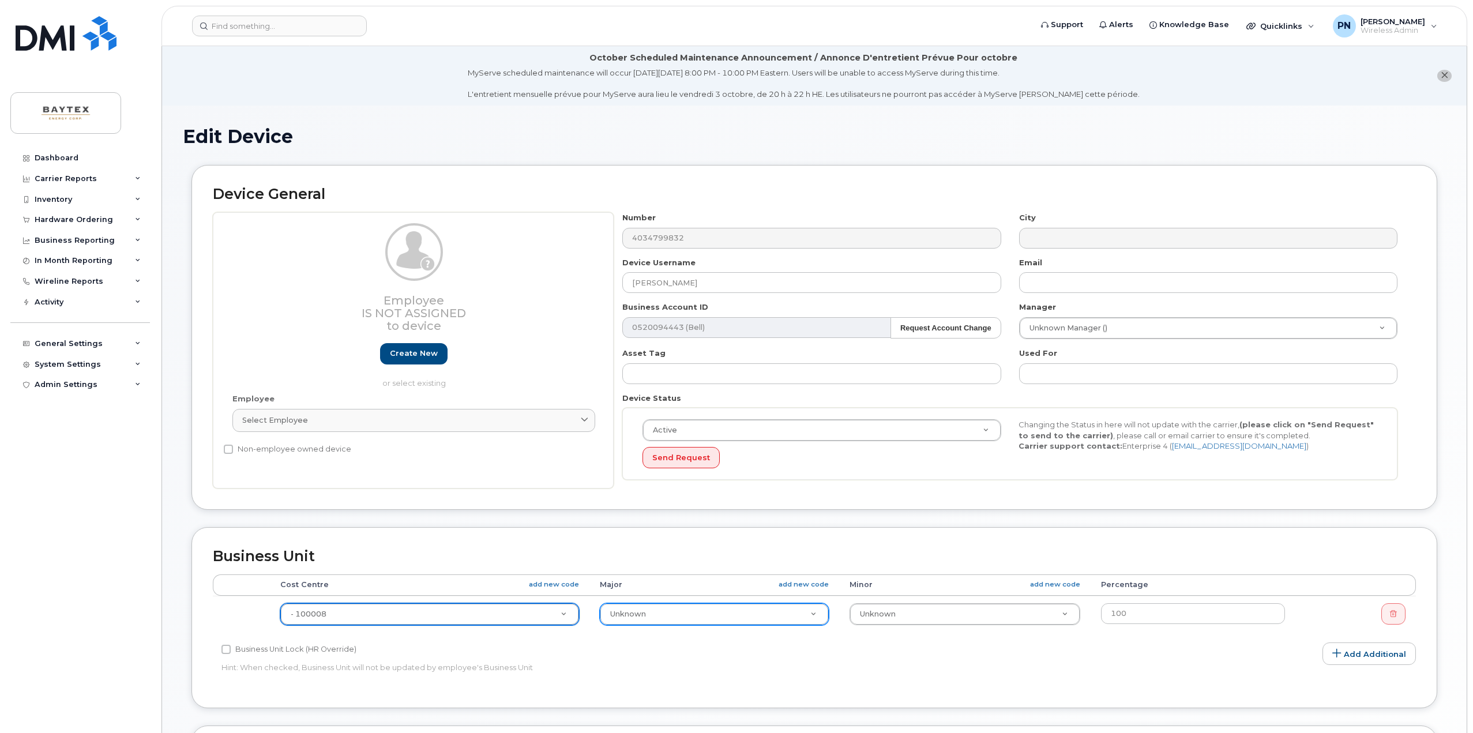
type input "8"
type input "8100"
drag, startPoint x: 247, startPoint y: 615, endPoint x: 182, endPoint y: 615, distance: 65.7
drag, startPoint x: 341, startPoint y: 612, endPoint x: 288, endPoint y: 615, distance: 53.1
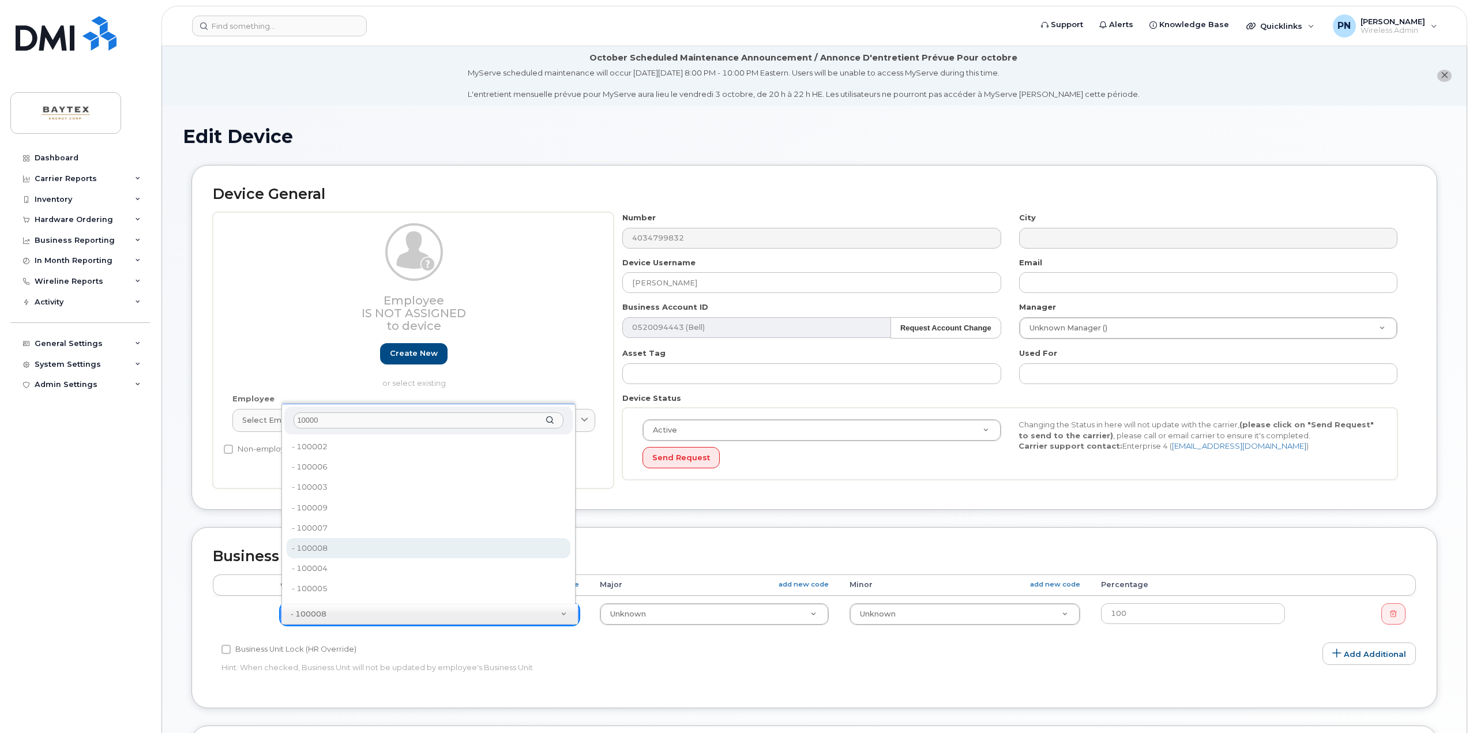
type input "10000"
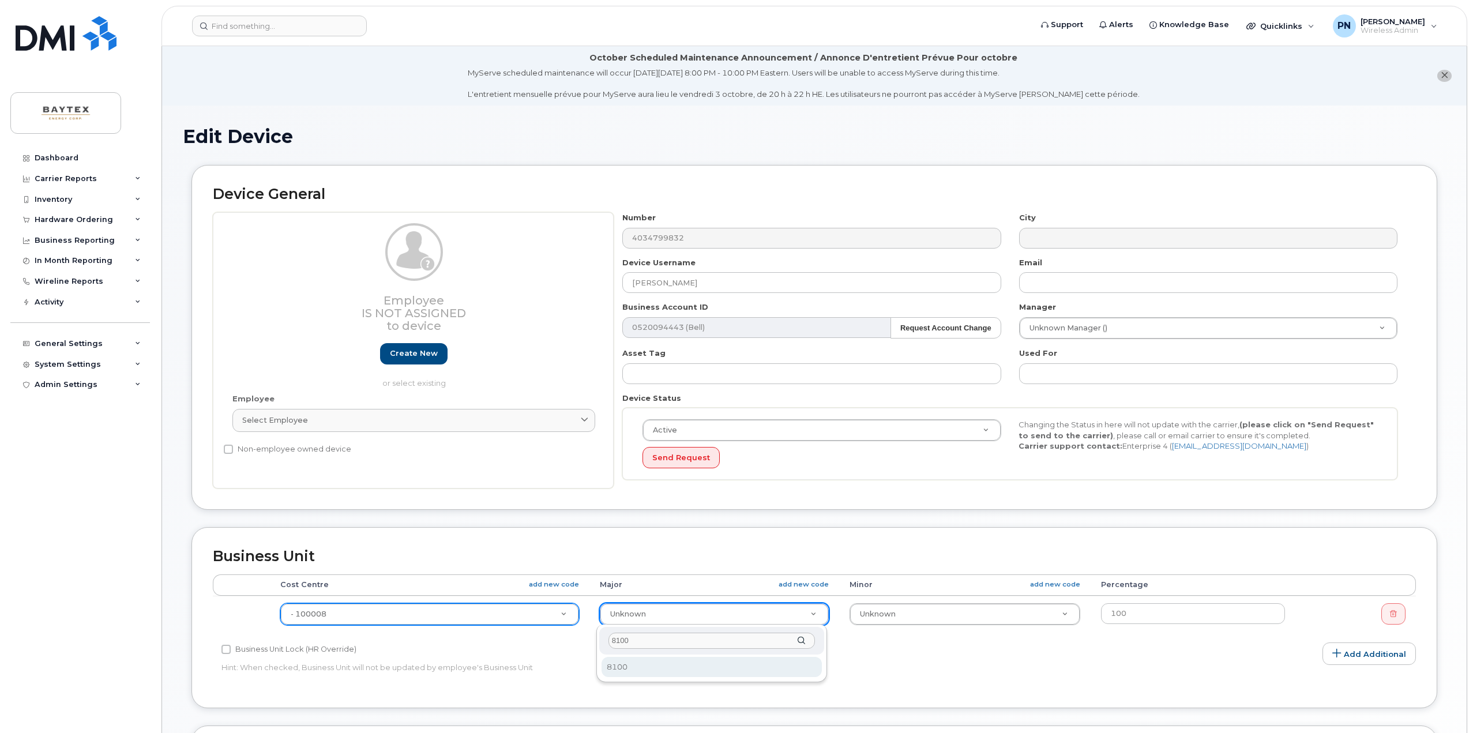
type input "8100"
select select "12319"
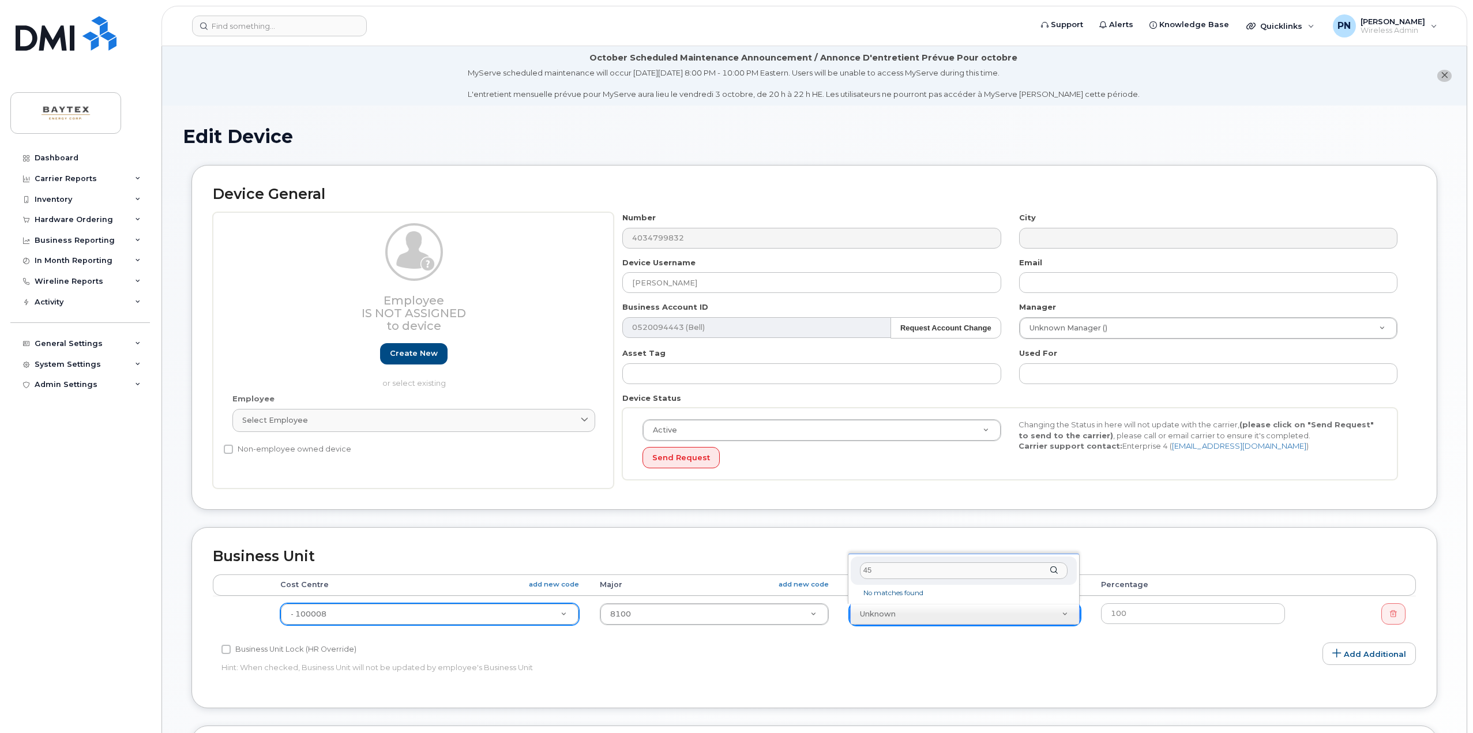
type input "4"
type input "343"
select select "12320"
click at [921, 678] on div "Business Unit Lock (HR Override) Hint: When checked, Business Unit will not be …" at bounding box center [614, 660] width 802 height 36
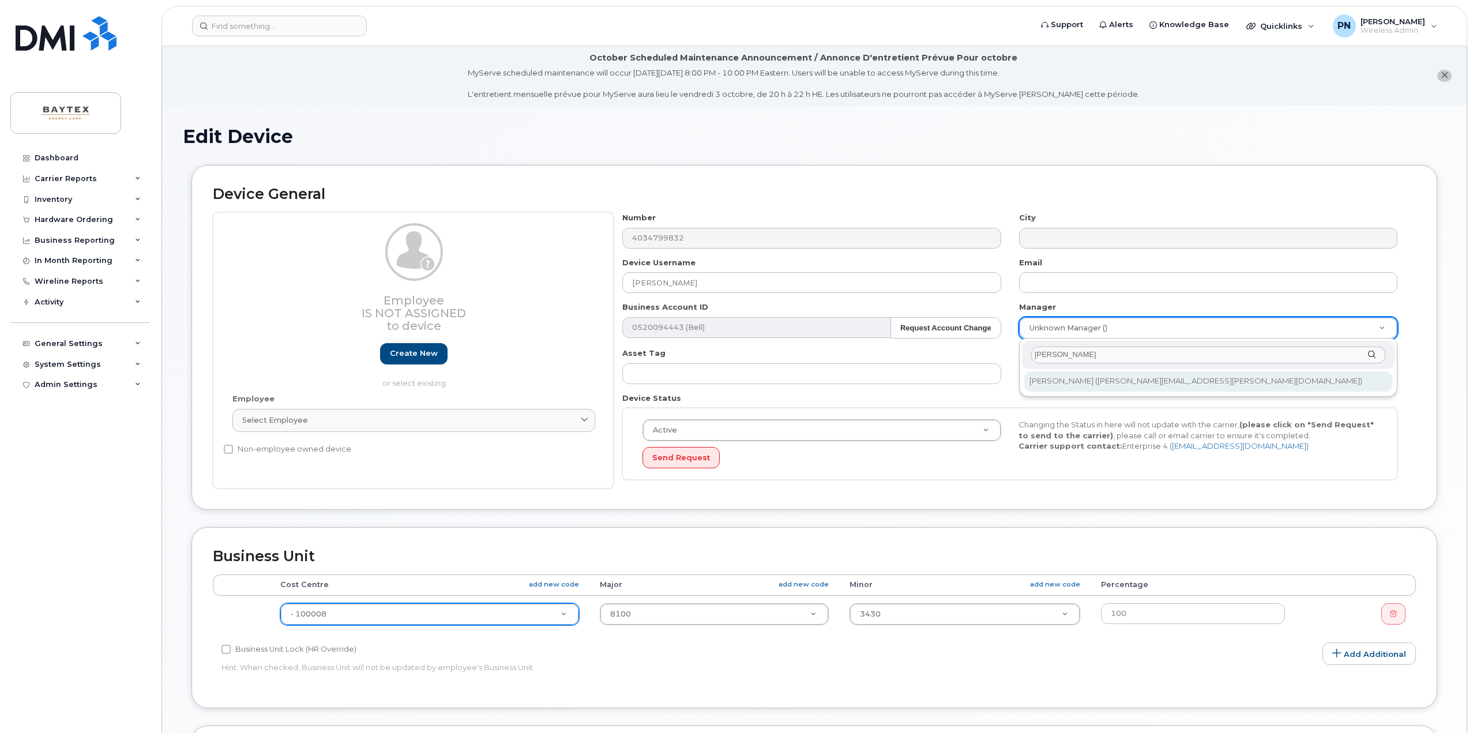
click at [985, 355] on body "Support Alerts Knowledge Base Quicklinks Suspend / Cancel Device Change SIM Car…" at bounding box center [736, 535] width 1473 height 1070
type input "kendall"
type input "5862"
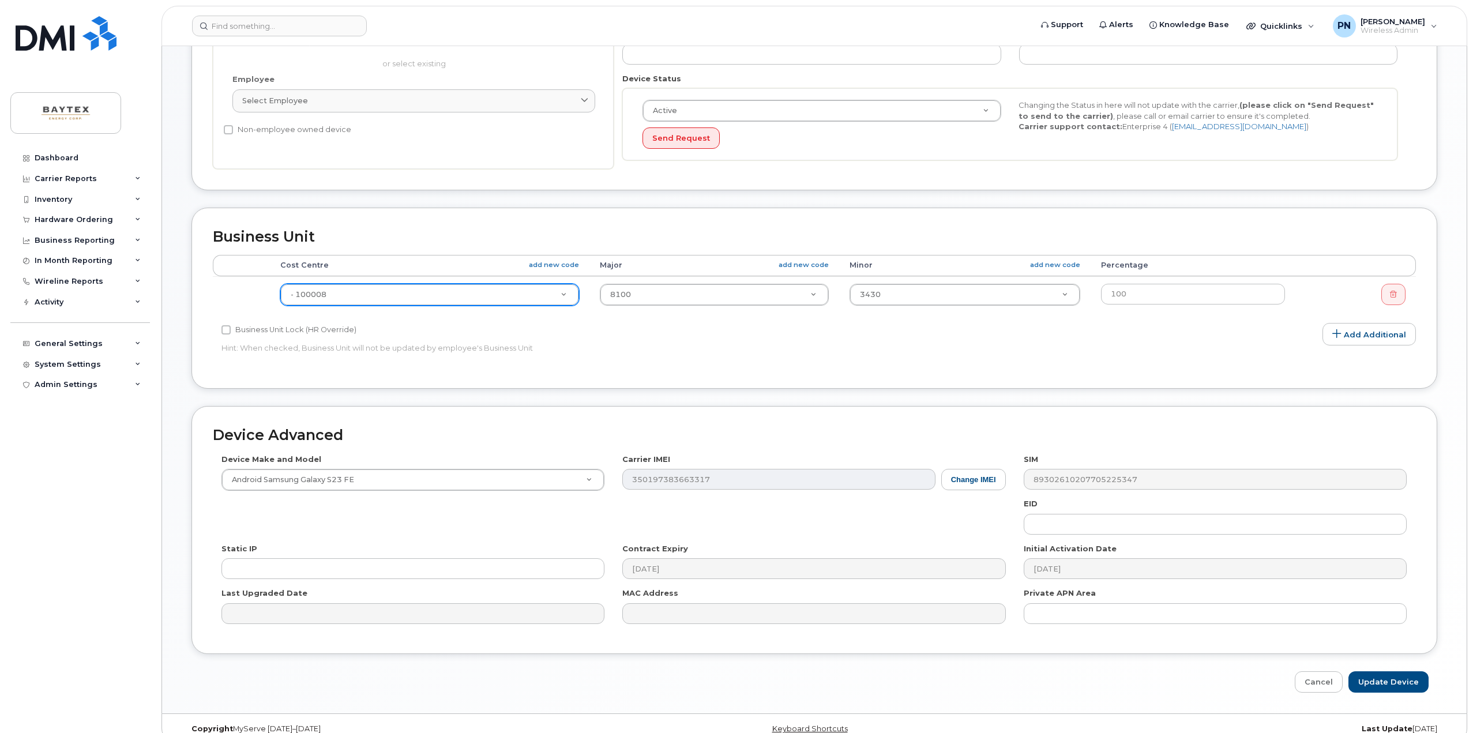
scroll to position [337, 0]
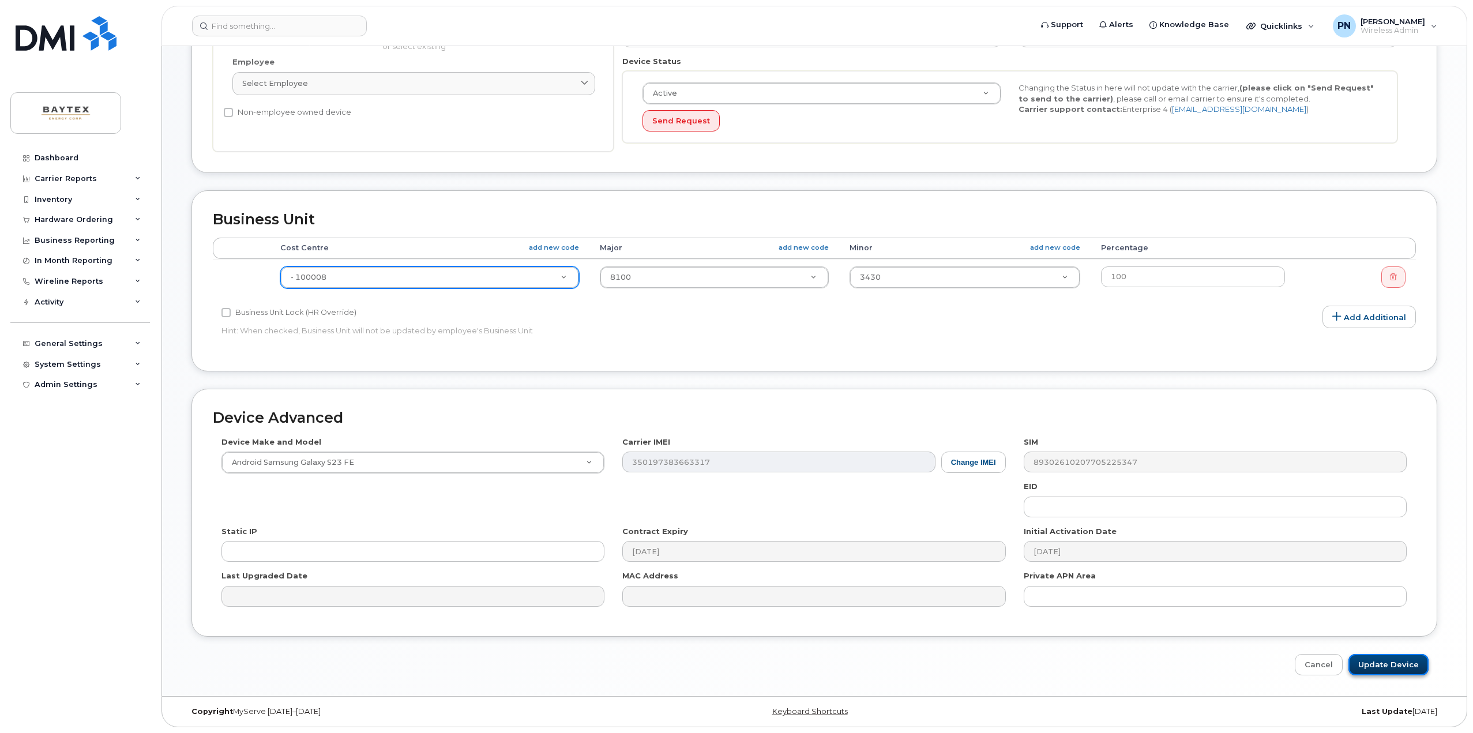
click at [1387, 663] on input "Update Device" at bounding box center [1388, 664] width 80 height 21
type input "Saving..."
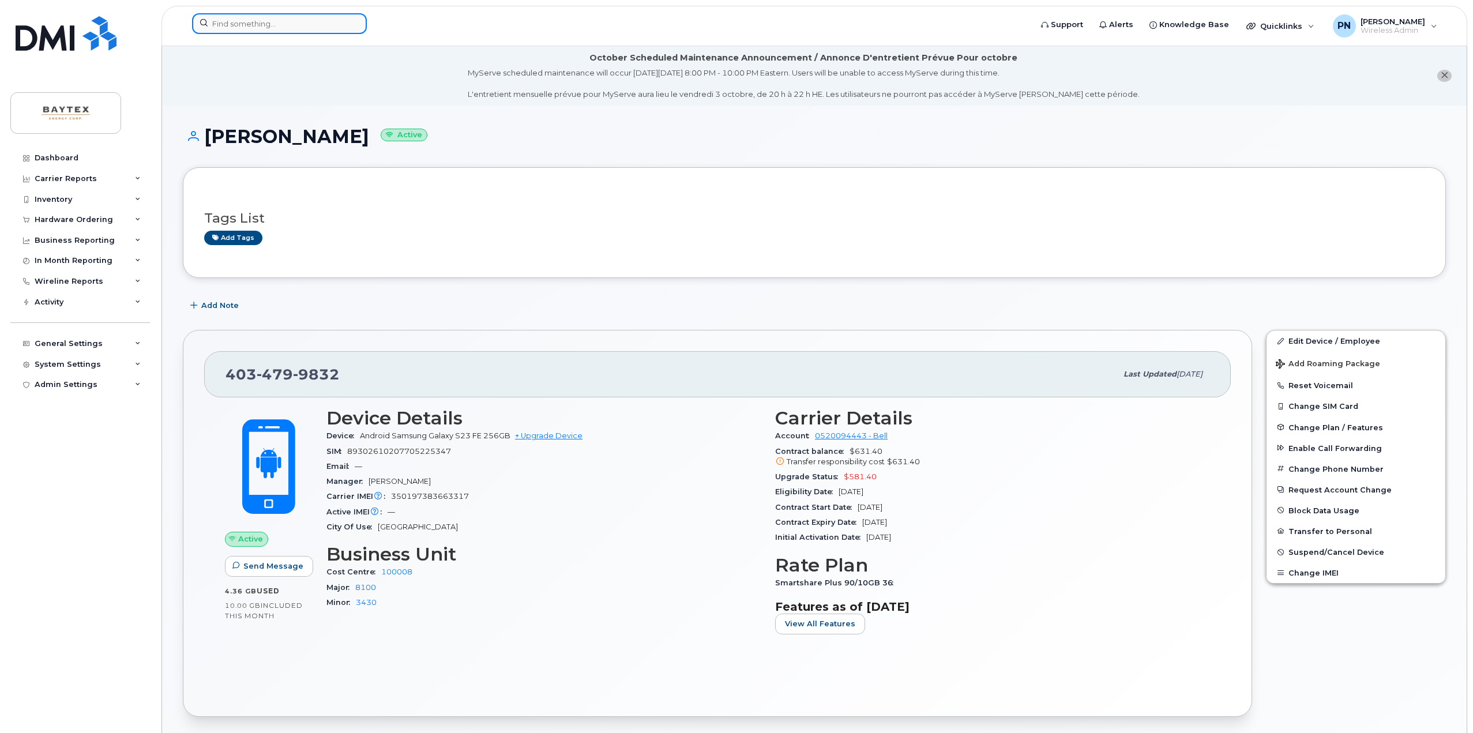
click at [242, 22] on input at bounding box center [279, 23] width 175 height 21
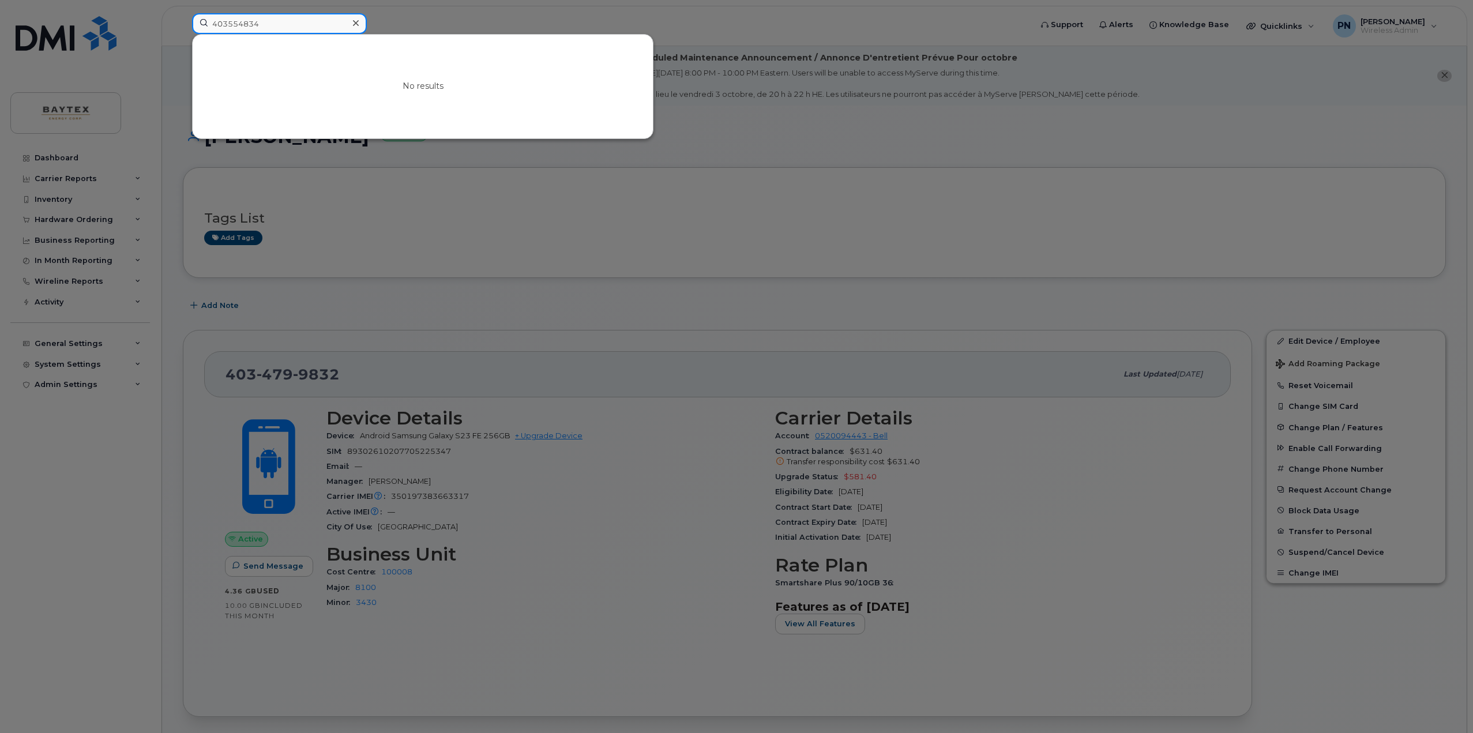
type input "4035548341"
drag, startPoint x: 296, startPoint y: 26, endPoint x: 240, endPoint y: 25, distance: 55.4
click at [240, 25] on input "4035548341" at bounding box center [279, 23] width 175 height 21
click at [273, 23] on input "4035548341" at bounding box center [279, 23] width 175 height 21
drag, startPoint x: 273, startPoint y: 23, endPoint x: 143, endPoint y: 18, distance: 130.4
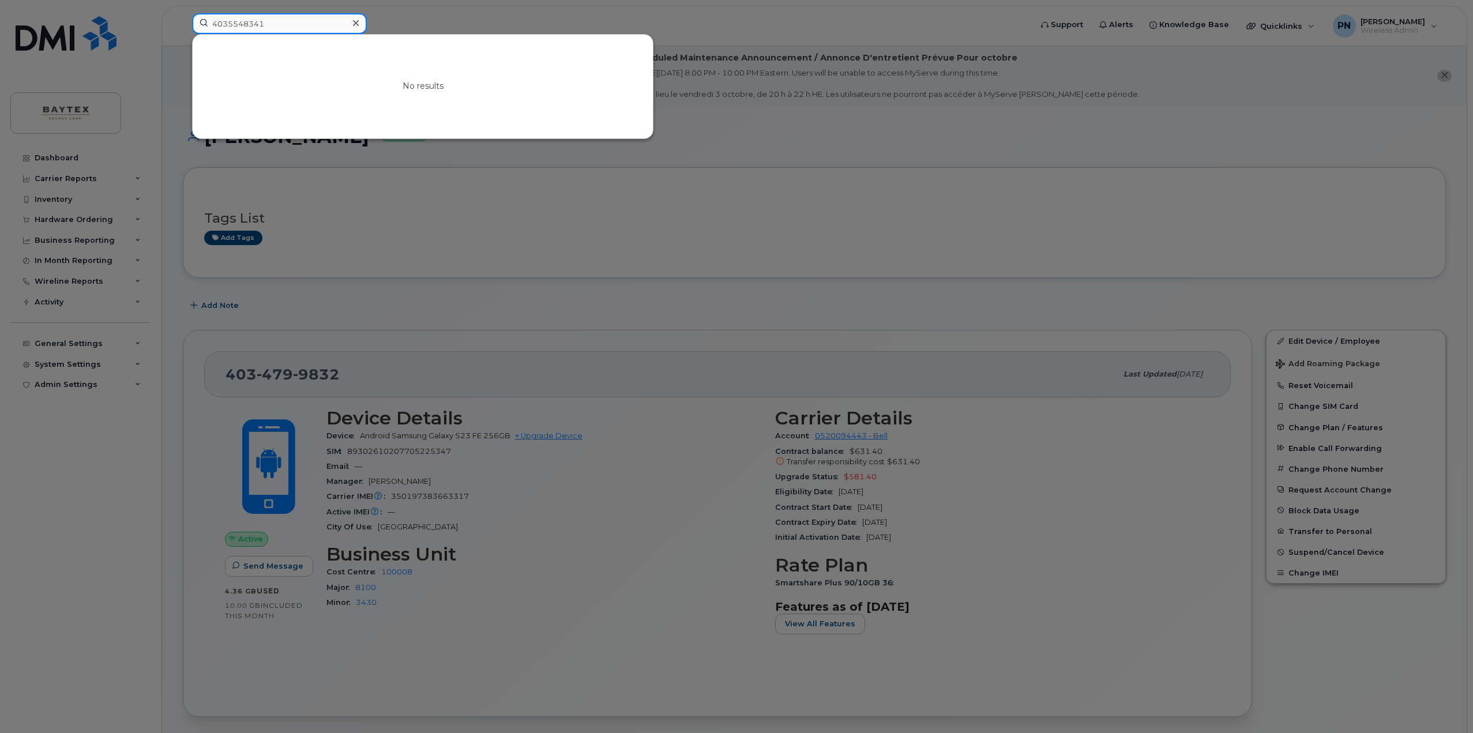
click at [183, 18] on div "4035548341 No results" at bounding box center [608, 25] width 850 height 25
click at [286, 22] on input at bounding box center [279, 23] width 175 height 21
drag, startPoint x: 295, startPoint y: 22, endPoint x: 273, endPoint y: 22, distance: 22.5
click at [273, 22] on input "4038097444" at bounding box center [279, 23] width 175 height 21
click at [173, 174] on div at bounding box center [736, 366] width 1473 height 733
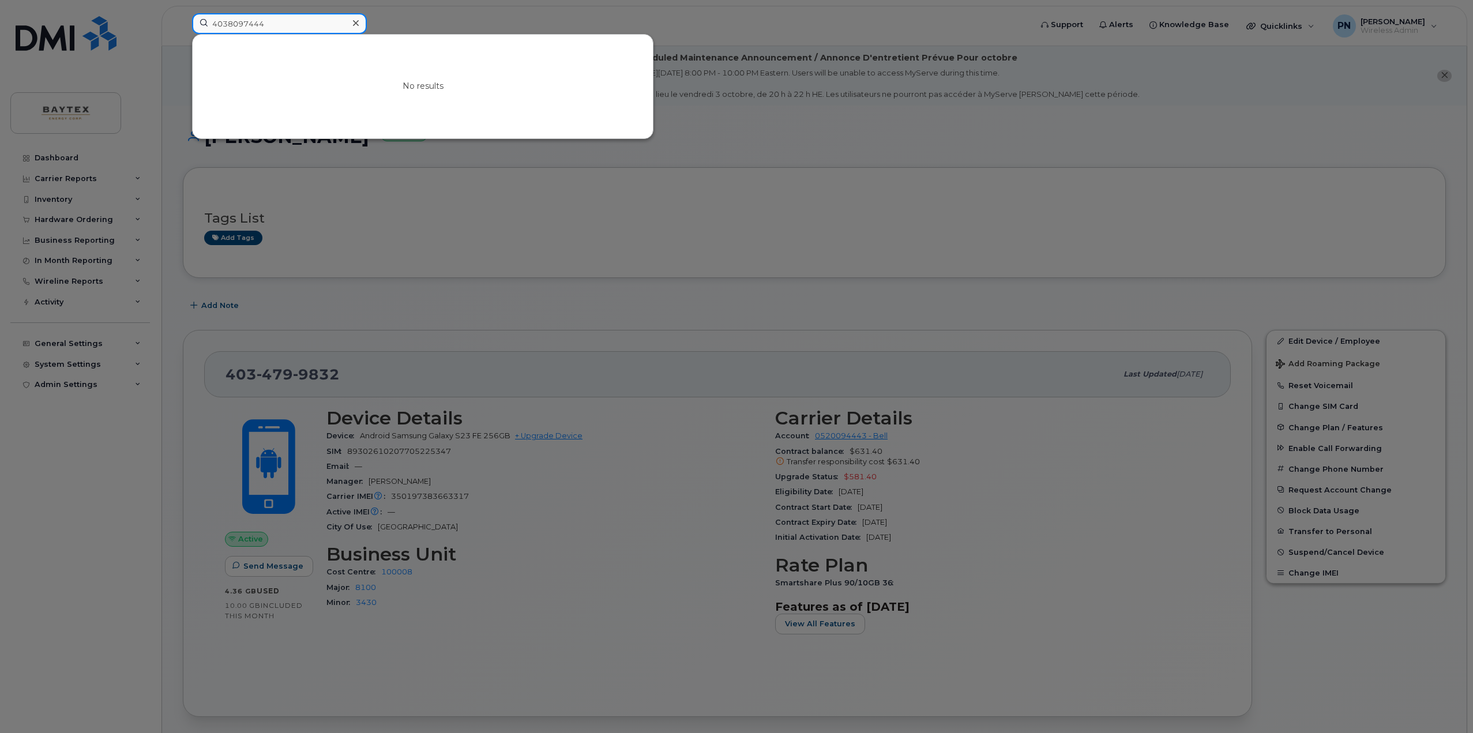
drag, startPoint x: 281, startPoint y: 26, endPoint x: 157, endPoint y: 24, distance: 123.4
click at [183, 24] on div "4038097444 No results" at bounding box center [608, 25] width 850 height 25
click at [228, 22] on input "4033903557" at bounding box center [279, 23] width 175 height 21
drag, startPoint x: 261, startPoint y: 27, endPoint x: 73, endPoint y: 24, distance: 188.0
click at [183, 24] on div "4033903557 No results" at bounding box center [608, 25] width 850 height 25
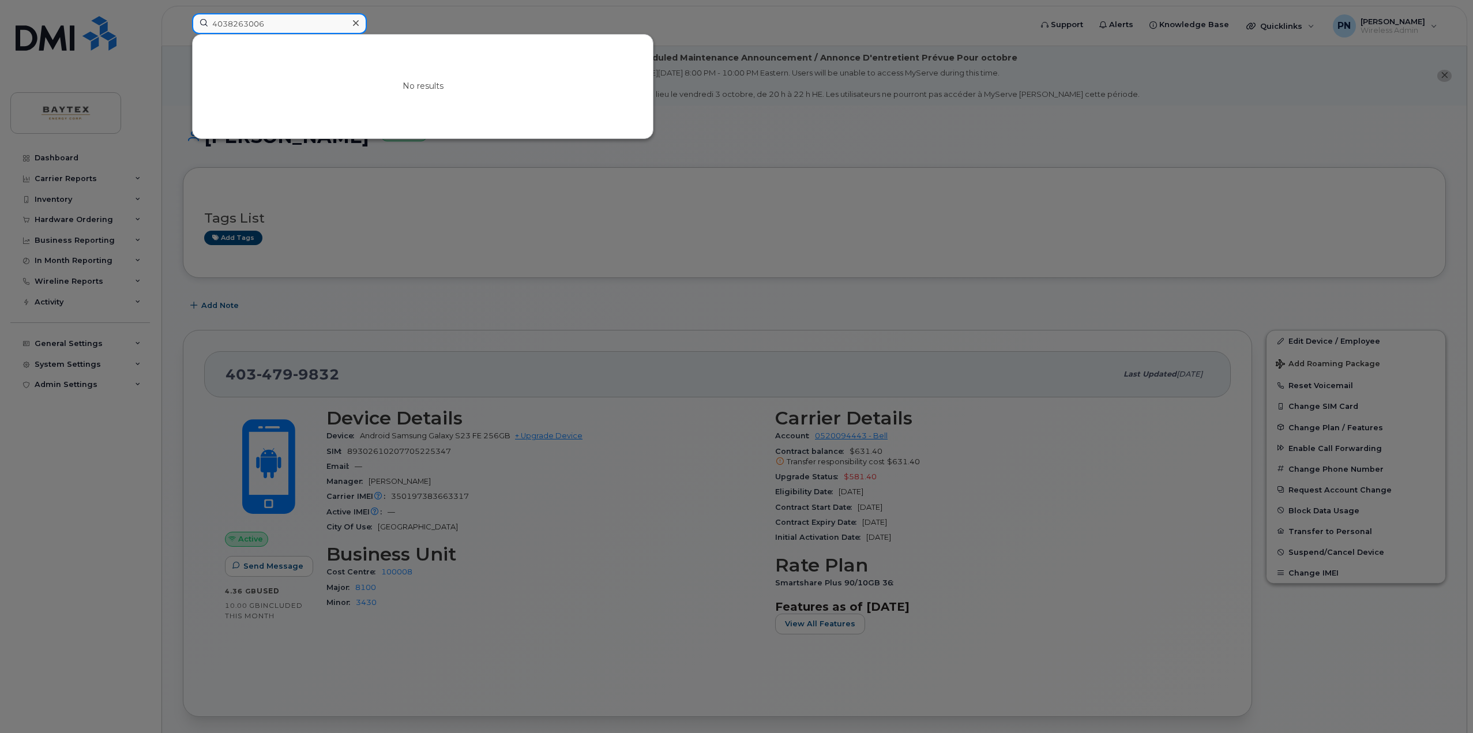
click at [284, 16] on input "4038263006" at bounding box center [279, 23] width 175 height 21
click at [288, 23] on input "4038263006" at bounding box center [279, 23] width 175 height 21
drag, startPoint x: 288, startPoint y: 23, endPoint x: 182, endPoint y: 22, distance: 105.5
click at [183, 22] on div "4038263006 No results" at bounding box center [608, 25] width 850 height 25
drag, startPoint x: 246, startPoint y: 27, endPoint x: 164, endPoint y: 28, distance: 81.9
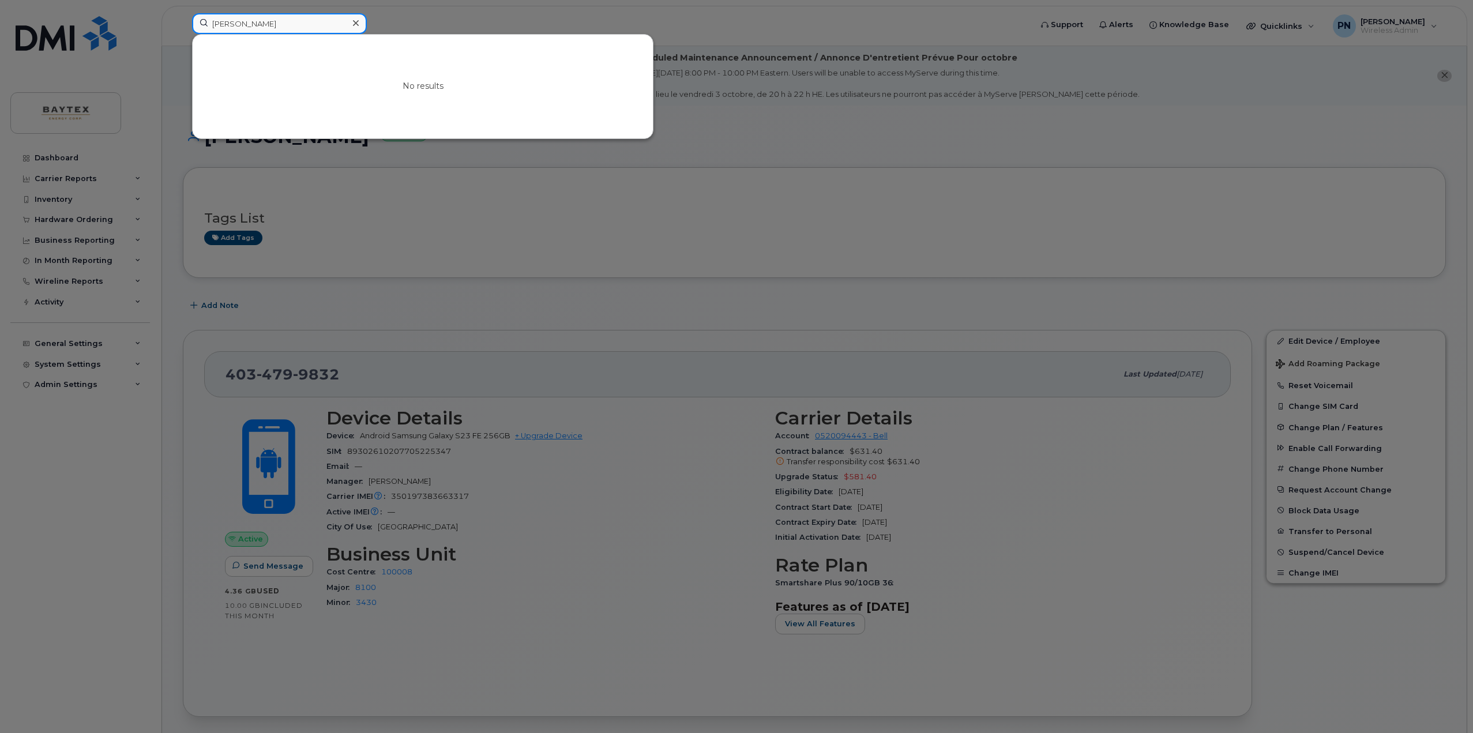
click at [183, 28] on div "duncan No results" at bounding box center [608, 25] width 850 height 25
type input "1"
drag, startPoint x: 292, startPoint y: 17, endPoint x: 177, endPoint y: 19, distance: 115.3
click at [183, 18] on div "4035405390 No results" at bounding box center [608, 25] width 850 height 25
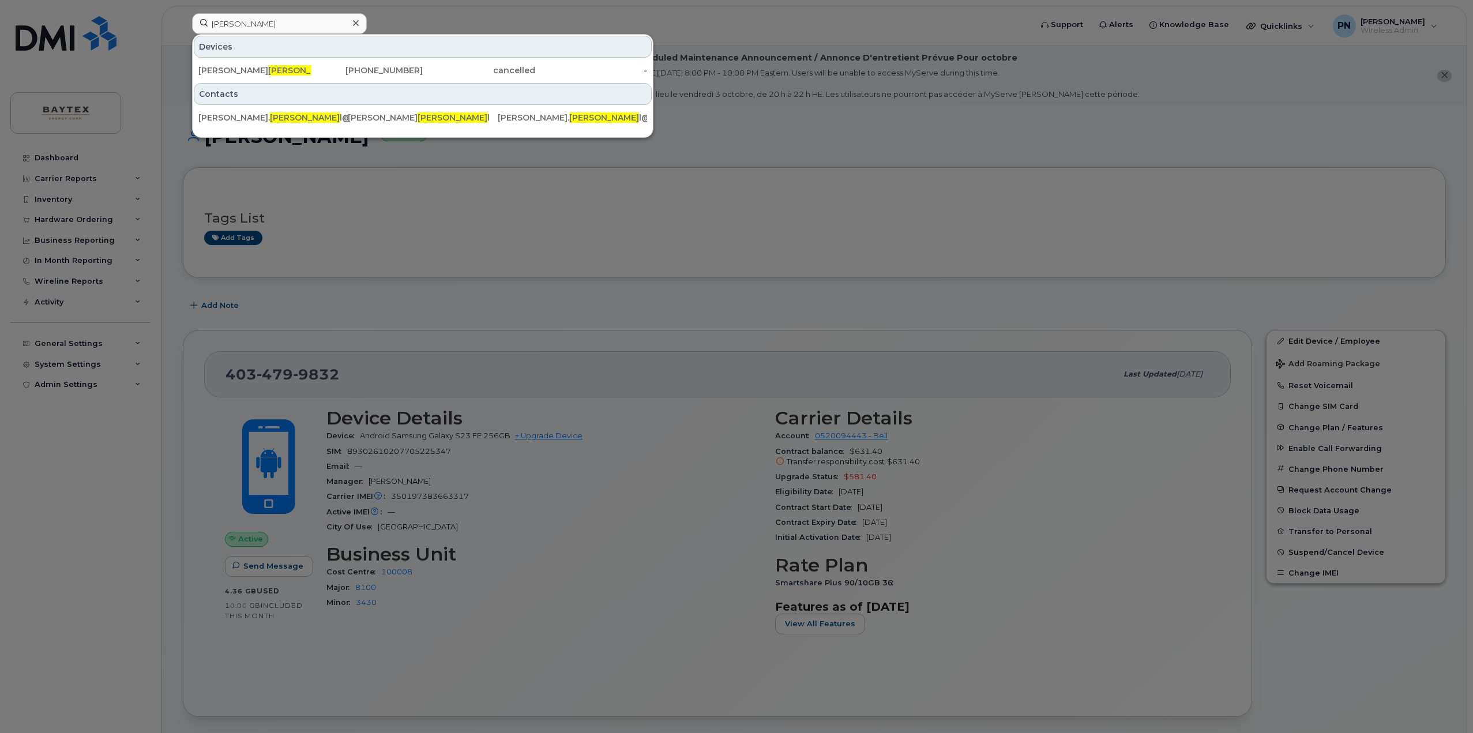
drag, startPoint x: 258, startPoint y: 37, endPoint x: 265, endPoint y: 27, distance: 12.5
click at [257, 37] on div "Devices" at bounding box center [423, 47] width 458 height 22
drag, startPoint x: 155, startPoint y: 24, endPoint x: 146, endPoint y: 25, distance: 8.1
click at [183, 25] on div "mitchel Devices Murray Mitchel l 780-898-2064 cancelled - Contacts Murray. Mitc…" at bounding box center [608, 25] width 850 height 25
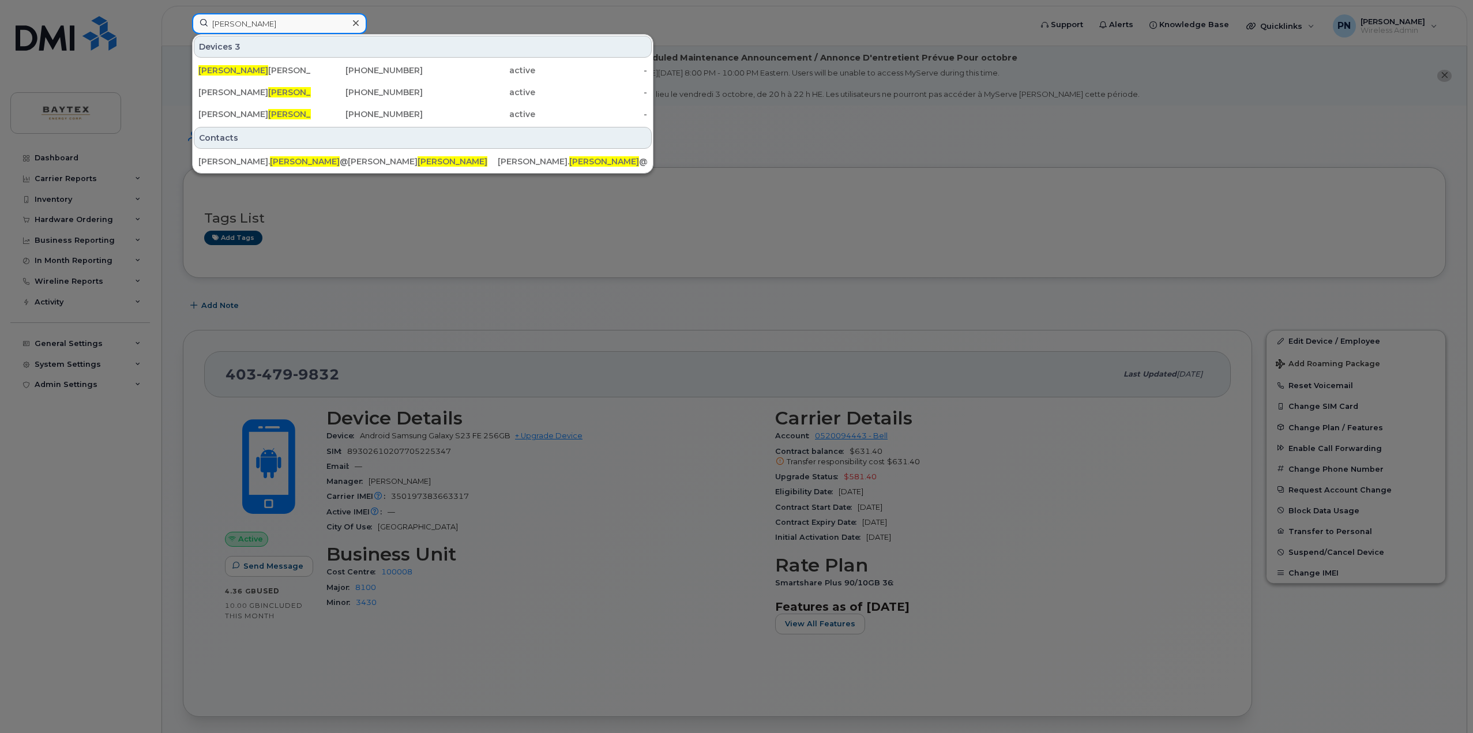
drag, startPoint x: 270, startPoint y: 28, endPoint x: 178, endPoint y: 23, distance: 92.4
click at [183, 23] on div "arthur Devices 3 Arthur Ng 403-617-3149 active - Kendall Arthur 403-809-9040 ac…" at bounding box center [608, 25] width 850 height 25
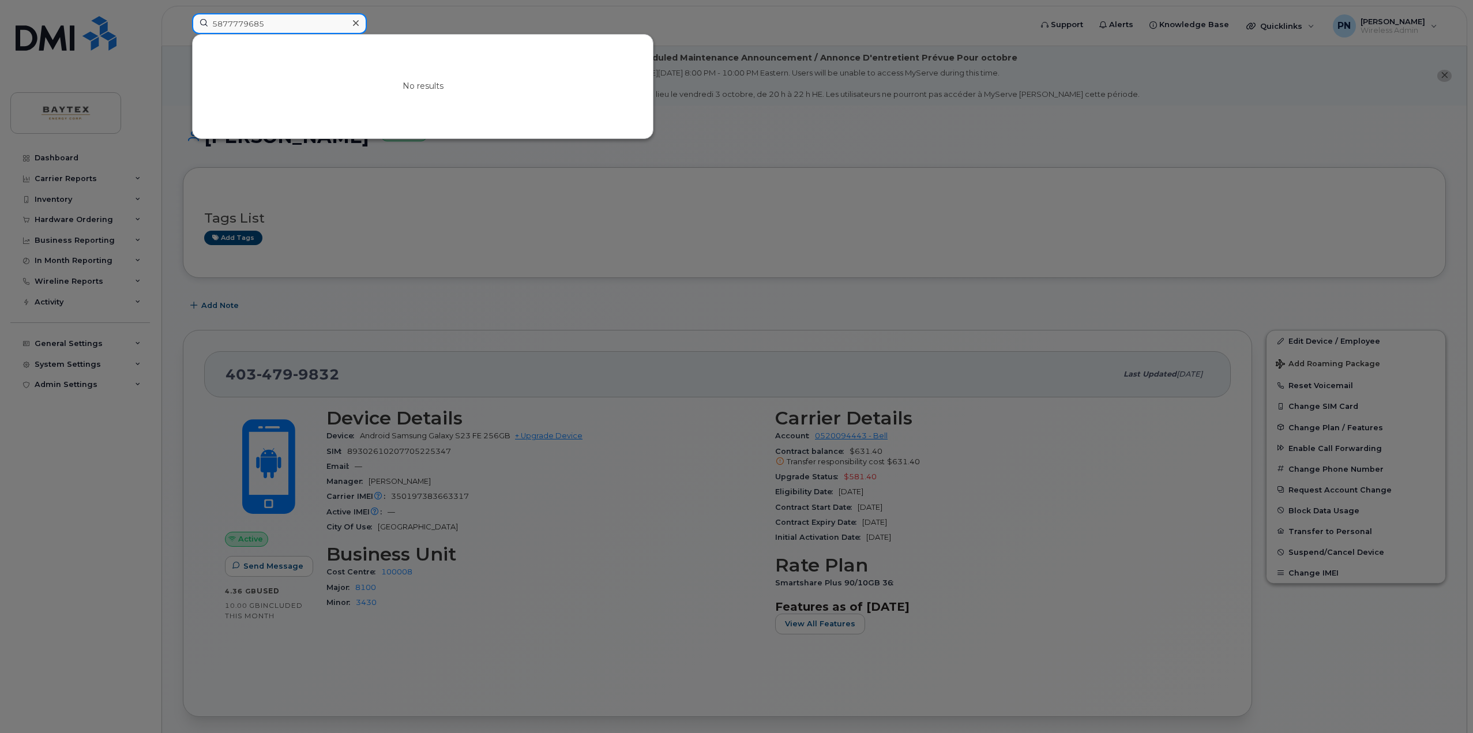
drag, startPoint x: 276, startPoint y: 27, endPoint x: 76, endPoint y: 10, distance: 201.4
click at [183, 13] on div "5877779685 No results" at bounding box center [608, 25] width 850 height 25
drag, startPoint x: 265, startPoint y: 25, endPoint x: 144, endPoint y: 19, distance: 121.2
click at [183, 20] on div "4039991211 No results" at bounding box center [608, 25] width 850 height 25
type input "4038612479"
